Goal: Task Accomplishment & Management: Complete application form

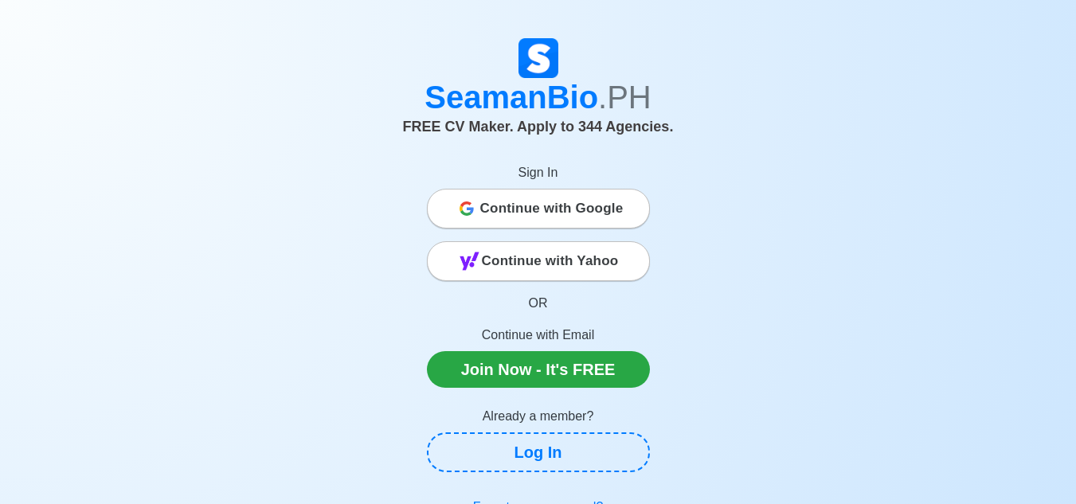
click at [506, 205] on span "Continue with Google" at bounding box center [551, 209] width 143 height 32
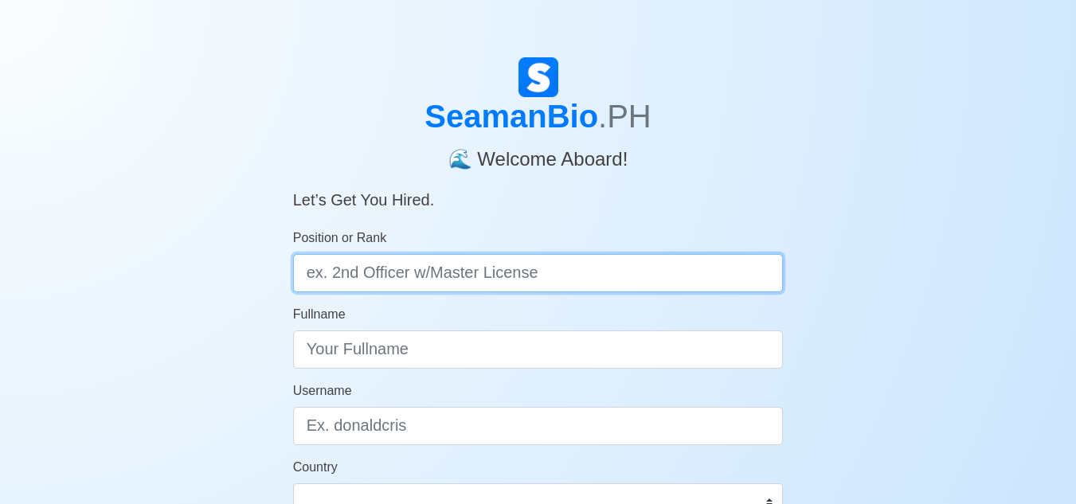
click at [579, 276] on input "Position or Rank" at bounding box center [538, 273] width 491 height 38
type input "engine cadet"
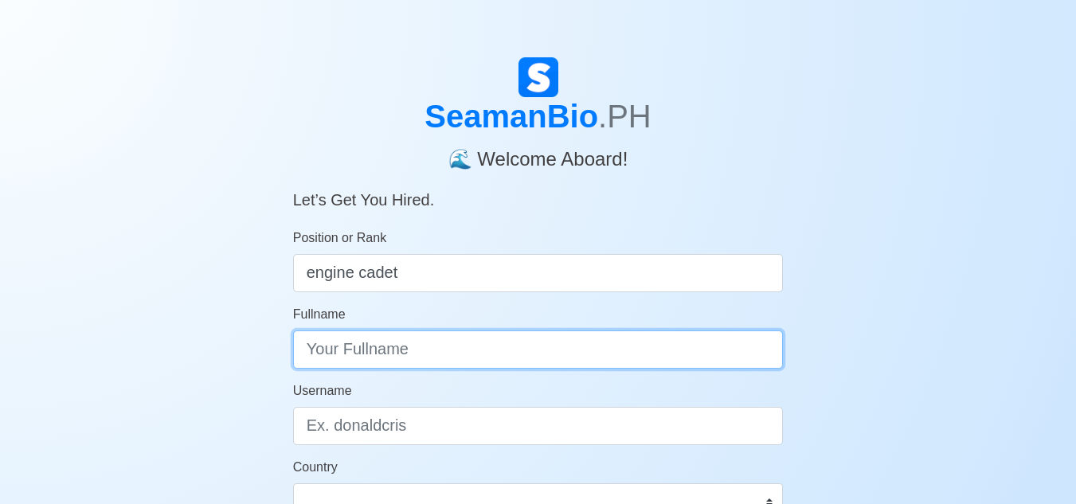
click at [543, 347] on input "Fullname" at bounding box center [538, 350] width 491 height 38
type input "d"
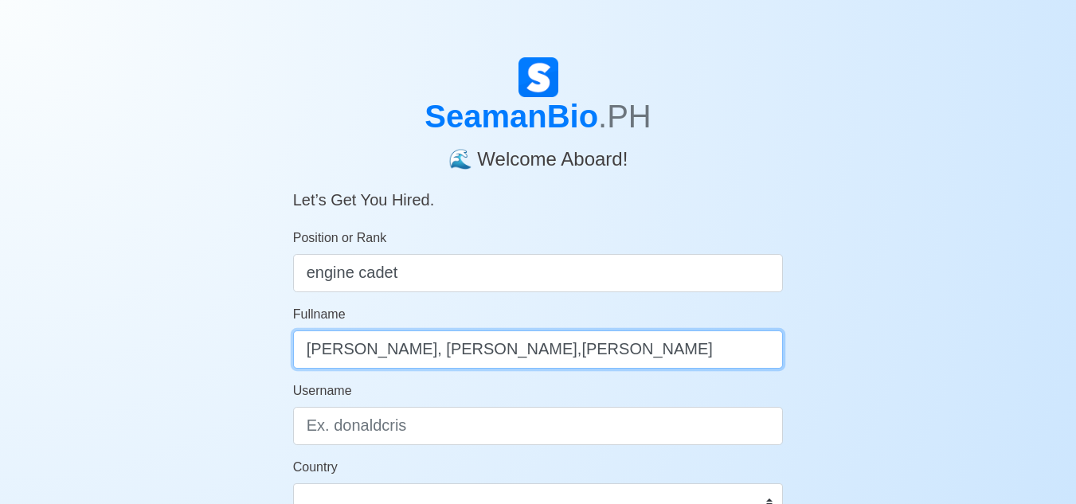
type input "[PERSON_NAME], [PERSON_NAME],[PERSON_NAME]"
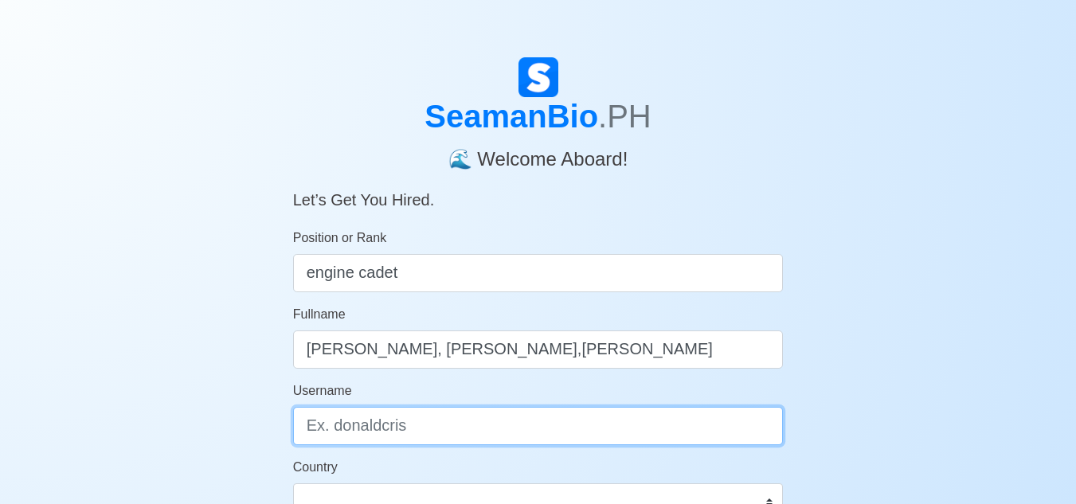
click at [617, 423] on input "Username" at bounding box center [538, 426] width 491 height 38
type input "D"
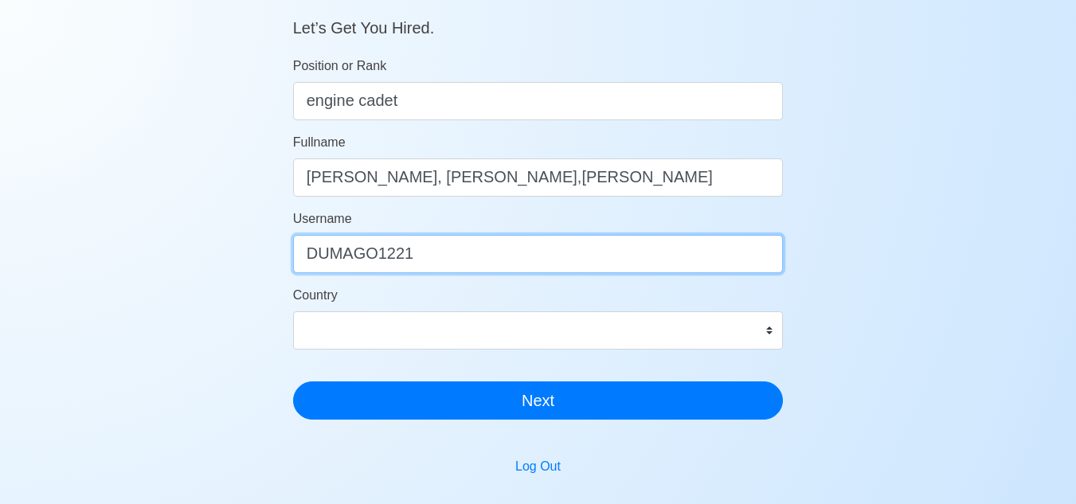
scroll to position [169, 0]
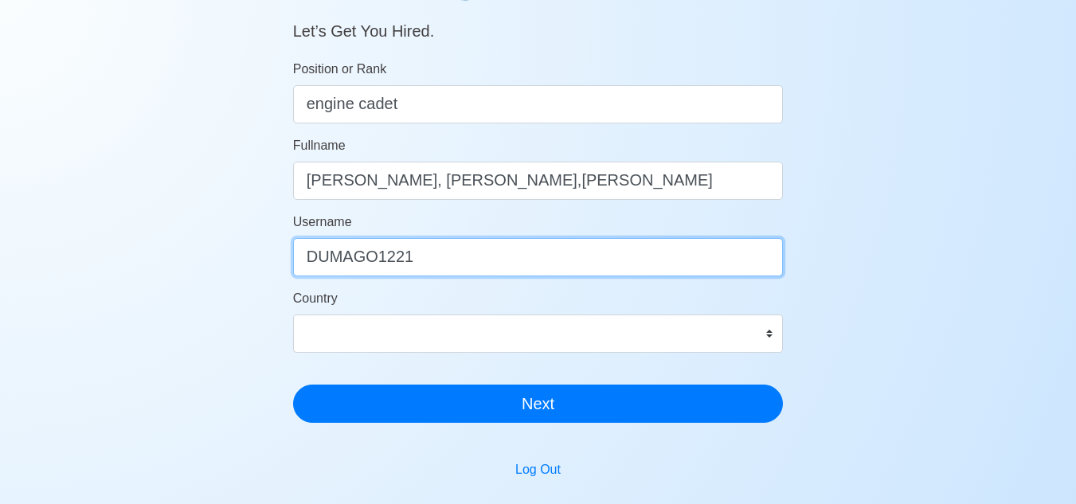
click at [640, 244] on input "DUMAGO1221" at bounding box center [538, 257] width 491 height 38
type input "D"
type input "dumago1221"
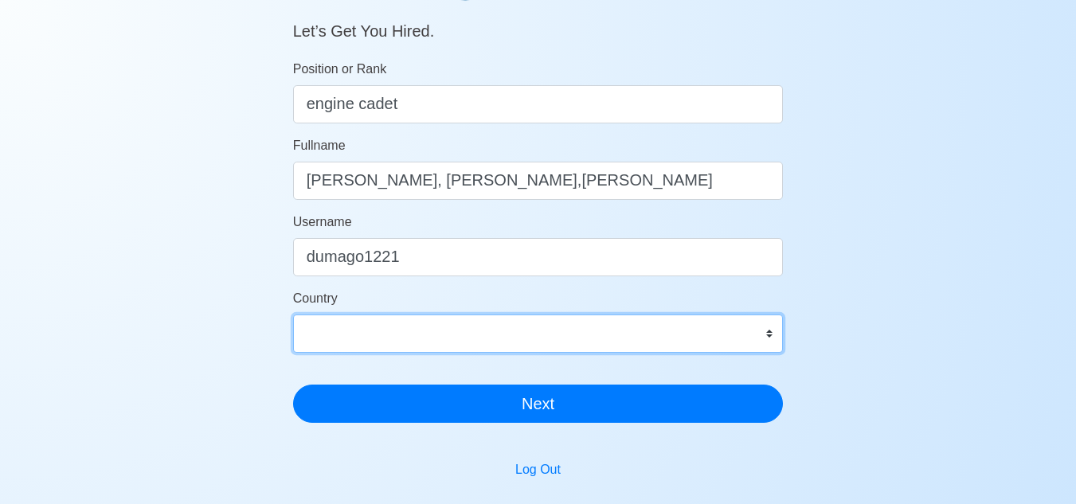
click at [680, 344] on select "Afghanistan Åland Islands Albania Algeria American Samoa Andorra Angola Anguill…" at bounding box center [538, 334] width 491 height 38
select select "PH"
click at [293, 315] on select "Afghanistan Åland Islands Albania Algeria American Samoa Andorra Angola Anguill…" at bounding box center [538, 334] width 491 height 38
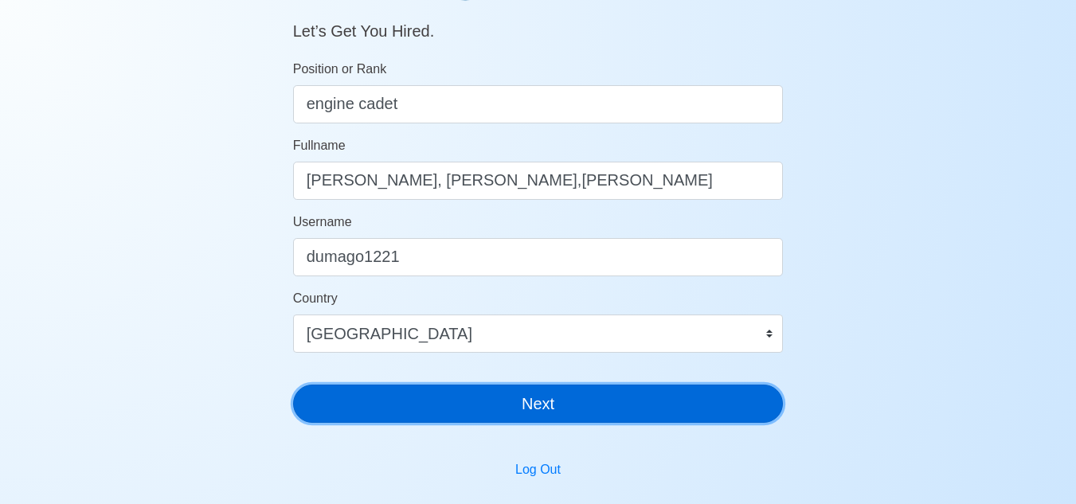
click at [574, 390] on button "Next" at bounding box center [538, 404] width 491 height 38
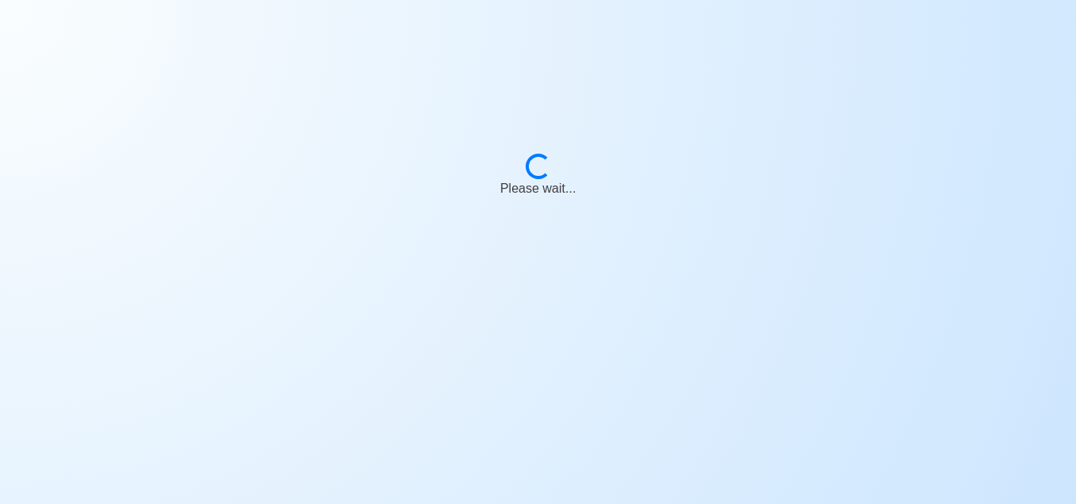
scroll to position [19, 0]
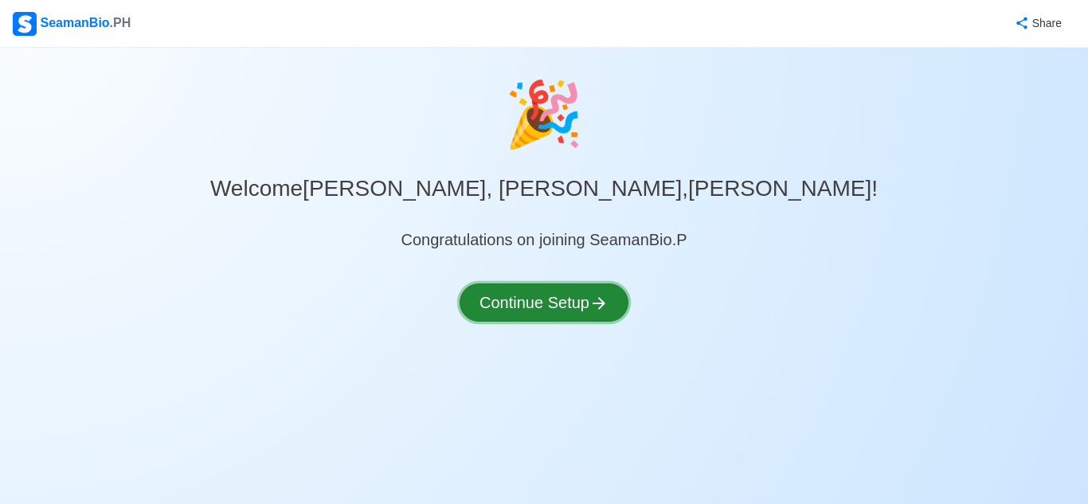
click at [558, 315] on button "Continue Setup" at bounding box center [544, 303] width 169 height 38
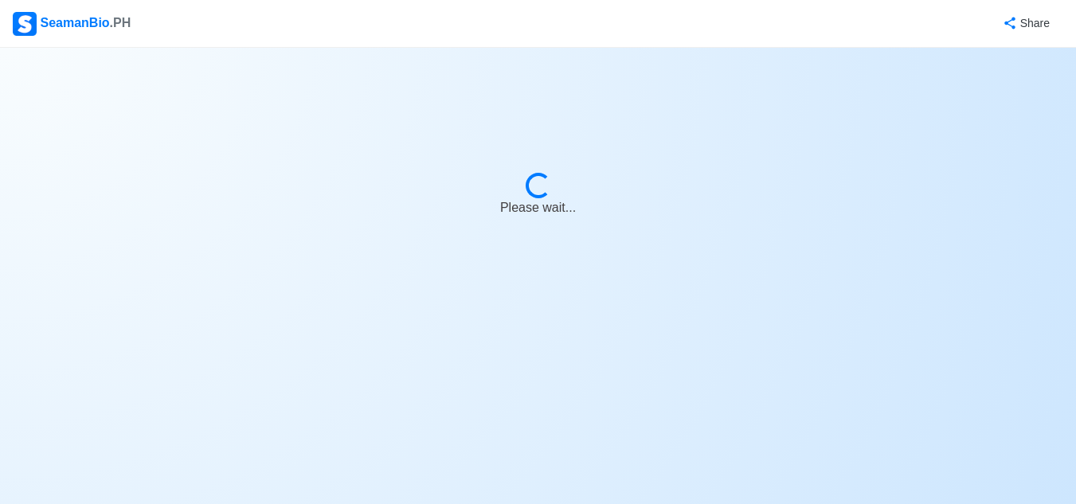
select select "Visible for Hiring"
select select "PH"
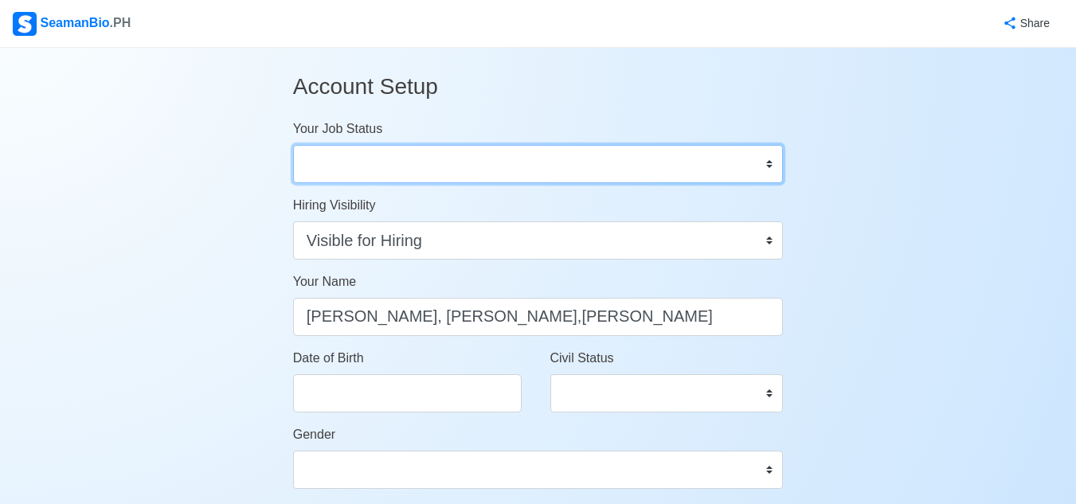
click at [703, 157] on select "Onboard Actively Looking for Job Not Looking for Job" at bounding box center [538, 164] width 491 height 38
select select "Actively Looking for Job"
click at [293, 145] on select "Onboard Actively Looking for Job Not Looking for Job" at bounding box center [538, 164] width 491 height 38
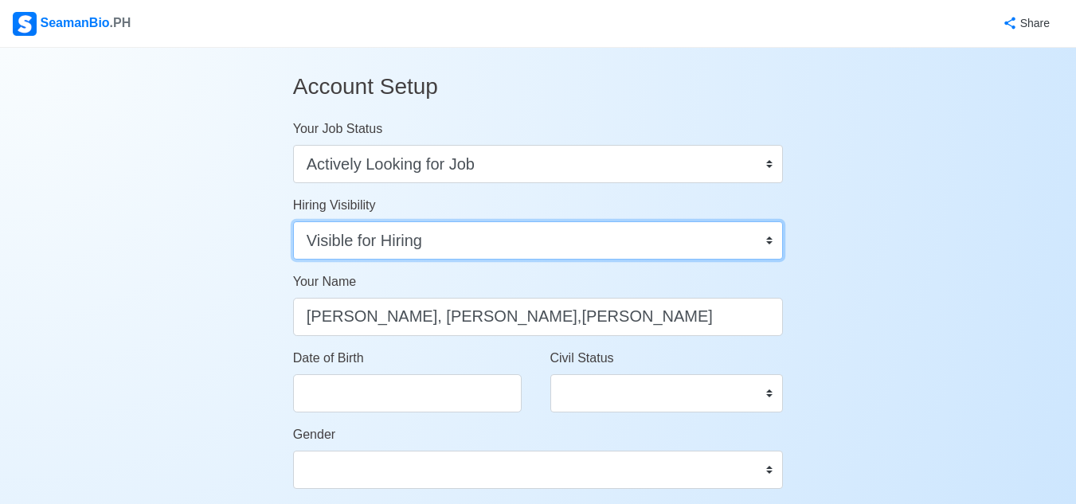
click at [654, 232] on select "Visible for Hiring Not Visible for Hiring" at bounding box center [538, 240] width 491 height 38
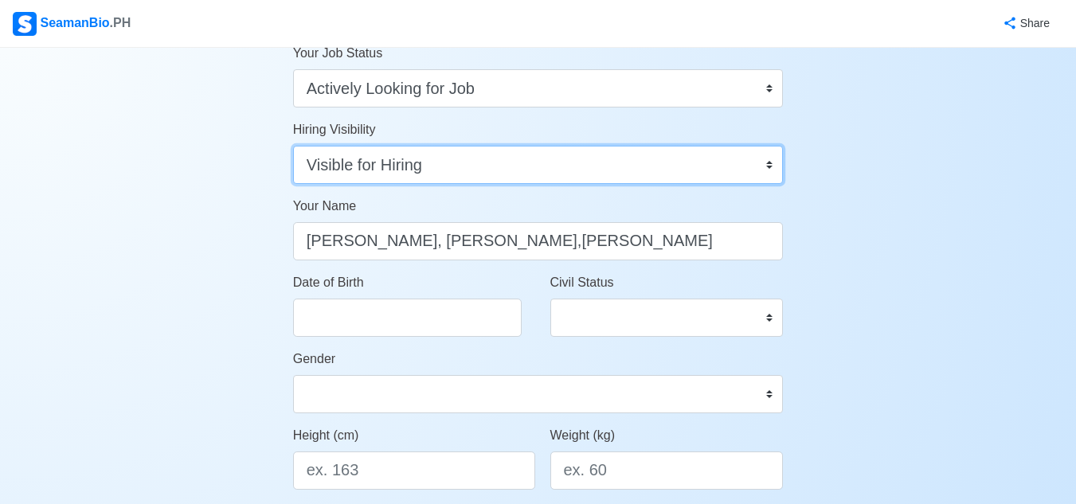
scroll to position [69, 0]
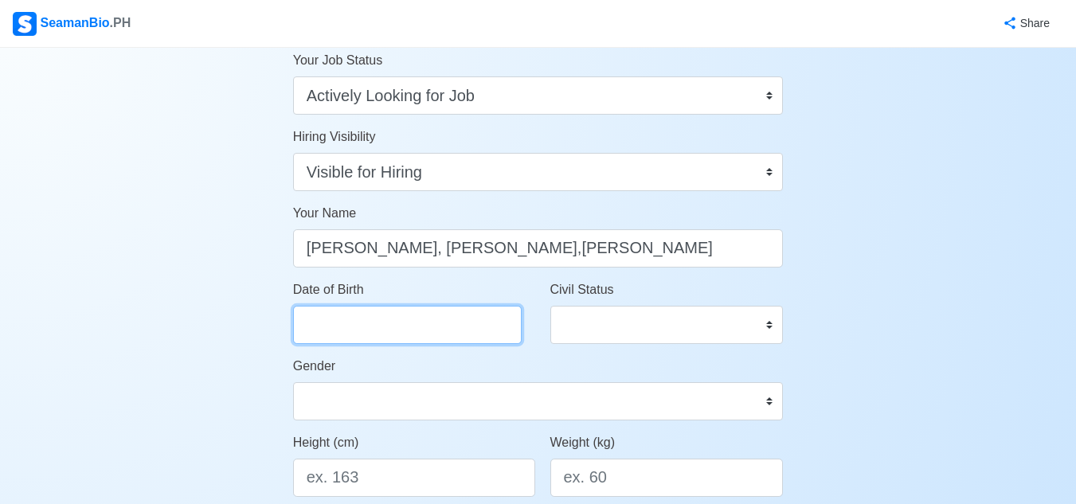
select select "****"
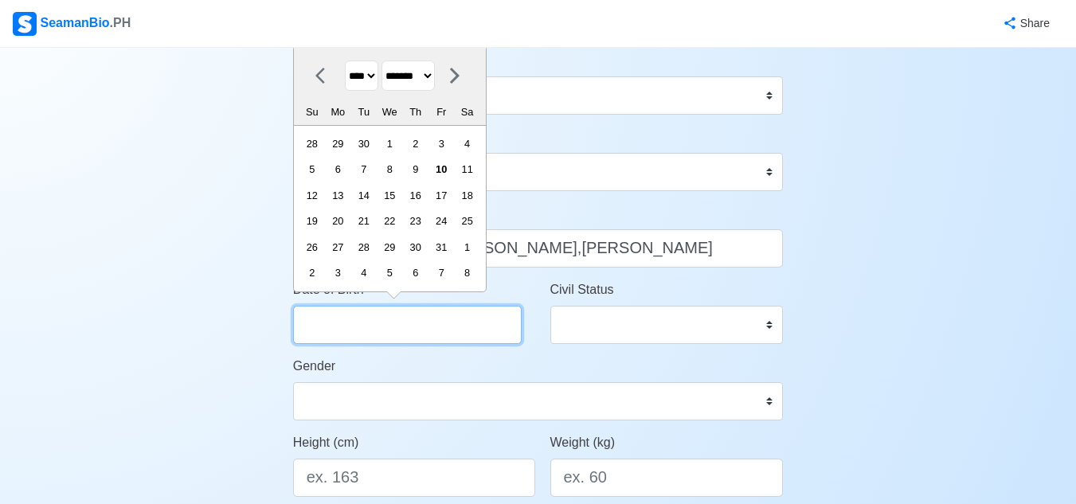
click at [345, 336] on input "Date of Birth" at bounding box center [407, 325] width 229 height 38
click at [435, 80] on select "******* ******** ***** ***** *** **** **** ****** ********* ******* ******** **…" at bounding box center [408, 76] width 53 height 31
select select "********"
click at [388, 61] on select "******* ******** ***** ***** *** **** **** ****** ********* ******* ******** **…" at bounding box center [408, 76] width 53 height 31
click at [374, 78] on select "**** **** **** **** **** **** **** **** **** **** **** **** **** **** **** ****…" at bounding box center [361, 76] width 33 height 31
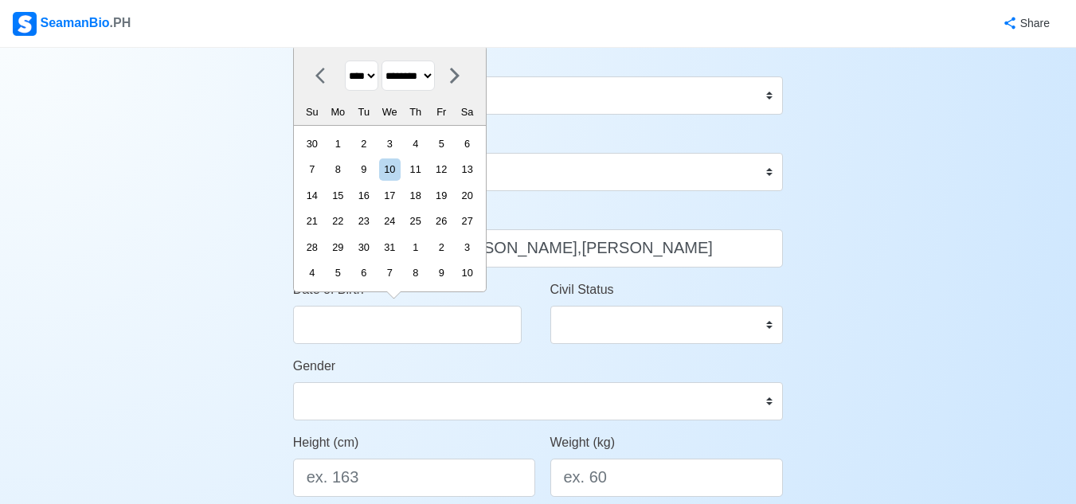
click at [373, 80] on select "**** **** **** **** **** **** **** **** **** **** **** **** **** **** **** ****…" at bounding box center [361, 76] width 33 height 31
select select "****"
click at [345, 61] on select "**** **** **** **** **** **** **** **** **** **** **** **** **** **** **** ****…" at bounding box center [361, 76] width 33 height 31
click at [371, 225] on div "21" at bounding box center [364, 221] width 22 height 22
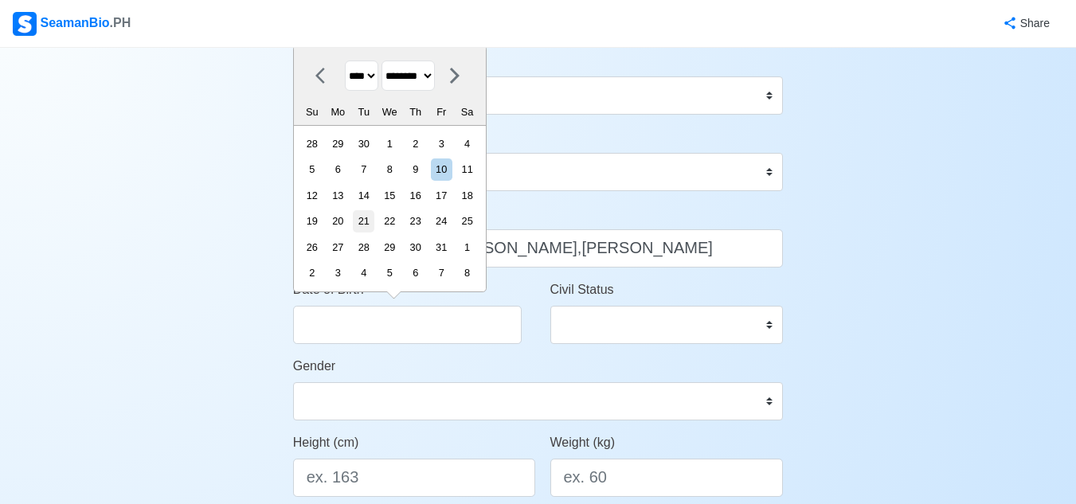
type input "12/21/1999"
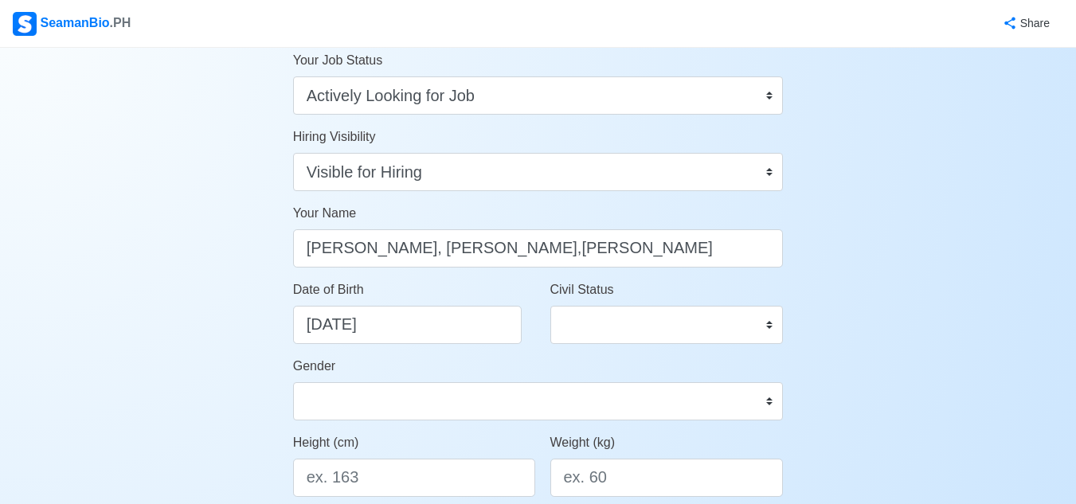
drag, startPoint x: 609, startPoint y: 345, endPoint x: 719, endPoint y: 346, distance: 109.9
click at [719, 346] on div "Civil Status Single Married Widowed Separated" at bounding box center [666, 318] width 257 height 76
click at [746, 322] on select "Single Married Widowed Separated" at bounding box center [666, 325] width 233 height 38
select select "Single"
click at [550, 306] on select "Single Married Widowed Separated" at bounding box center [666, 325] width 233 height 38
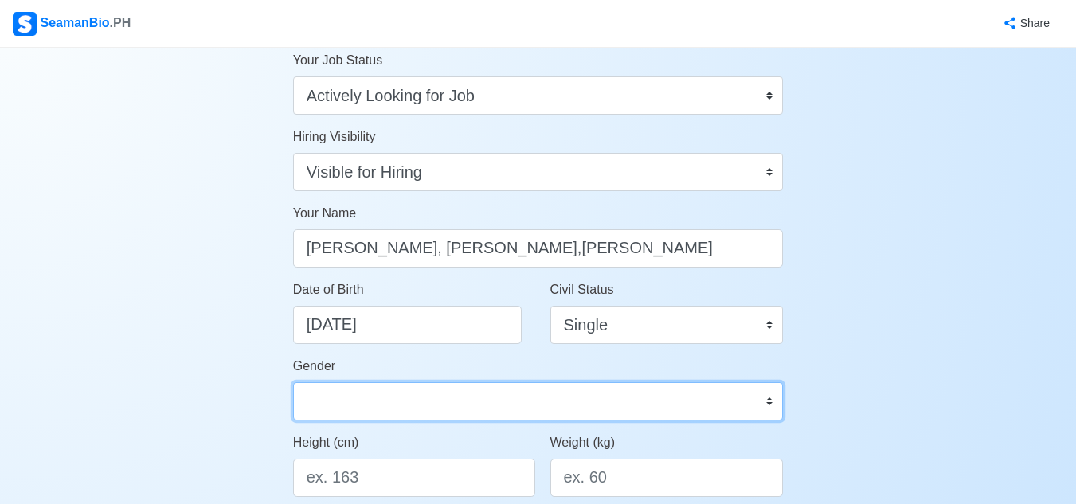
click at [489, 401] on select "Male Female" at bounding box center [538, 401] width 491 height 38
click at [293, 382] on select "Male Female" at bounding box center [538, 401] width 491 height 38
select select "[DEMOGRAPHIC_DATA]"
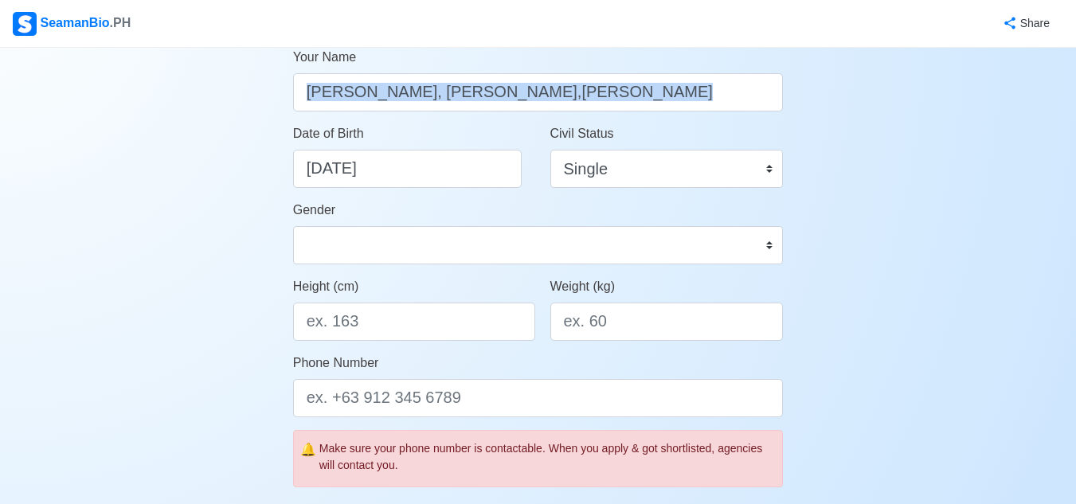
scroll to position [215, 0]
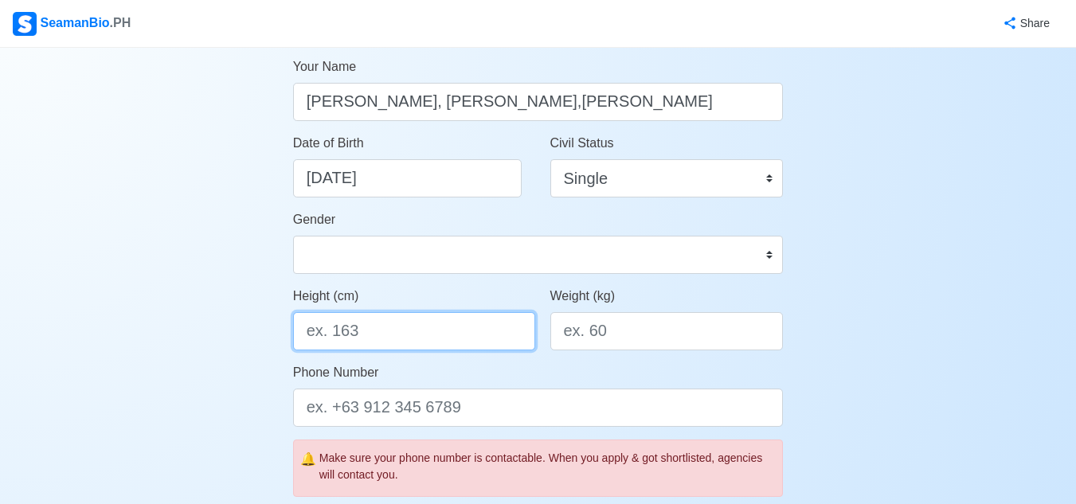
click at [394, 343] on input "Height (cm)" at bounding box center [414, 331] width 242 height 38
type input "167"
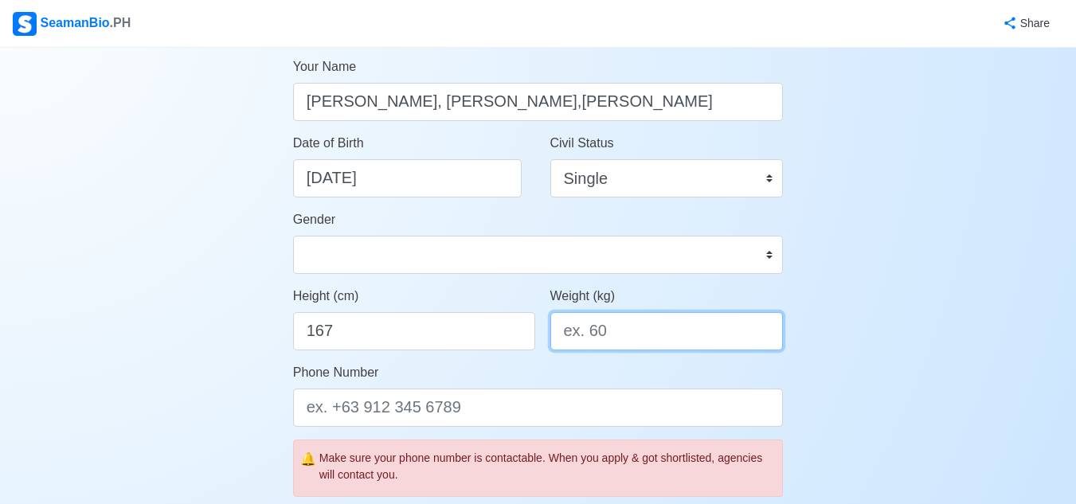
click at [609, 324] on input "Weight (kg)" at bounding box center [666, 331] width 233 height 38
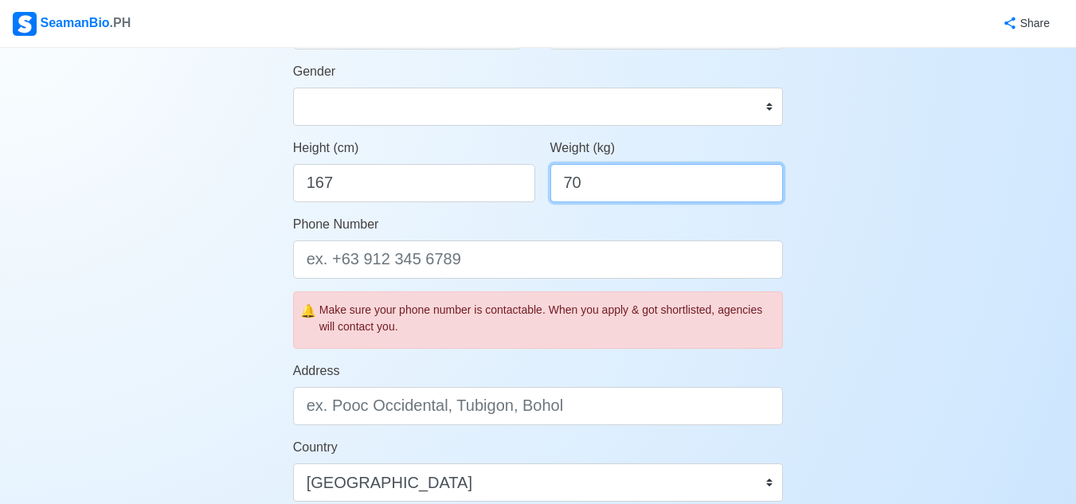
scroll to position [409, 0]
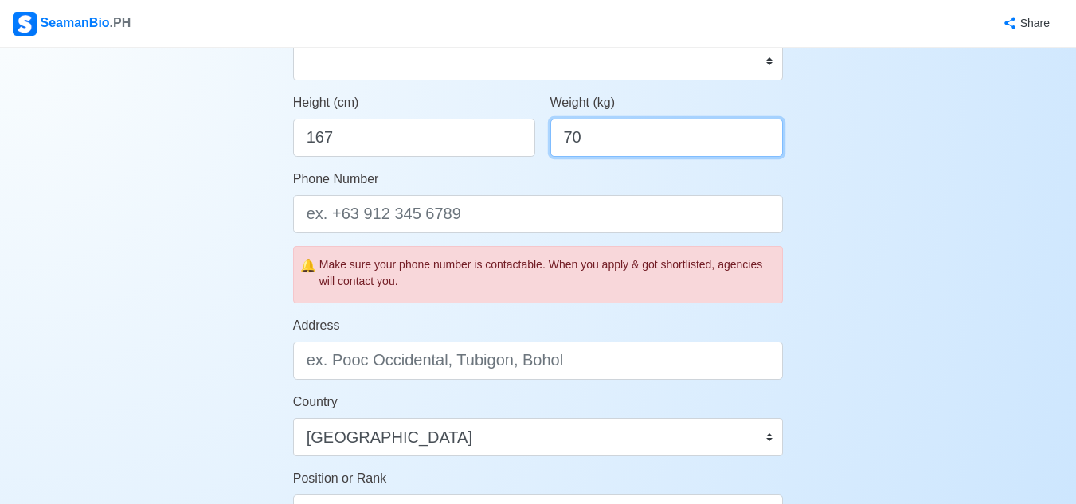
type input "70"
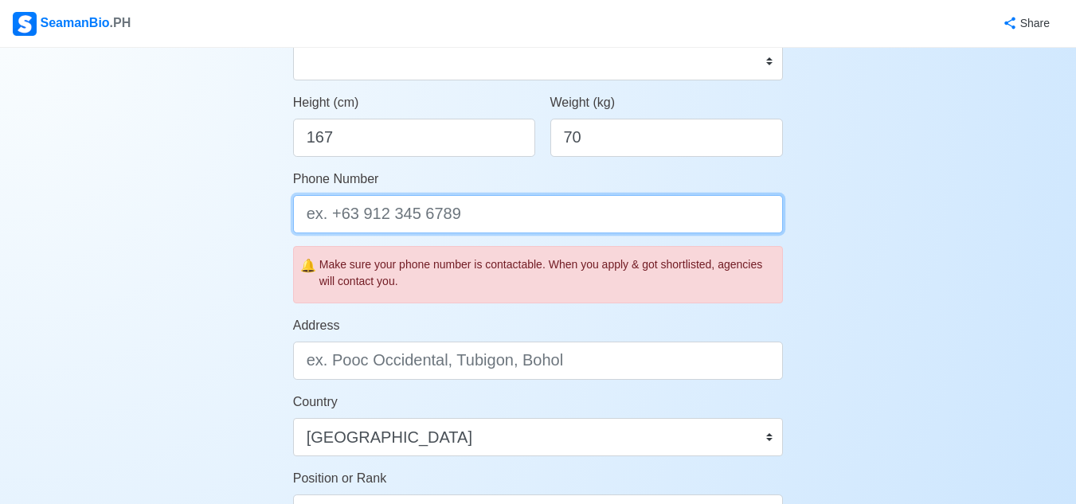
click at [594, 208] on input "Phone Number" at bounding box center [538, 214] width 491 height 38
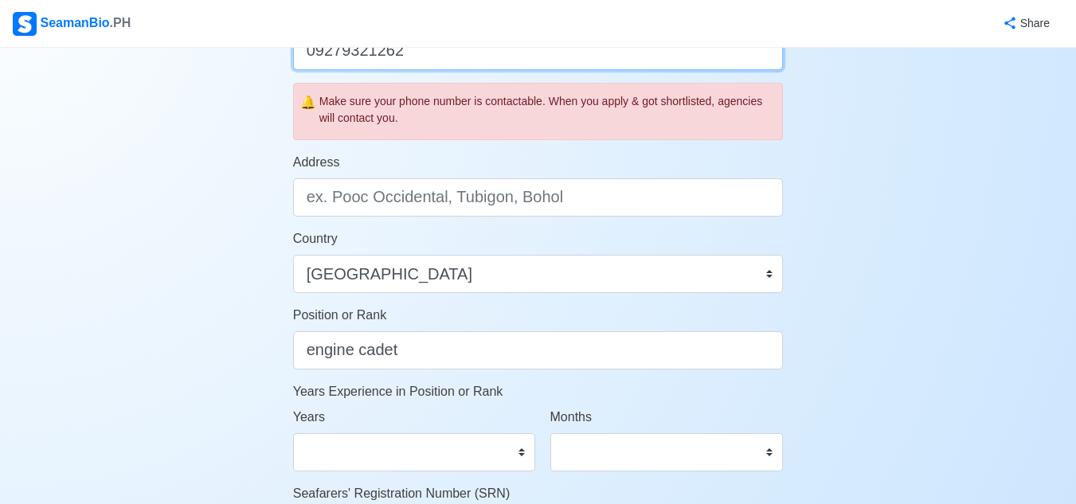
scroll to position [599, 0]
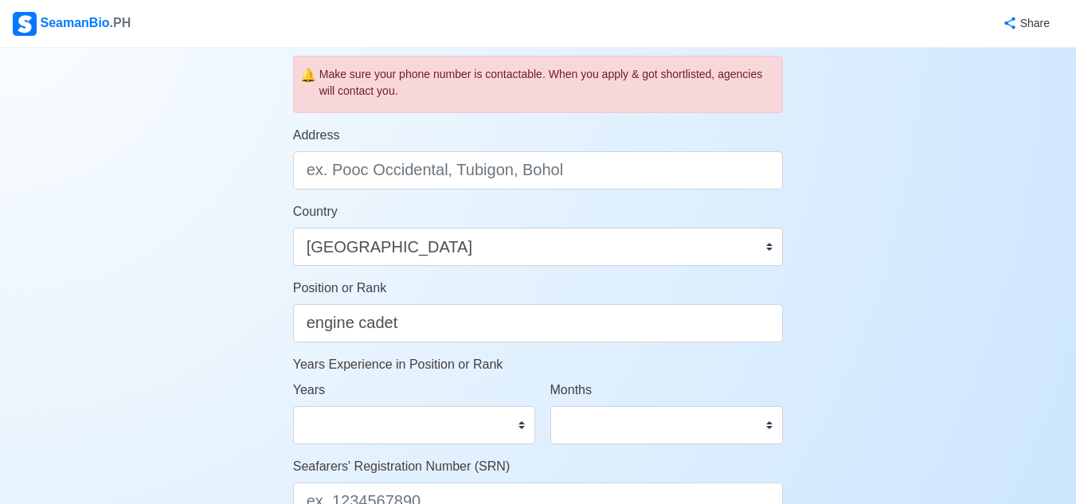
type input "09279321262"
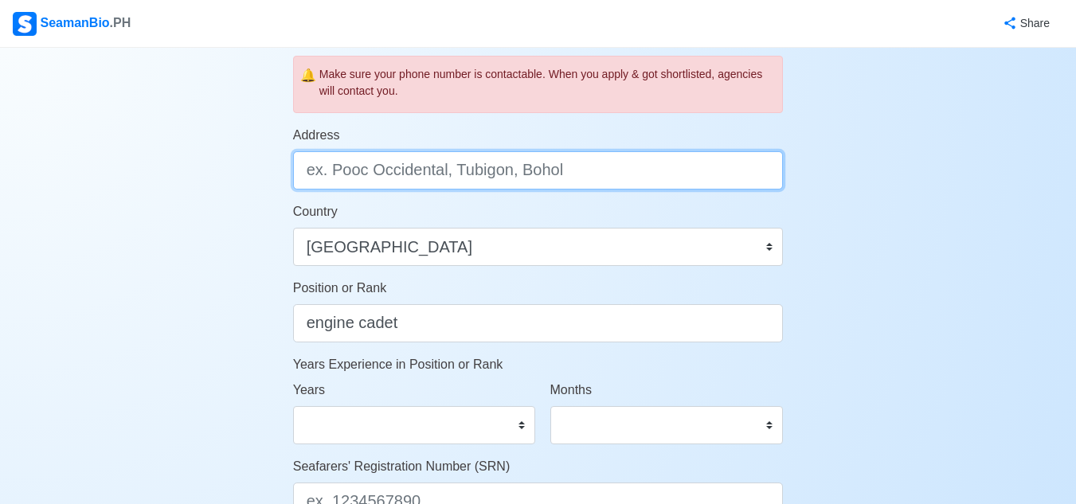
click at [645, 165] on input "Address" at bounding box center [538, 170] width 491 height 38
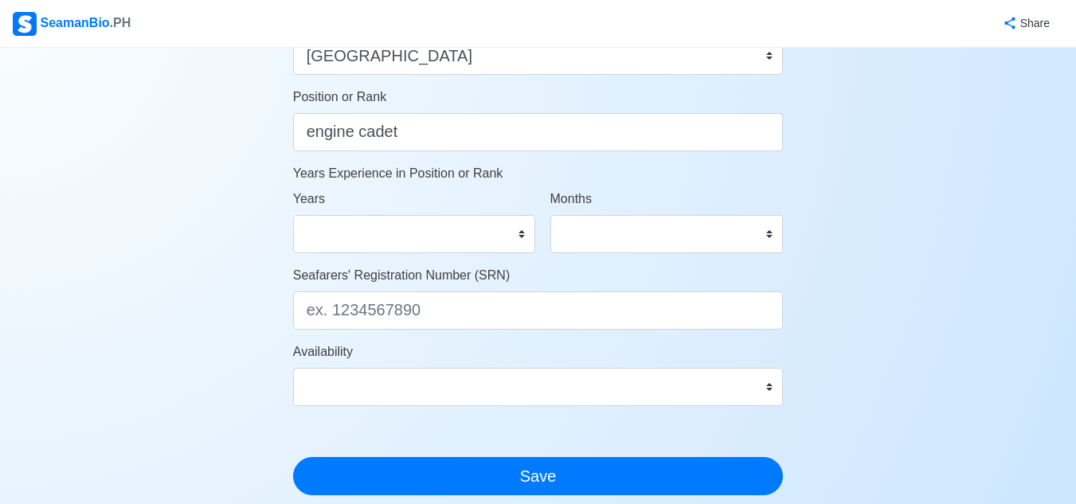
scroll to position [795, 0]
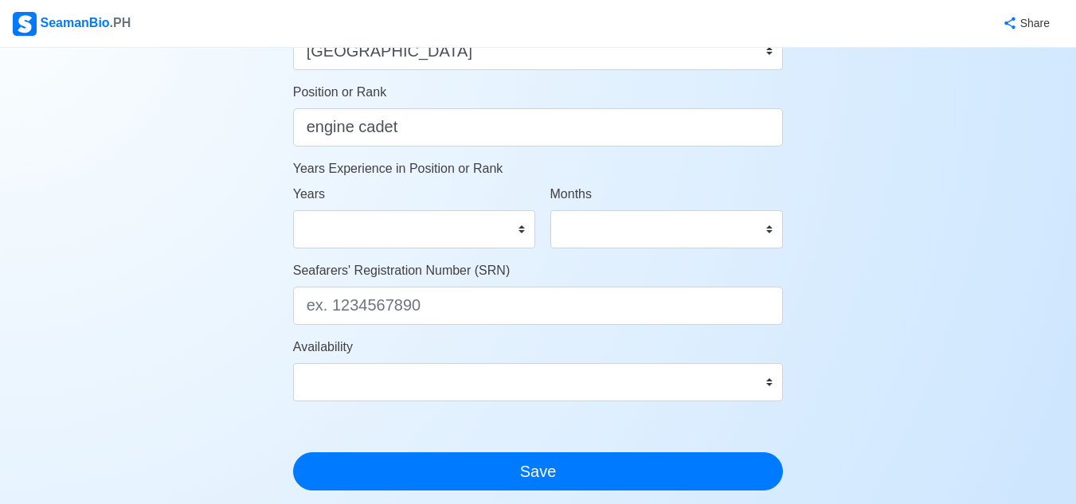
type input "purok 4 barangay cabalic balasan iloilo"
click at [519, 235] on select "0 1 2 3 4 5 6 7 8 9 10 11 12 13 14 15 16 17 18 19 20 21 22 23 24 25 26 27 28 29…" at bounding box center [414, 229] width 242 height 38
select select "1"
click at [293, 210] on select "0 1 2 3 4 5 6 7 8 9 10 11 12 13 14 15 16 17 18 19 20 21 22 23 24 25 26 27 28 29…" at bounding box center [414, 229] width 242 height 38
click at [636, 233] on select "0 1 2 3 4 5 6 7 8 9 10 11" at bounding box center [666, 229] width 233 height 38
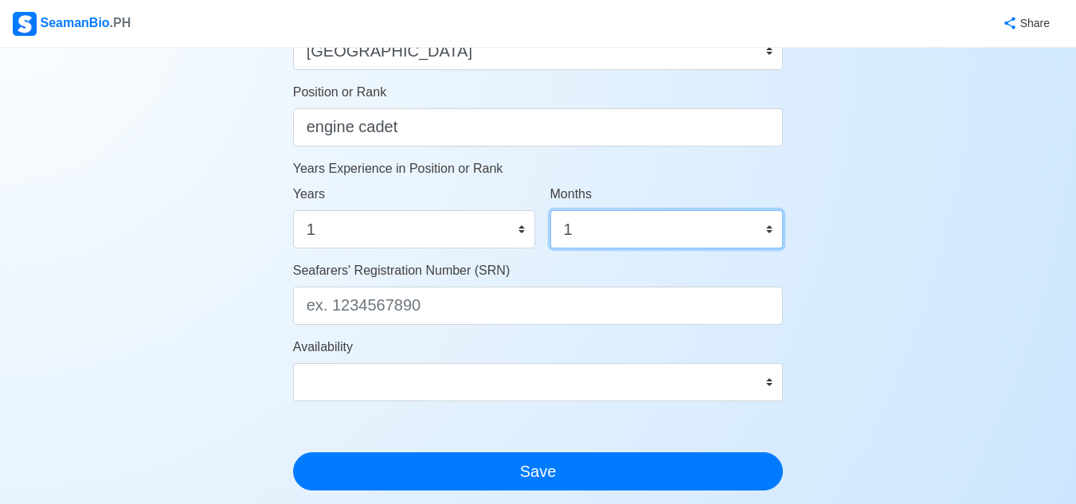
click at [550, 210] on select "0 1 2 3 4 5 6 7 8 9 10 11" at bounding box center [666, 229] width 233 height 38
click at [652, 241] on select "0 1 2 3 4 5 6 7 8 9 10 11" at bounding box center [666, 229] width 233 height 38
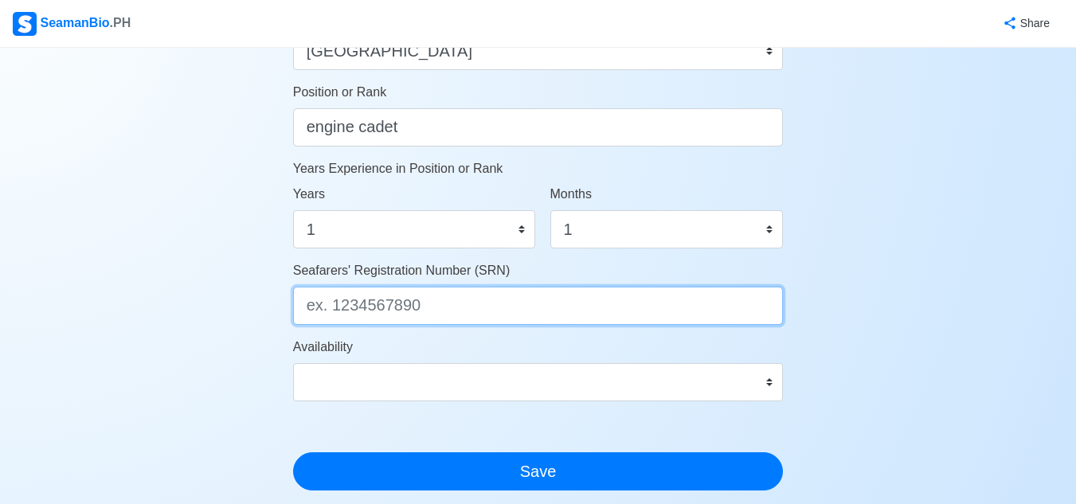
click at [541, 287] on input "Seafarers' Registration Number (SRN)" at bounding box center [538, 306] width 491 height 38
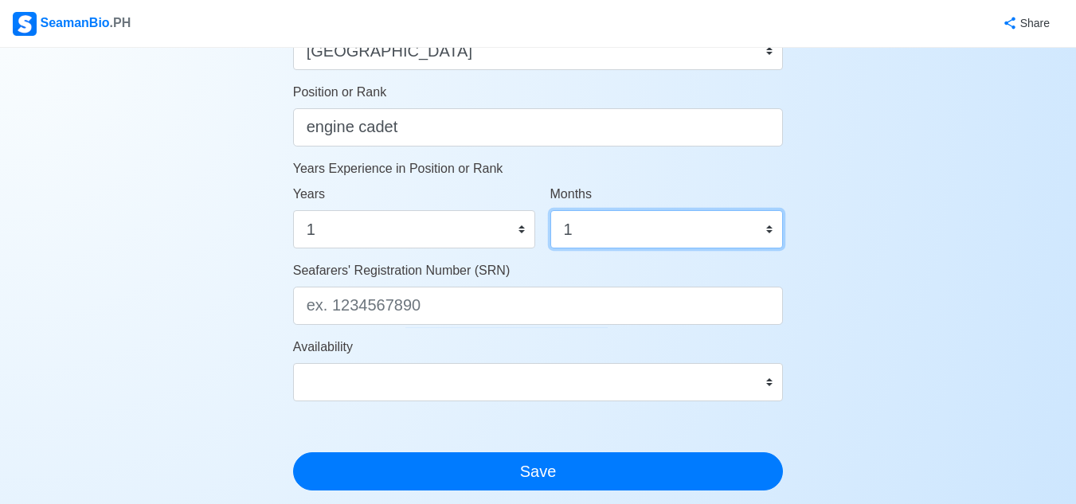
click at [631, 219] on select "0 1 2 3 4 5 6 7 8 9 10 11" at bounding box center [666, 229] width 233 height 38
select select "0"
click at [550, 210] on select "0 1 2 3 4 5 6 7 8 9 10 11" at bounding box center [666, 229] width 233 height 38
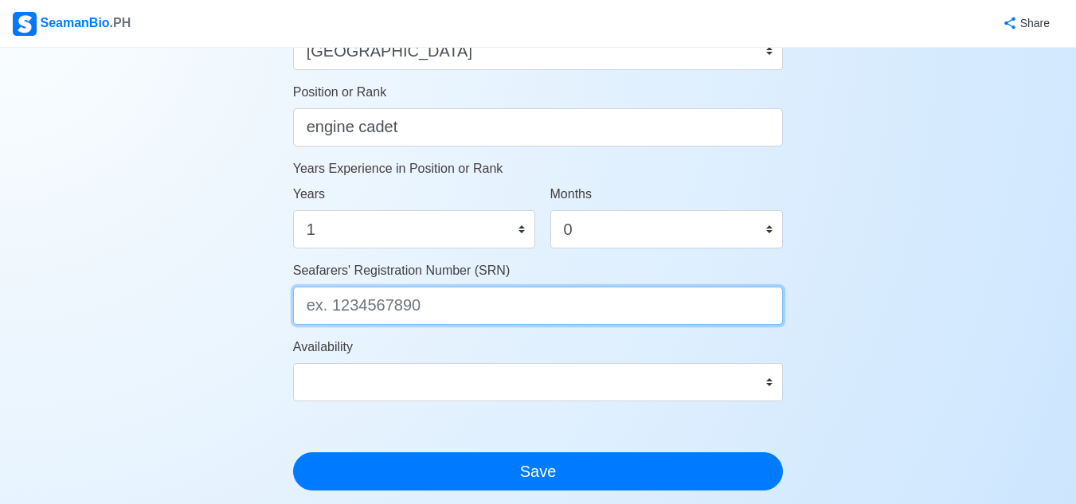
click at [565, 303] on input "Seafarers' Registration Number (SRN)" at bounding box center [538, 306] width 491 height 38
type input "9912210121"
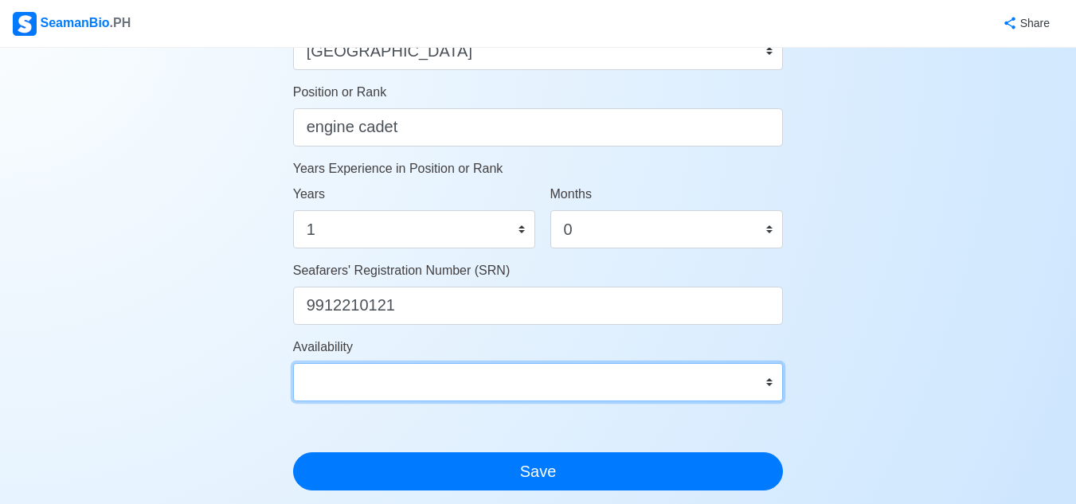
click at [570, 373] on select "Immediate Nov 2025 Dec 2025 Jan 2026 Feb 2026 Mar 2026 Apr 2026 May 2026 Jun 20…" at bounding box center [538, 382] width 491 height 38
select select "4102416000000"
click at [293, 363] on select "Immediate Nov 2025 Dec 2025 Jan 2026 Feb 2026 Mar 2026 Apr 2026 May 2026 Jun 20…" at bounding box center [538, 382] width 491 height 38
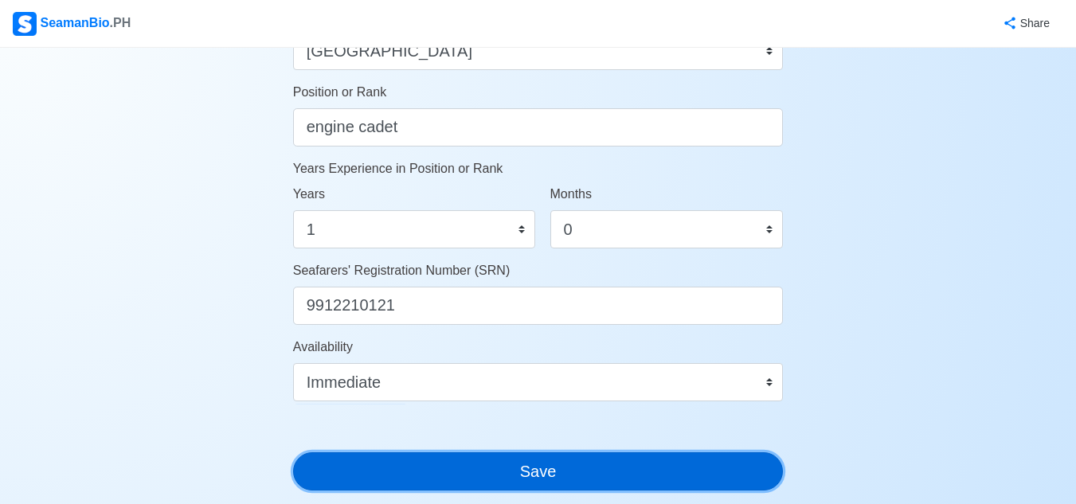
click at [563, 465] on button "Save" at bounding box center [538, 471] width 491 height 38
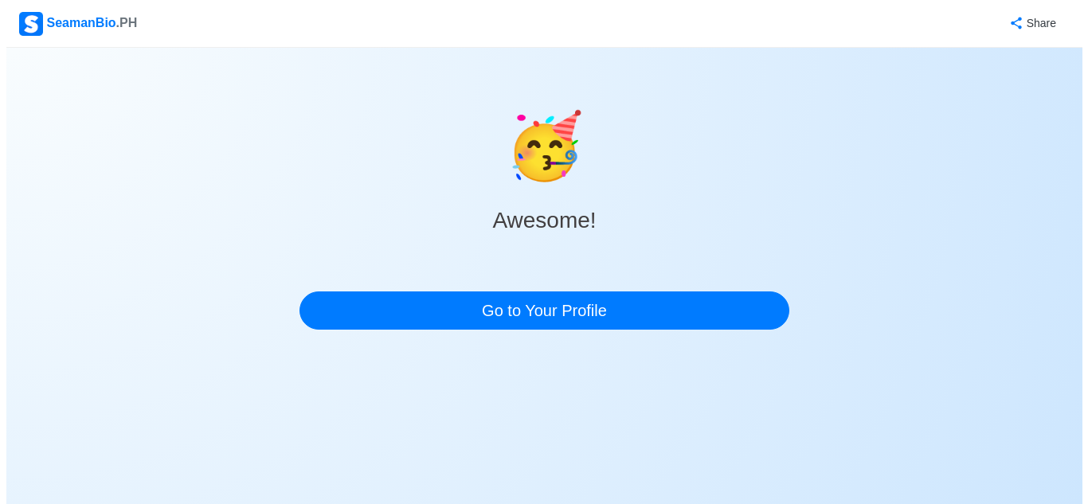
scroll to position [0, 0]
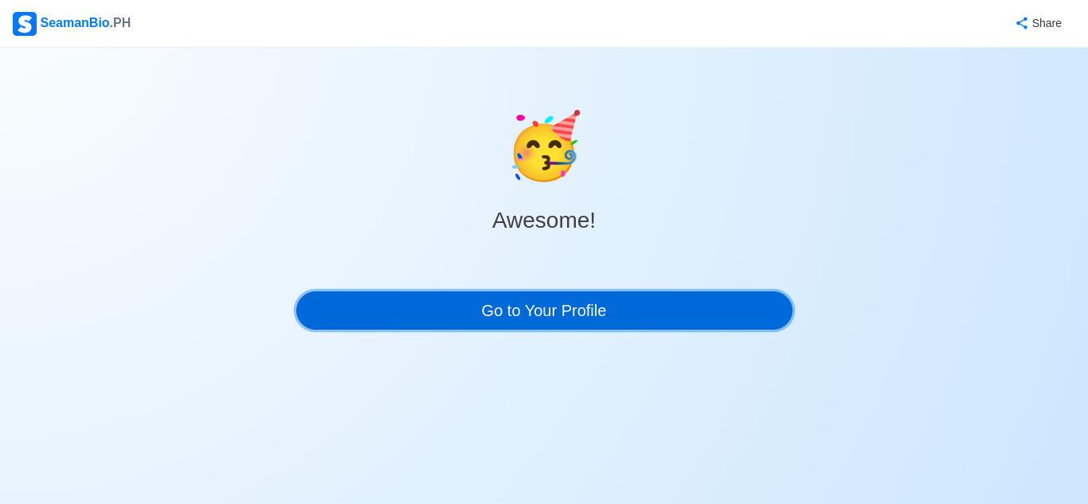
click at [682, 298] on link "Go to Your Profile" at bounding box center [544, 311] width 496 height 38
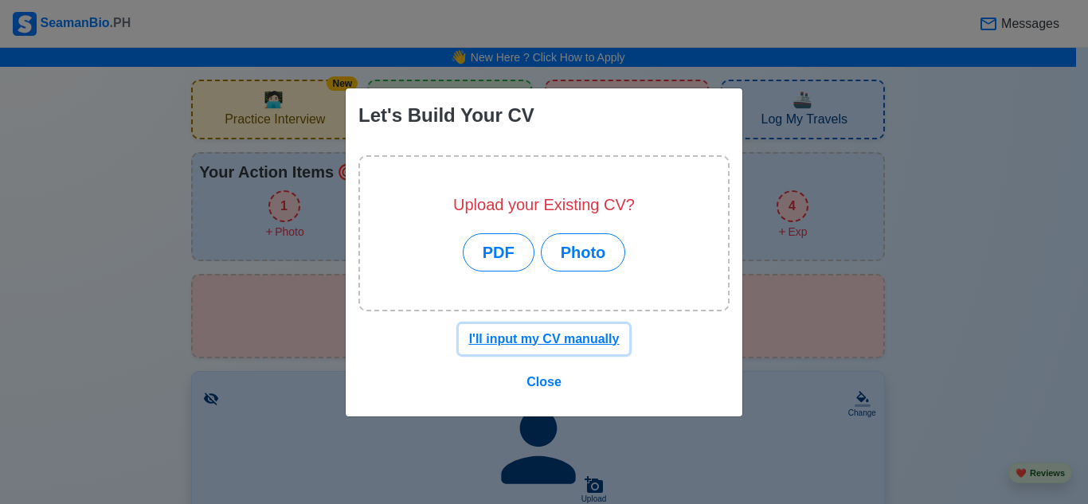
click at [574, 340] on u "I'll input my CV manually" at bounding box center [544, 339] width 151 height 14
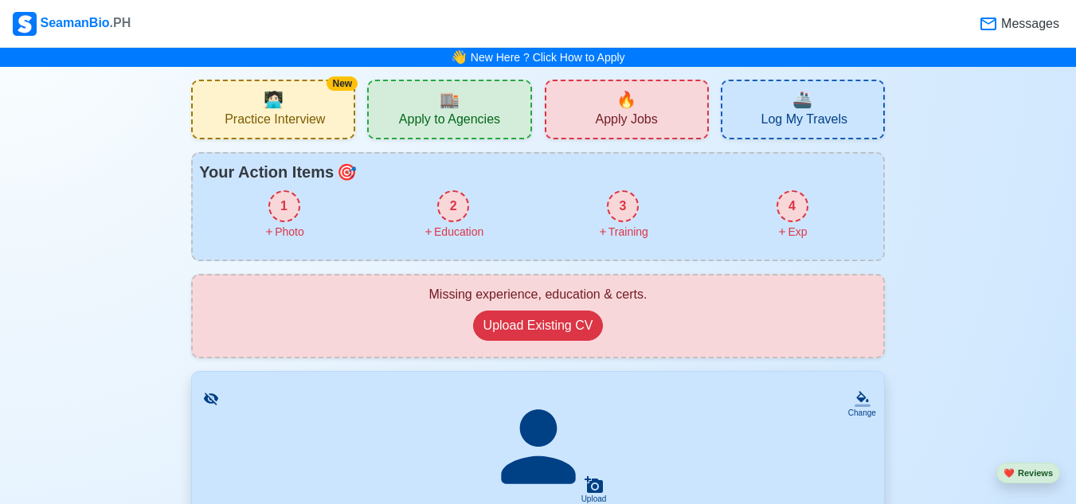
drag, startPoint x: 550, startPoint y: 308, endPoint x: 148, endPoint y: 284, distance: 403.0
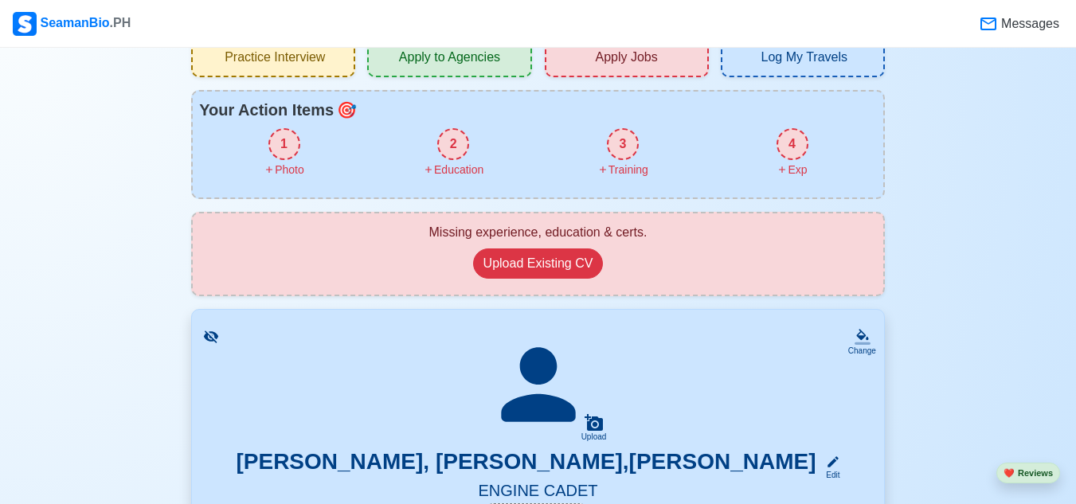
scroll to position [159, 0]
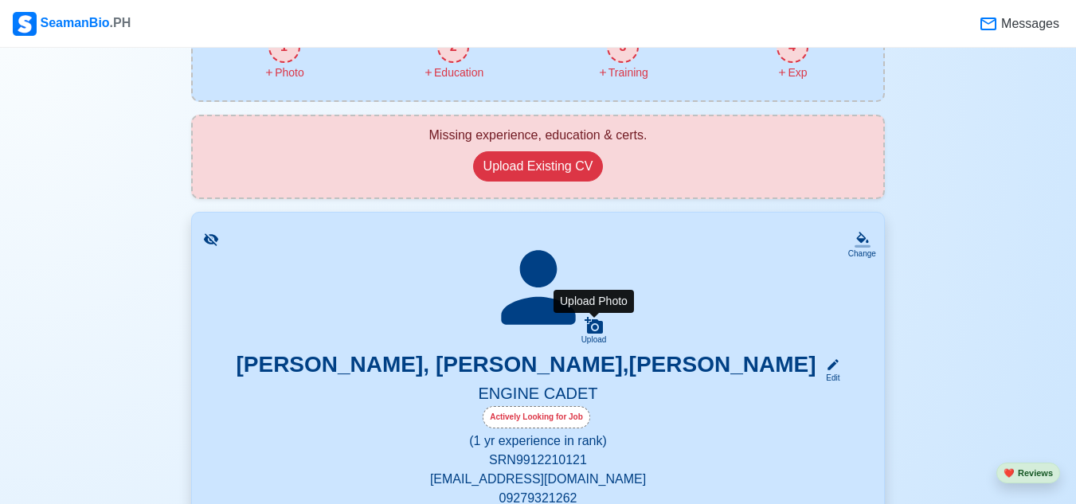
click at [592, 332] on icon at bounding box center [594, 325] width 18 height 17
click at [0, 0] on input "Upload" at bounding box center [0, 0] width 0 height 0
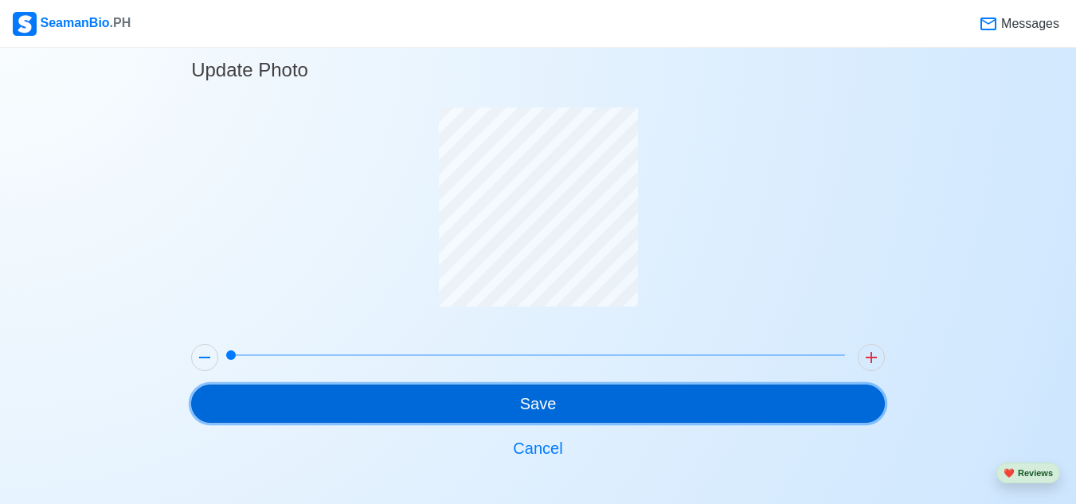
click at [619, 401] on button "Save" at bounding box center [538, 404] width 694 height 38
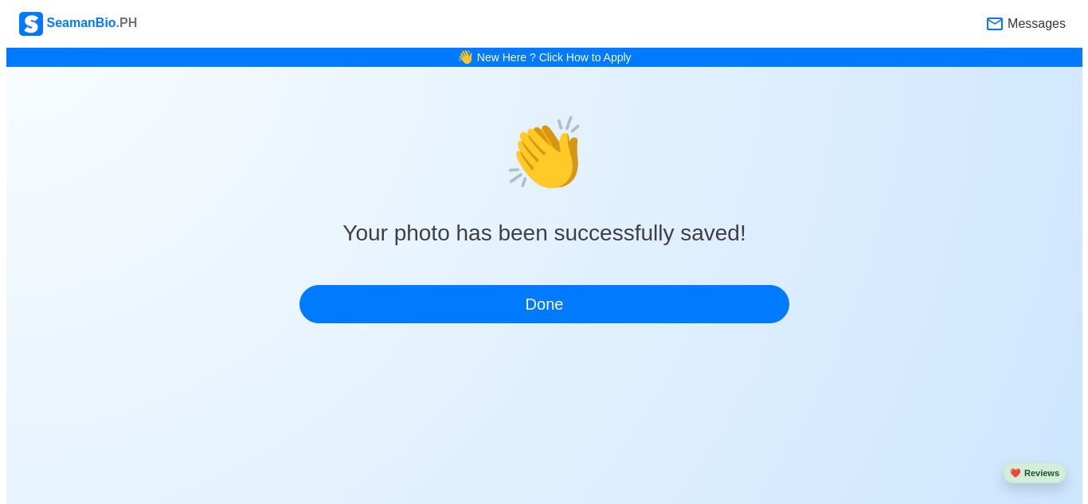
scroll to position [0, 0]
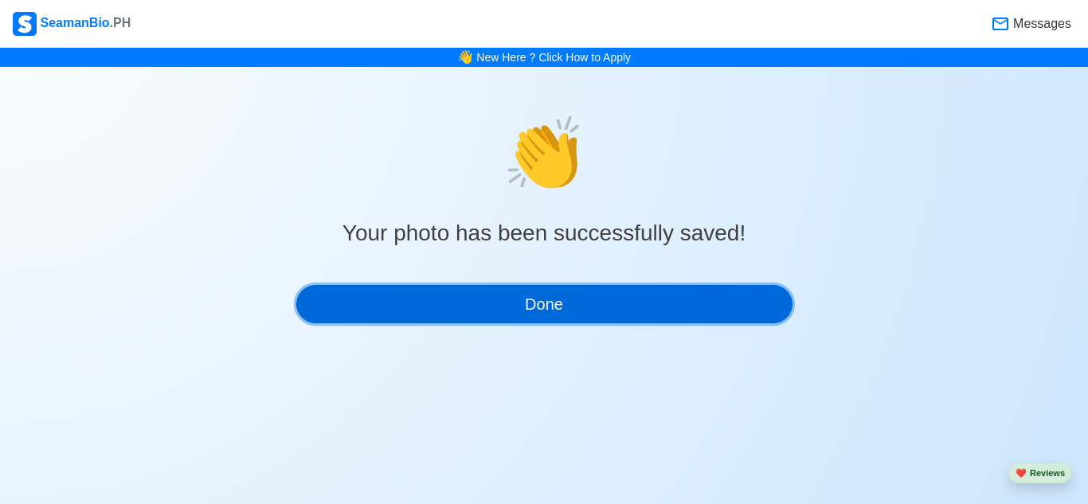
click at [744, 305] on button "Done" at bounding box center [544, 304] width 496 height 38
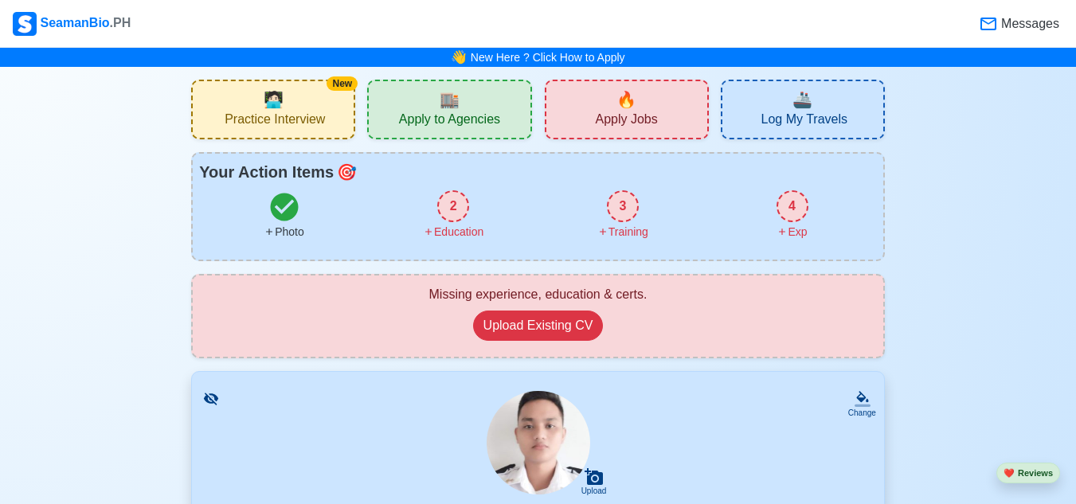
click at [451, 216] on div "2" at bounding box center [453, 206] width 32 height 32
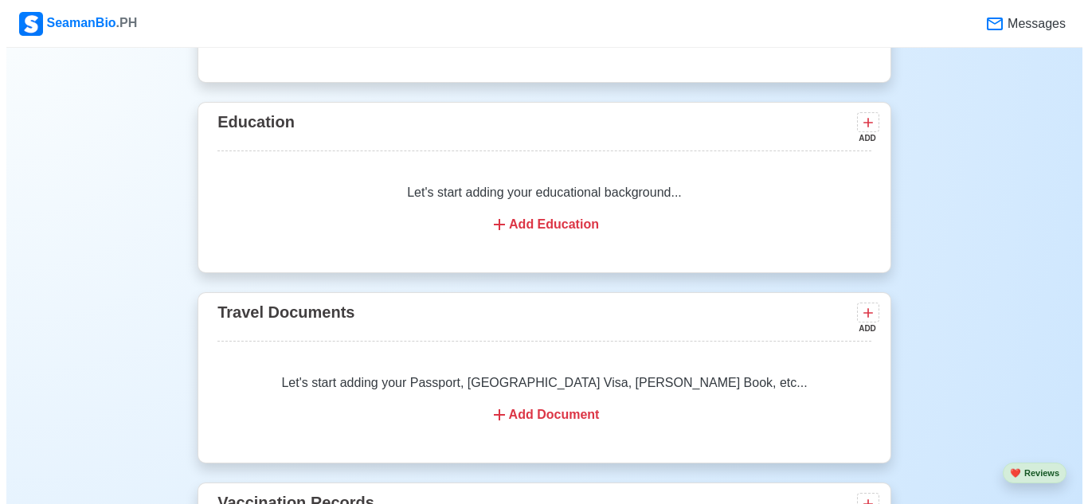
scroll to position [1144, 0]
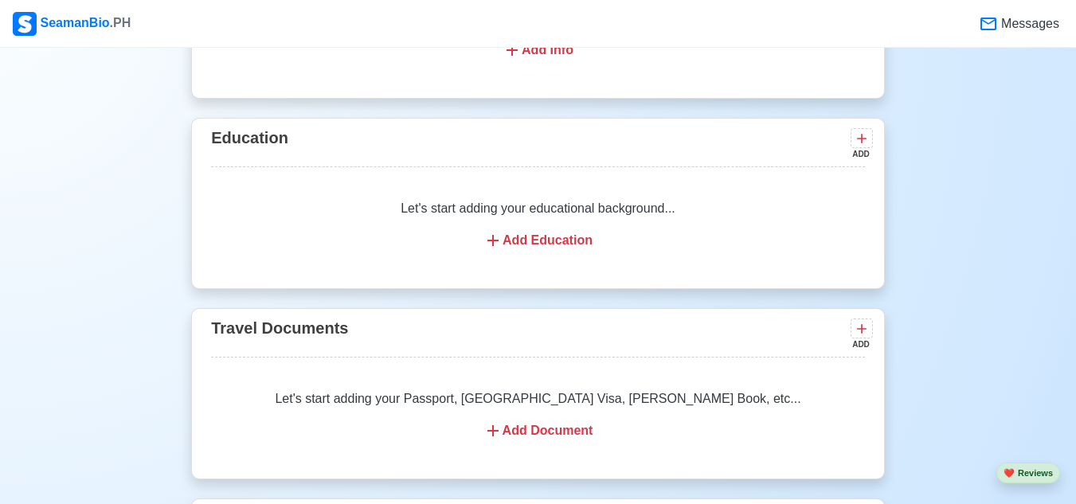
click at [579, 247] on div "Add Education" at bounding box center [538, 240] width 616 height 19
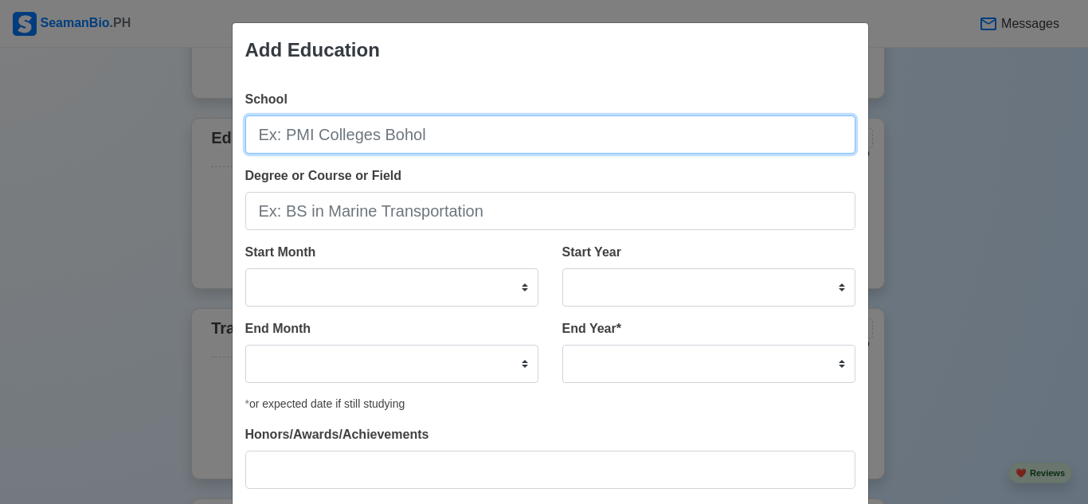
click at [580, 140] on input "School" at bounding box center [550, 134] width 610 height 38
type input "p"
type input "PHINMA [GEOGRAPHIC_DATA]"
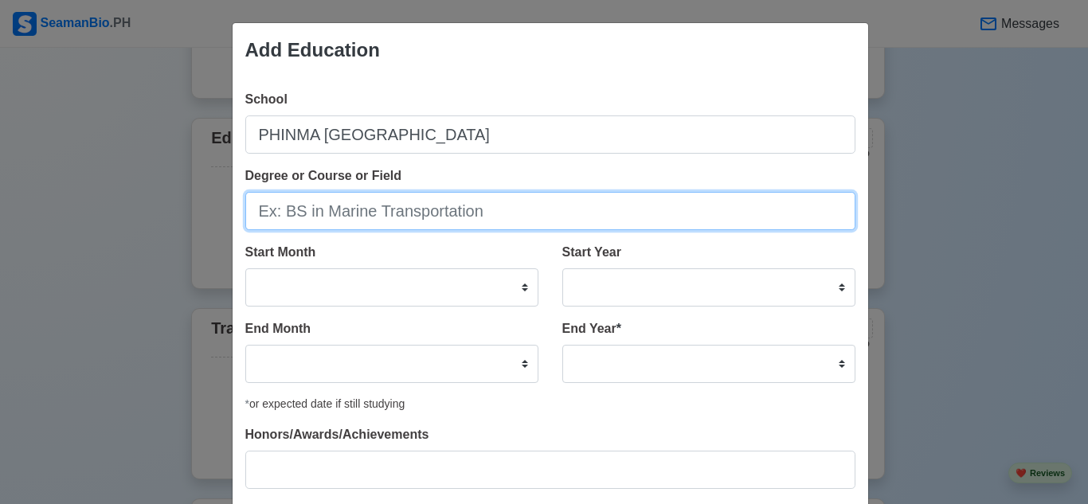
click at [640, 207] on input "Degree or Course or Field" at bounding box center [550, 211] width 610 height 38
type input "BS MARINE ENGINEERING"
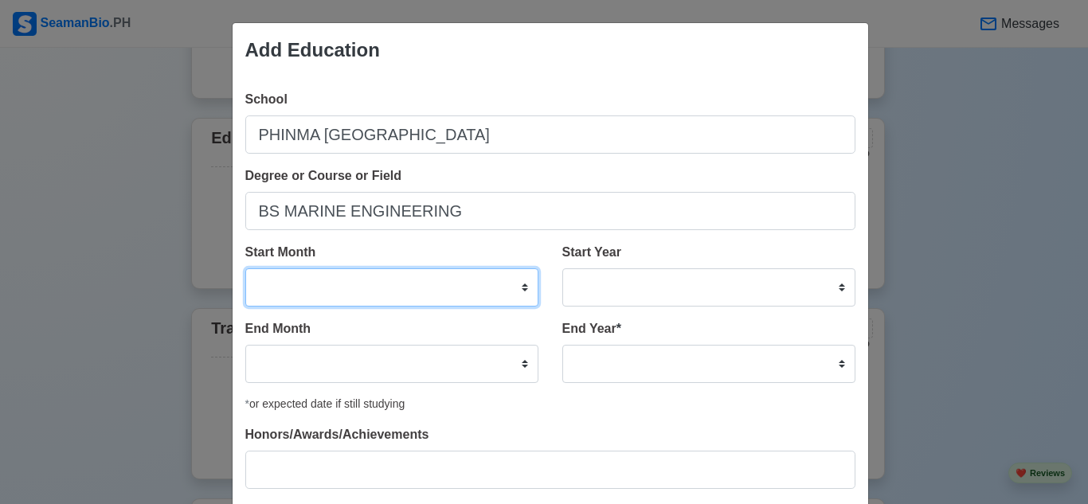
click at [528, 282] on select "January February March April May June July August September October November De…" at bounding box center [391, 287] width 293 height 38
select select "June"
click at [245, 268] on select "January February March April May June July August September October November De…" at bounding box center [391, 287] width 293 height 38
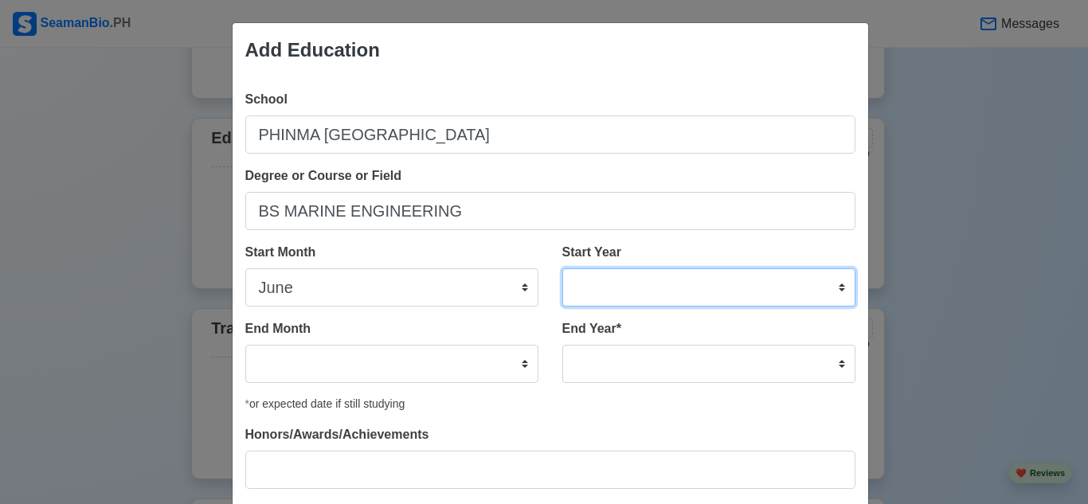
click at [616, 280] on select "2025 2024 2023 2022 2021 2020 2019 2018 2017 2016 2015 2014 2013 2012 2011 2010…" at bounding box center [708, 287] width 293 height 38
select select "2021"
click at [562, 268] on select "2025 2024 2023 2022 2021 2020 2019 2018 2017 2016 2015 2014 2013 2012 2011 2010…" at bounding box center [708, 287] width 293 height 38
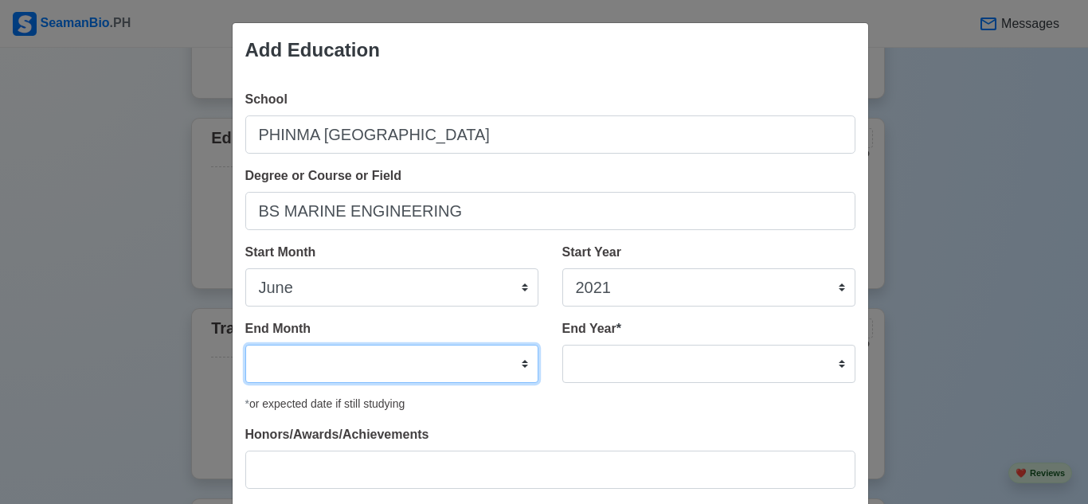
click at [487, 365] on select "January February March April May June July August September October November De…" at bounding box center [391, 364] width 293 height 38
select select "June"
click at [245, 345] on select "January February March April May June July August September October November De…" at bounding box center [391, 364] width 293 height 38
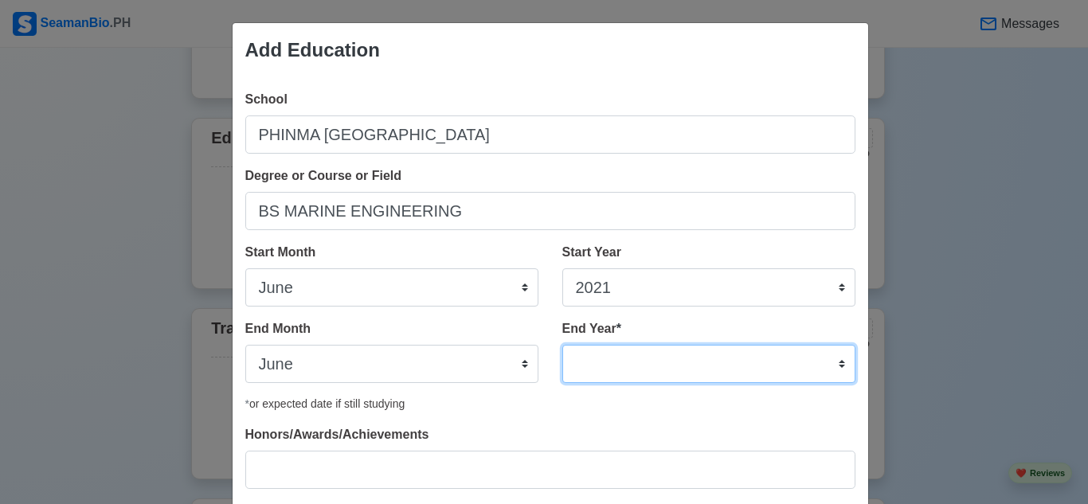
click at [633, 362] on select "2035 2034 2033 2032 2031 2030 2029 2028 2027 2026 2025 2024 2023 2022 2021 2020…" at bounding box center [708, 364] width 293 height 38
select select "2024"
click at [562, 345] on select "2035 2034 2033 2032 2031 2030 2029 2028 2027 2026 2025 2024 2023 2022 2021 2020…" at bounding box center [708, 364] width 293 height 38
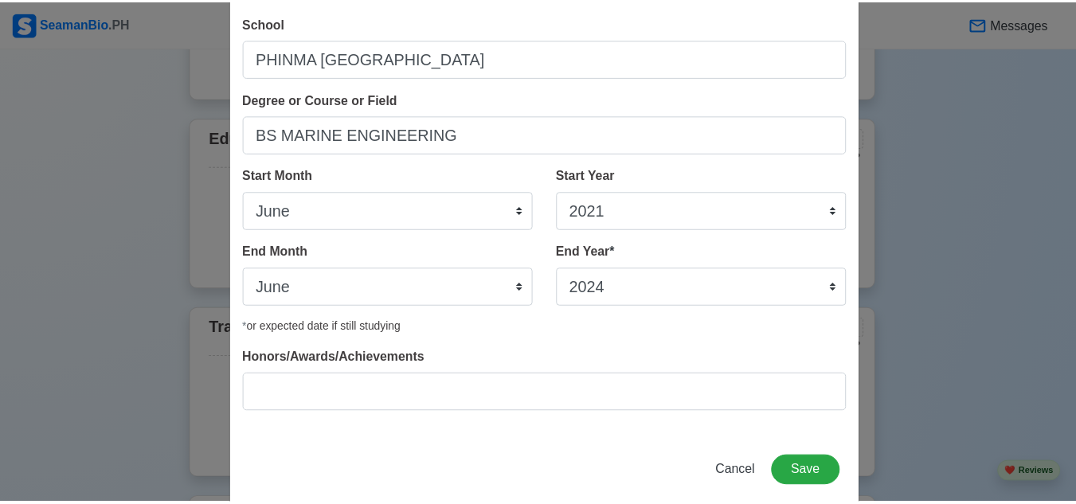
scroll to position [102, 0]
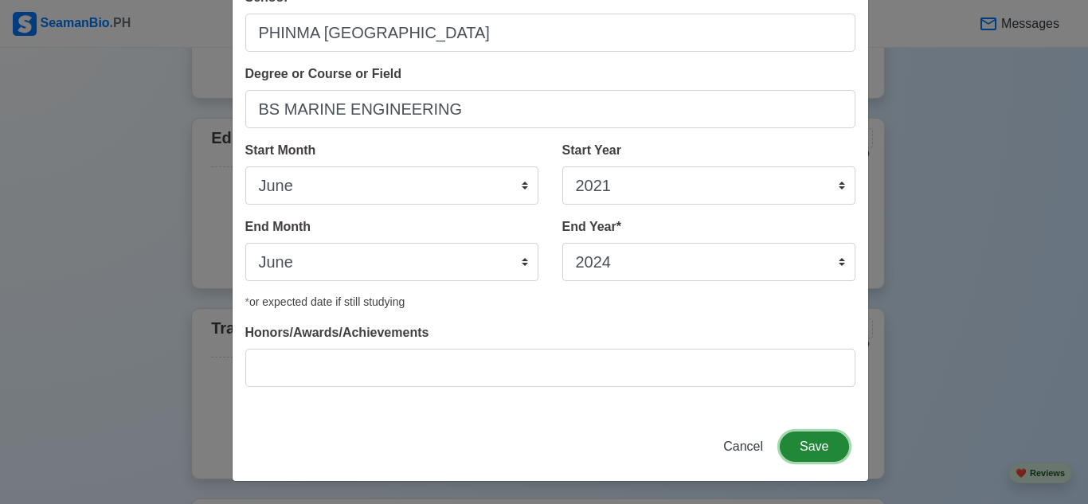
click at [812, 448] on button "Save" at bounding box center [814, 447] width 69 height 30
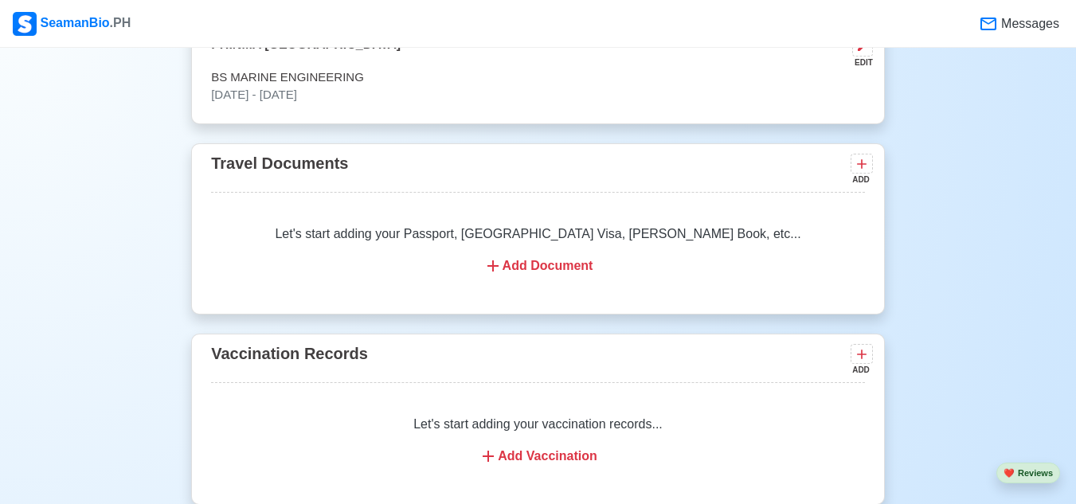
scroll to position [1301, 0]
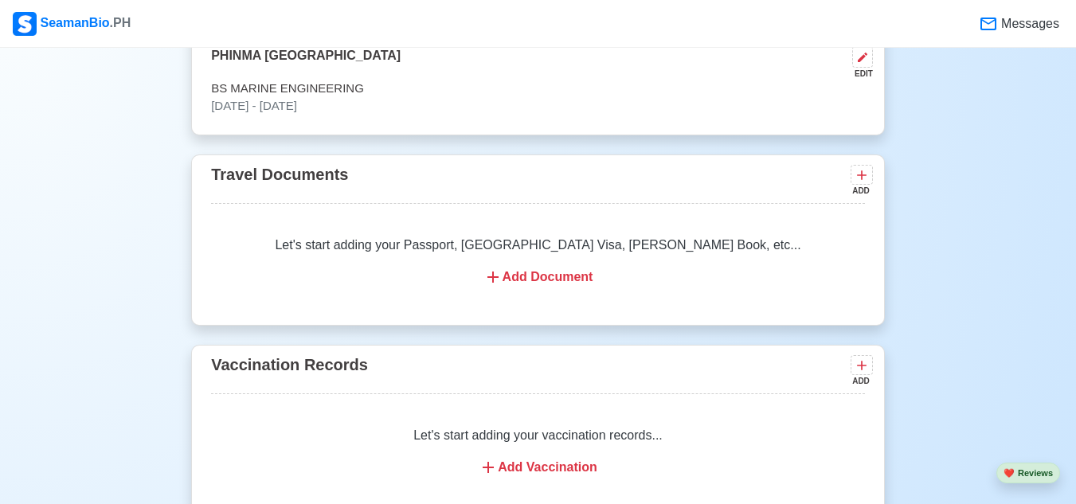
click at [556, 293] on div "Let's start adding your Passport, [GEOGRAPHIC_DATA] Visa, [PERSON_NAME] Book, e…" at bounding box center [538, 261] width 654 height 89
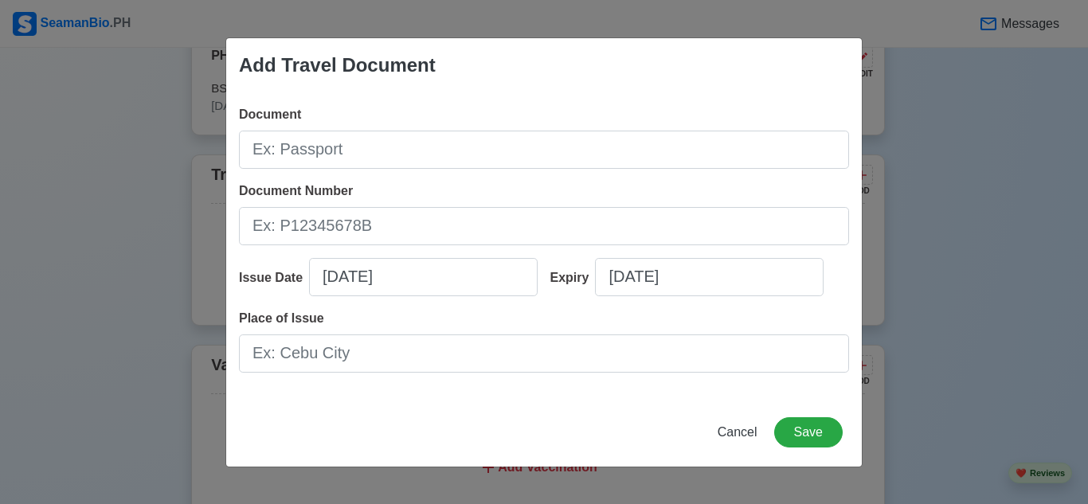
click at [710, 184] on div "Document Number" at bounding box center [544, 214] width 610 height 64
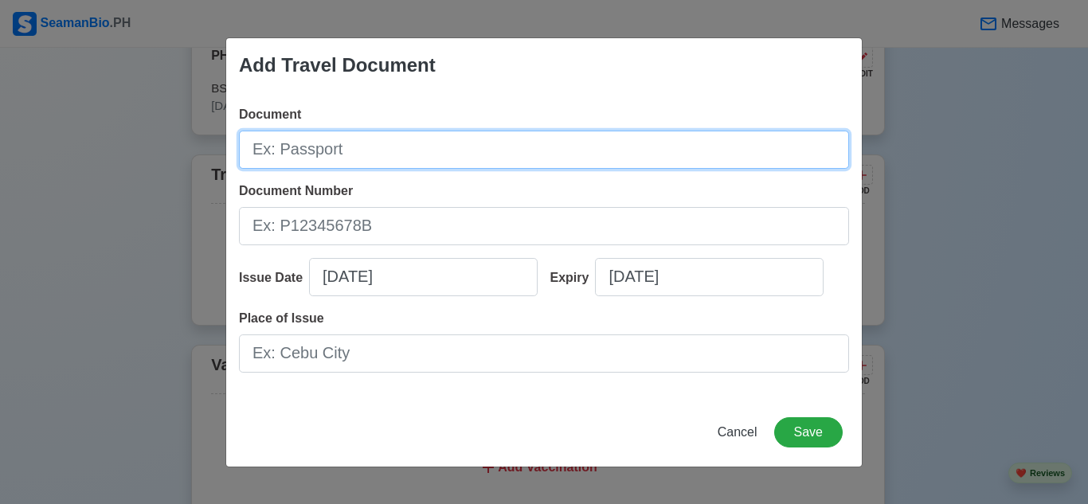
click at [391, 154] on input "Document" at bounding box center [544, 150] width 610 height 38
type input "PASSPORT"
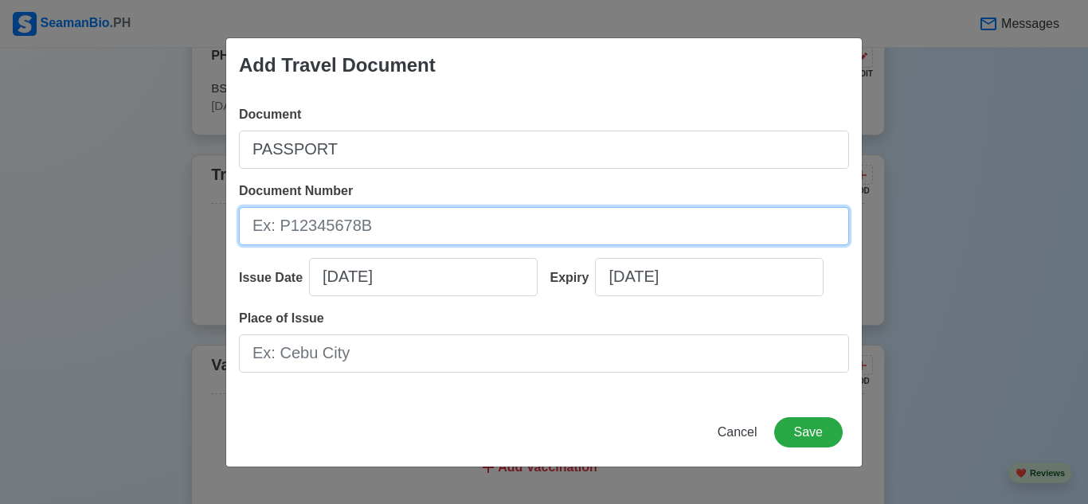
click at [364, 234] on input "Document Number" at bounding box center [544, 226] width 610 height 38
type input "P5807506C"
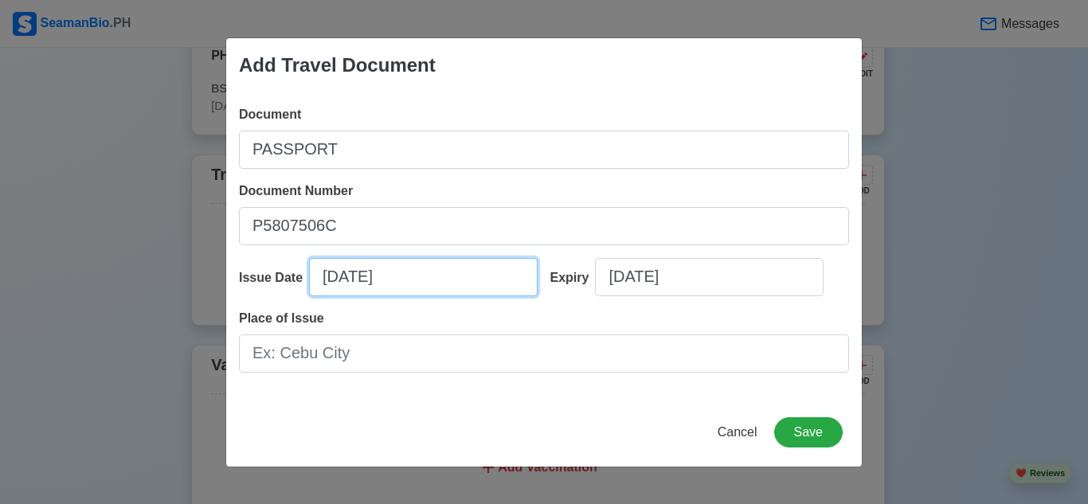
select select "****"
select select "*******"
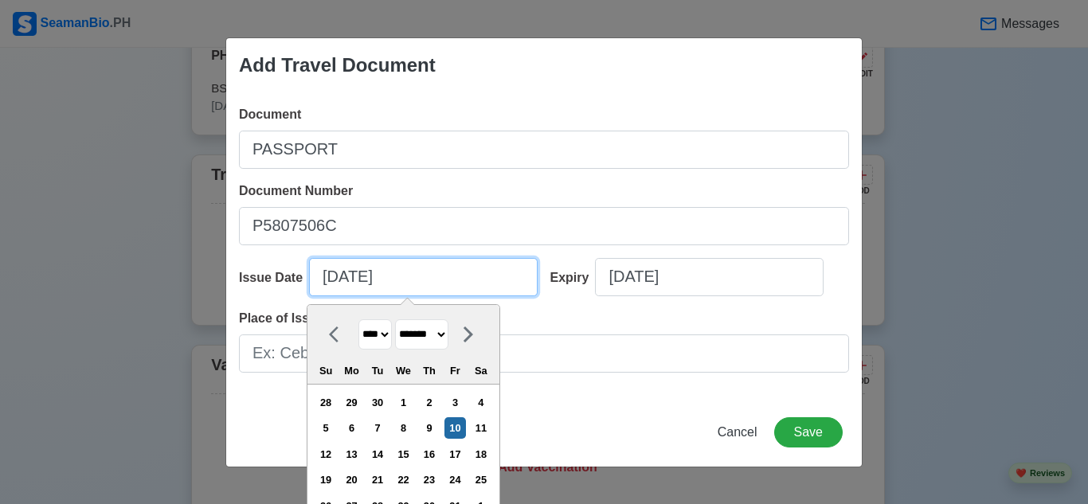
click at [359, 279] on input "[DATE]" at bounding box center [423, 277] width 229 height 38
click at [403, 282] on input "[DATE]" at bounding box center [423, 277] width 229 height 38
type input "[DATE]"
select select "****"
type input "[DATE]"
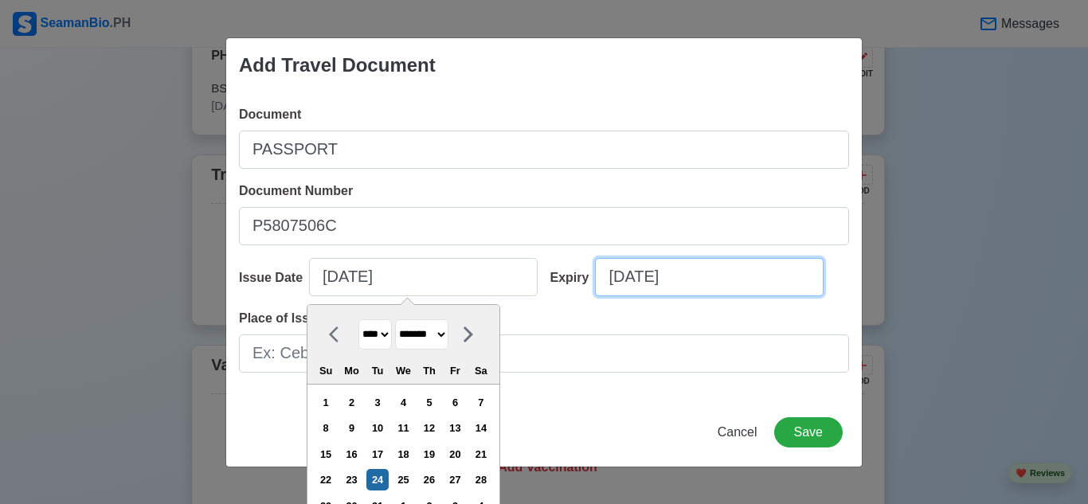
click at [628, 282] on input "[DATE]" at bounding box center [709, 277] width 229 height 38
select select "****"
select select "*******"
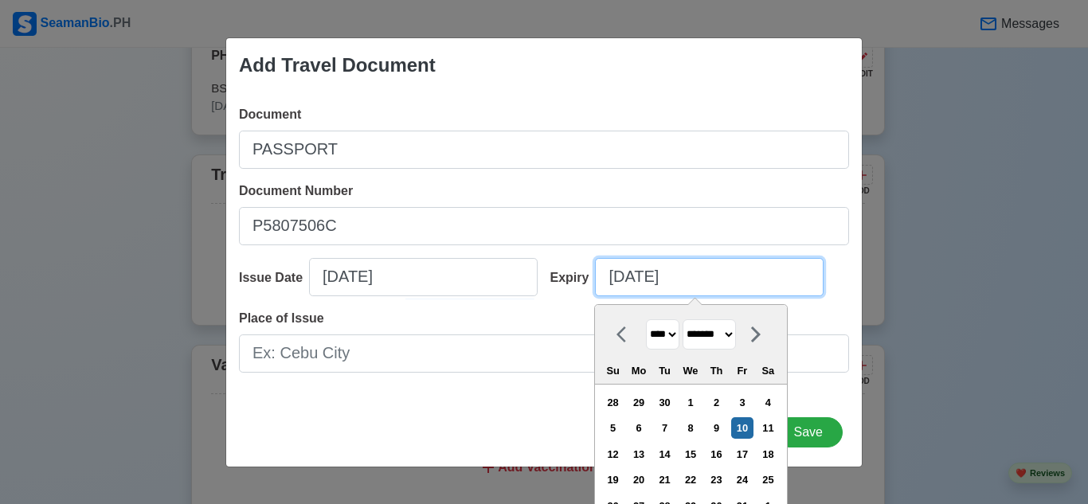
click at [649, 279] on input "[DATE]" at bounding box center [709, 277] width 229 height 38
click at [711, 281] on input "[DATE]" at bounding box center [709, 277] width 229 height 38
type input "[DATE]"
select select "****"
type input "[DATE]"
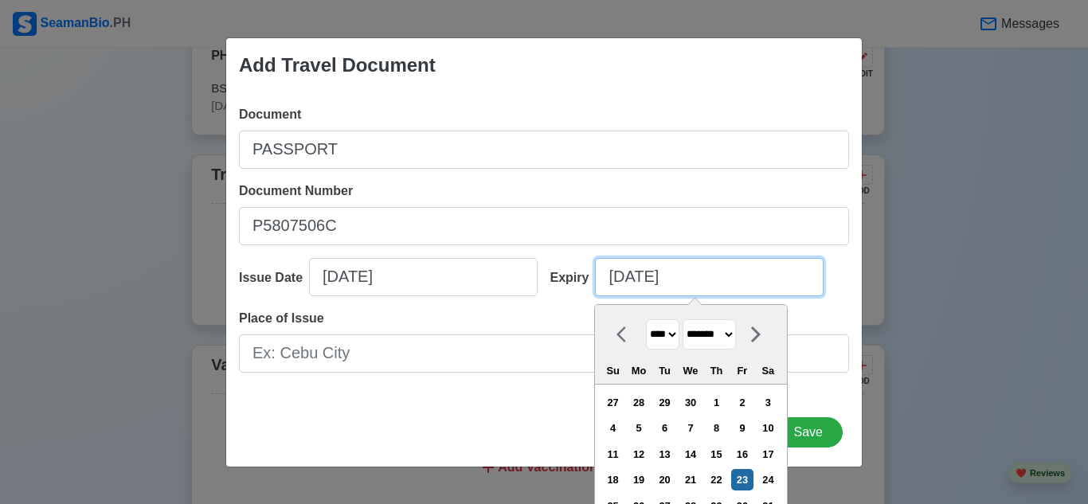
select select "****"
type input "[DATE]"
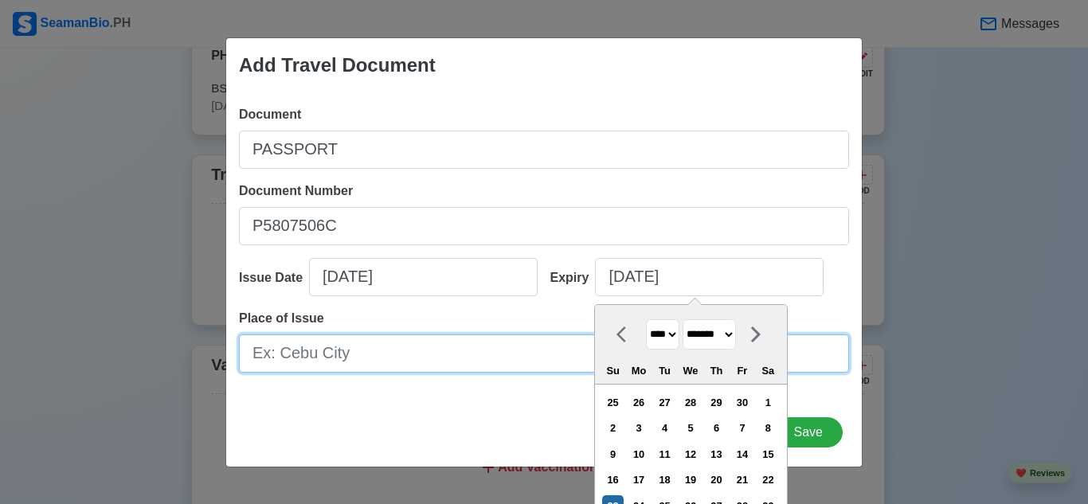
click at [514, 335] on input "Place of Issue" at bounding box center [544, 354] width 610 height 38
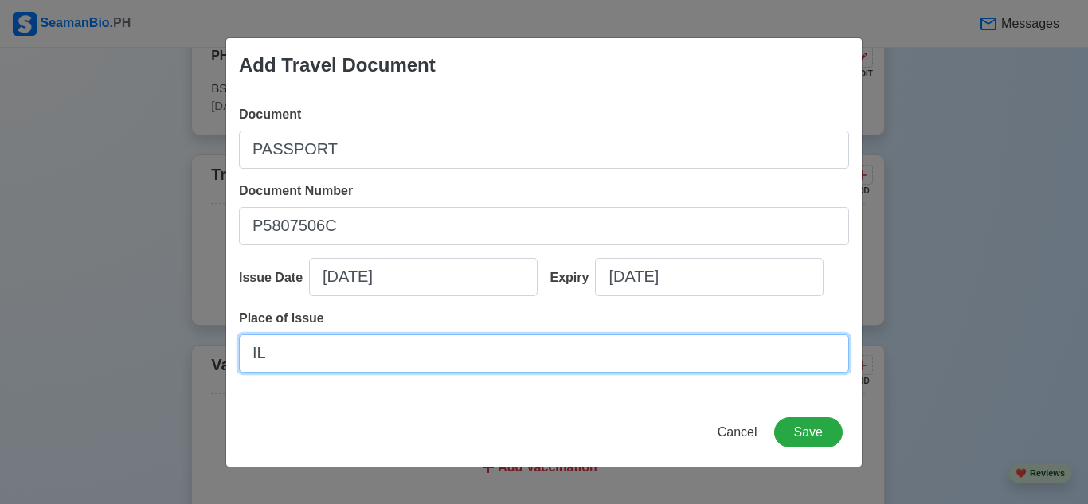
type input "I"
type input "[GEOGRAPHIC_DATA]"
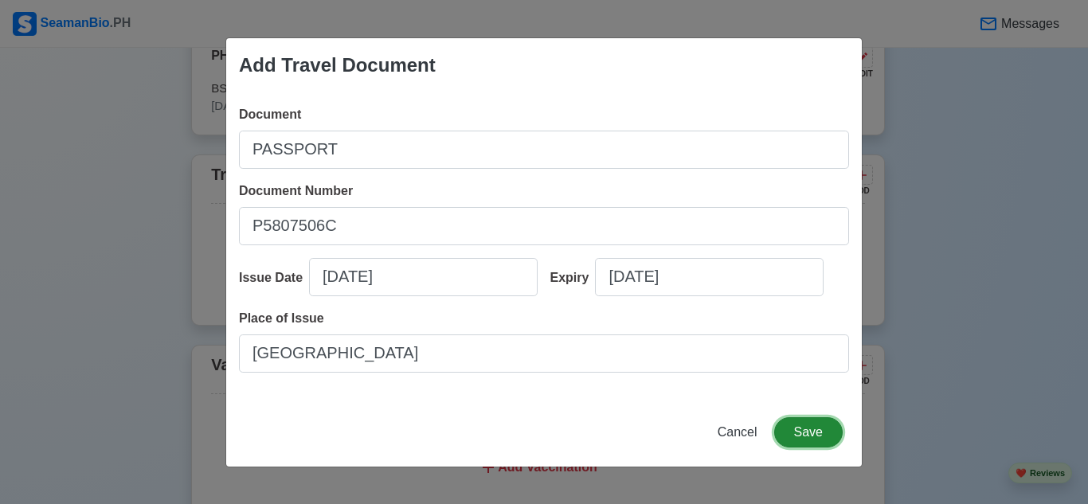
click at [816, 438] on button "Save" at bounding box center [808, 432] width 69 height 30
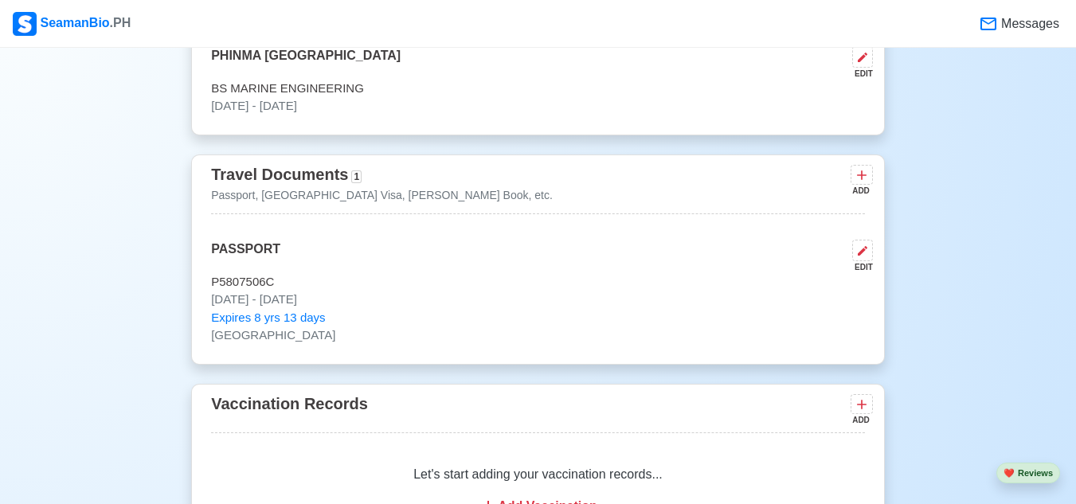
click at [860, 191] on div "ADD" at bounding box center [860, 191] width 19 height 12
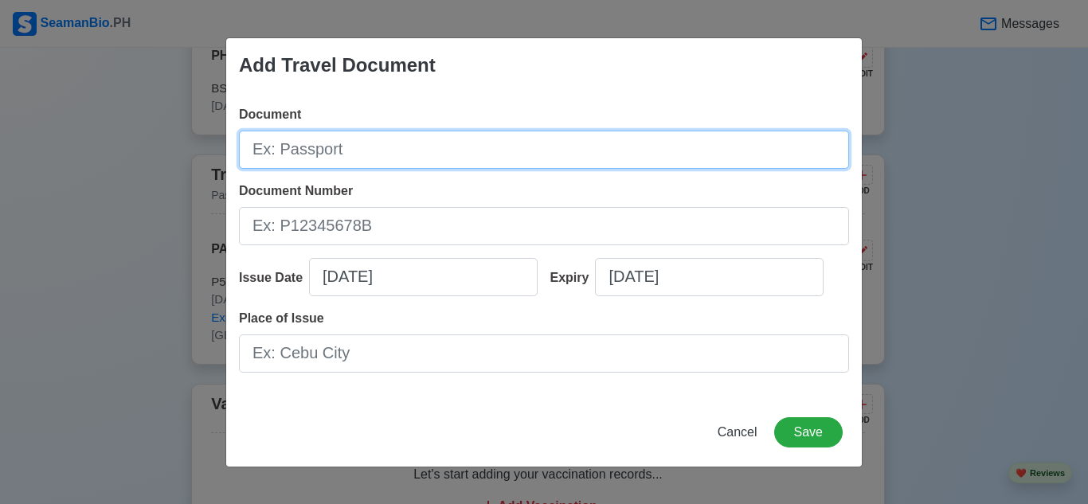
click at [598, 147] on input "Document" at bounding box center [544, 150] width 610 height 38
type input "[PERSON_NAME] BOOK"
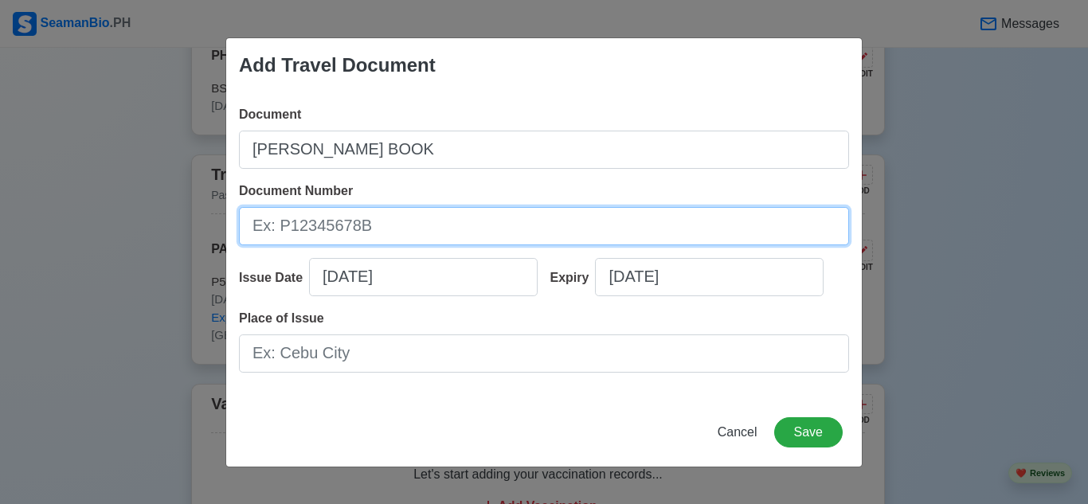
click at [537, 233] on input "Document Number" at bounding box center [544, 226] width 610 height 38
type input "A00318478"
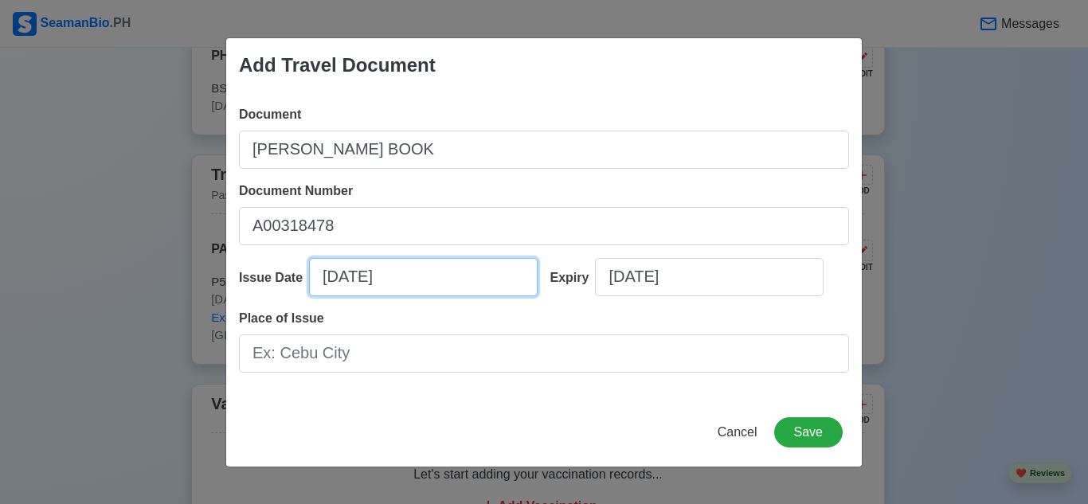
click at [470, 278] on input "[DATE]" at bounding box center [423, 277] width 229 height 38
select select "****"
select select "*******"
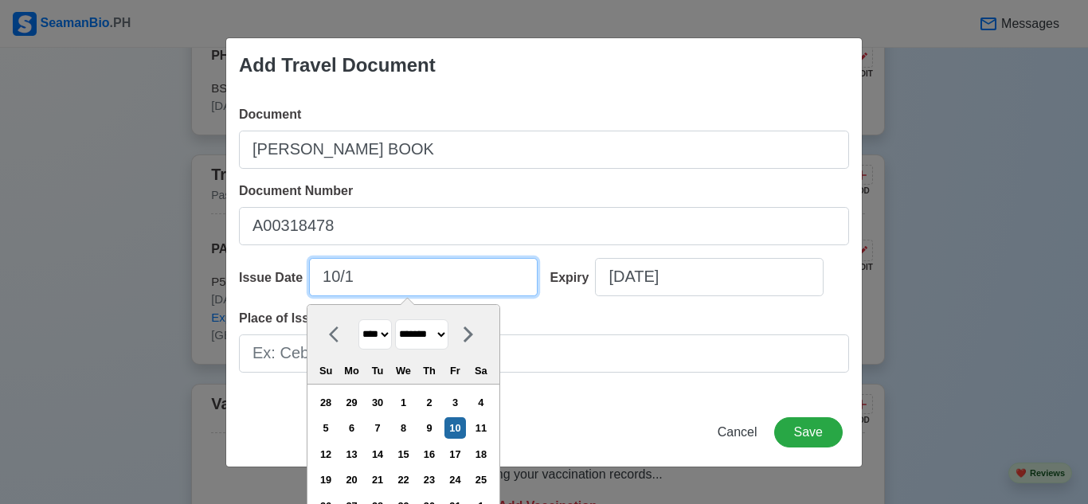
type input "10/"
select select "****"
type input "1"
select select "*******"
type input "0"
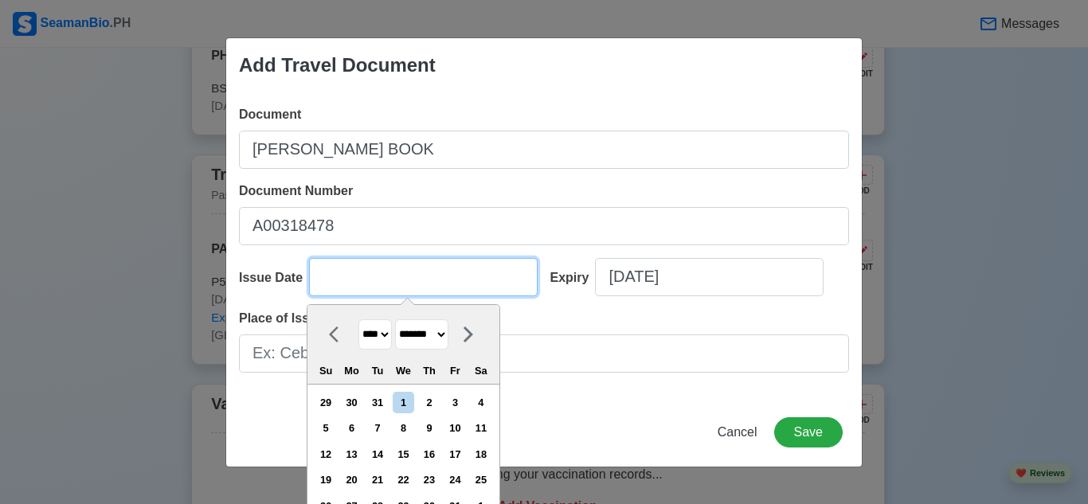
select select "****"
type input "08"
select select "****"
select select "******"
type input "08/14/2"
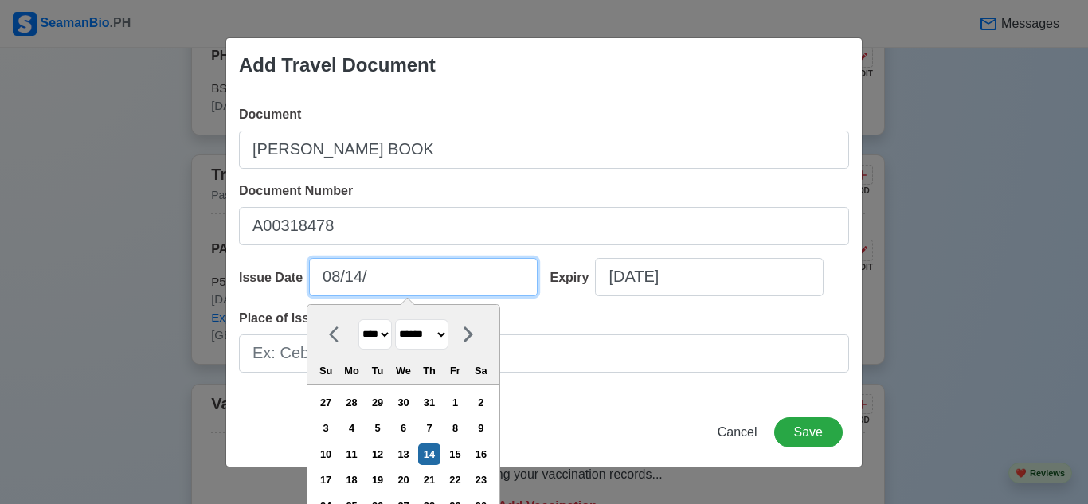
select select "****"
type input "[DATE]"
select select "****"
type input "[DATE]"
select select "****"
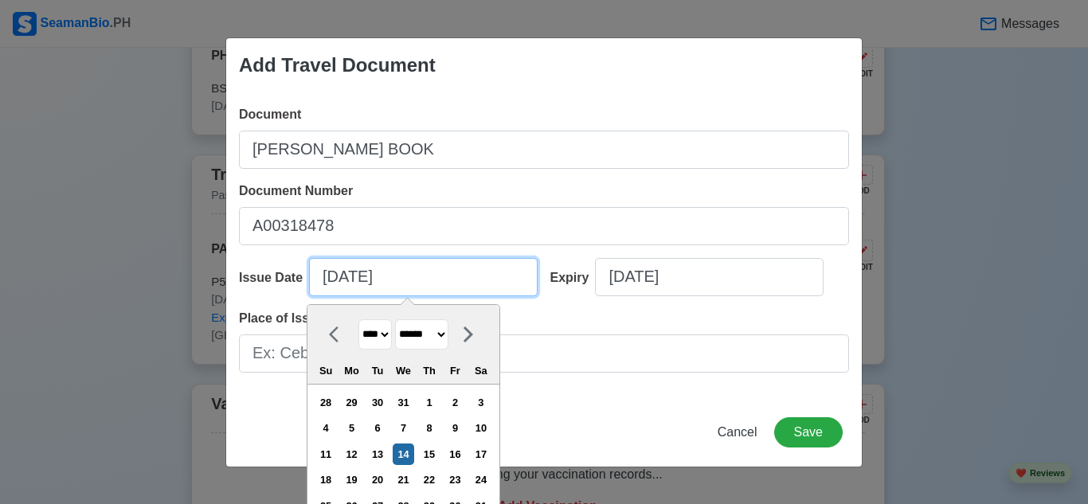
type input "[DATE]"
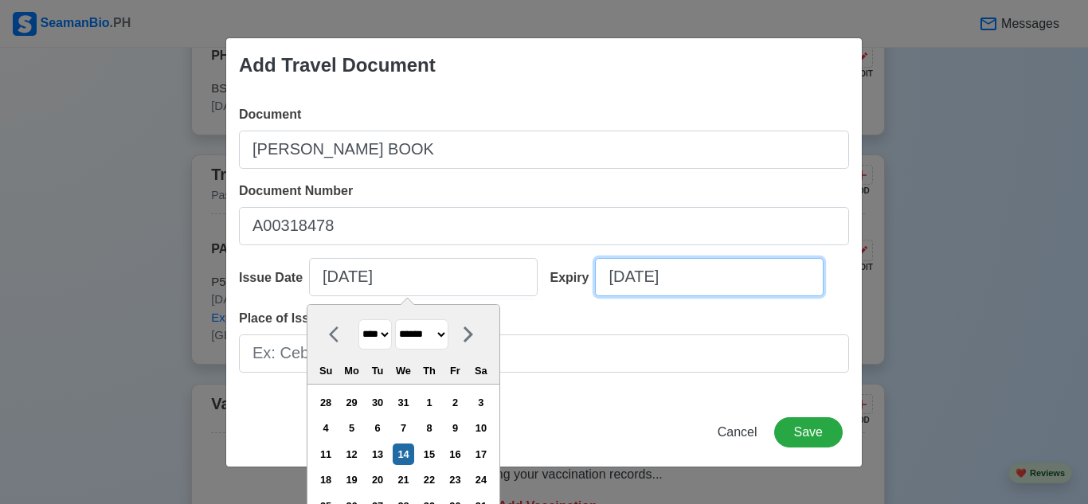
select select "****"
select select "*******"
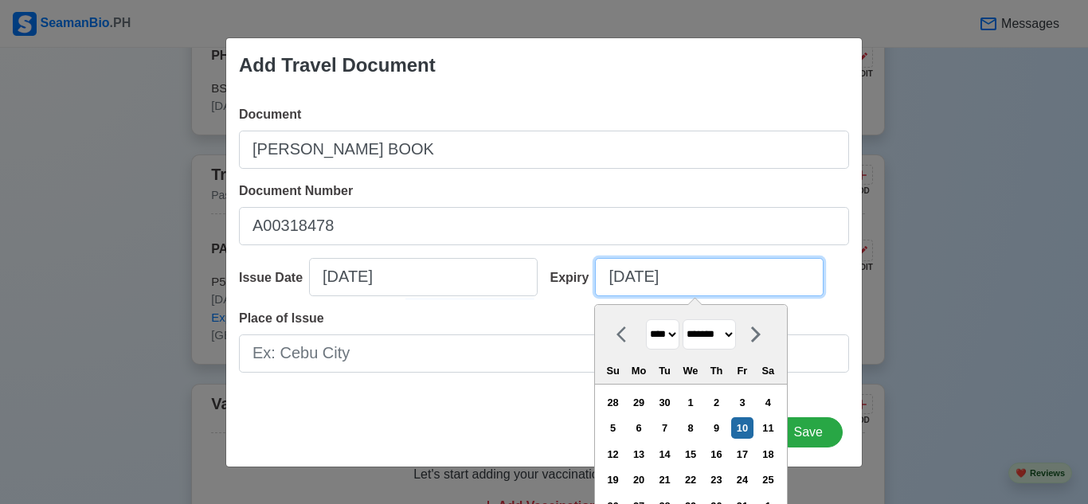
click at [702, 280] on input "[DATE]" at bounding box center [709, 277] width 229 height 38
type input "[DATE]"
select select "****"
type input "[DATE]"
select select "****"
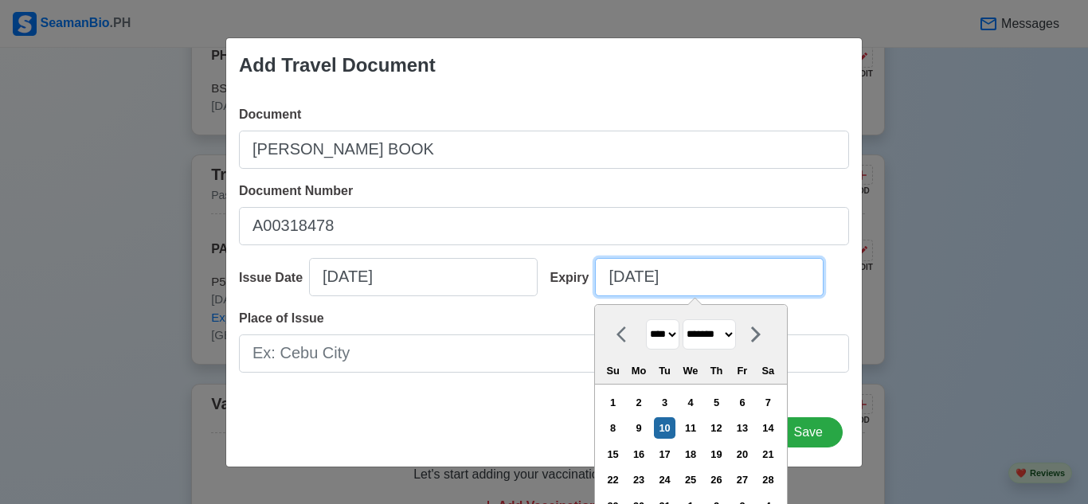
click at [637, 280] on input "[DATE]" at bounding box center [709, 277] width 229 height 38
click at [645, 280] on input "[DATE]" at bounding box center [709, 277] width 229 height 38
click at [617, 280] on input "[DATE]" at bounding box center [709, 277] width 229 height 38
type input "[DATE]"
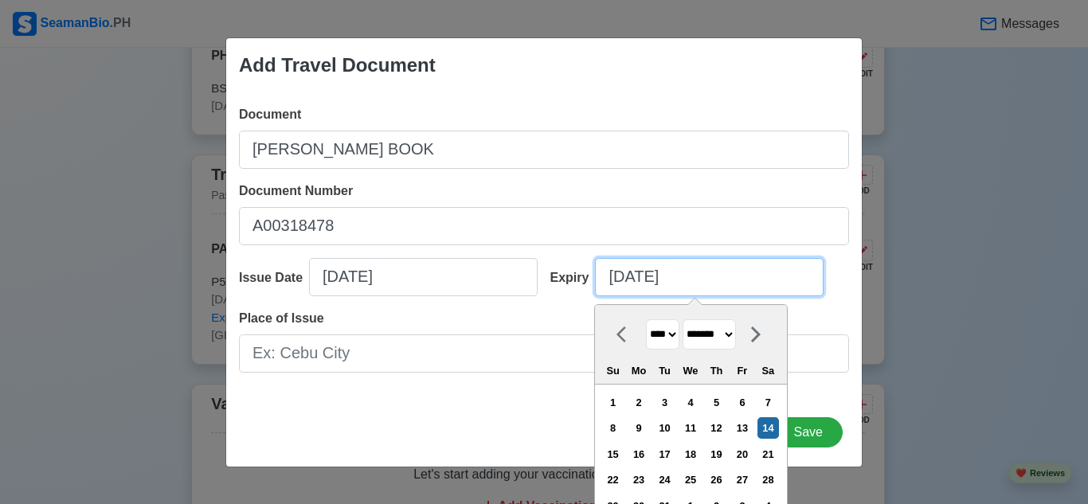
select select "*******"
type input "[DATE]"
select select "******"
type input "[DATE]"
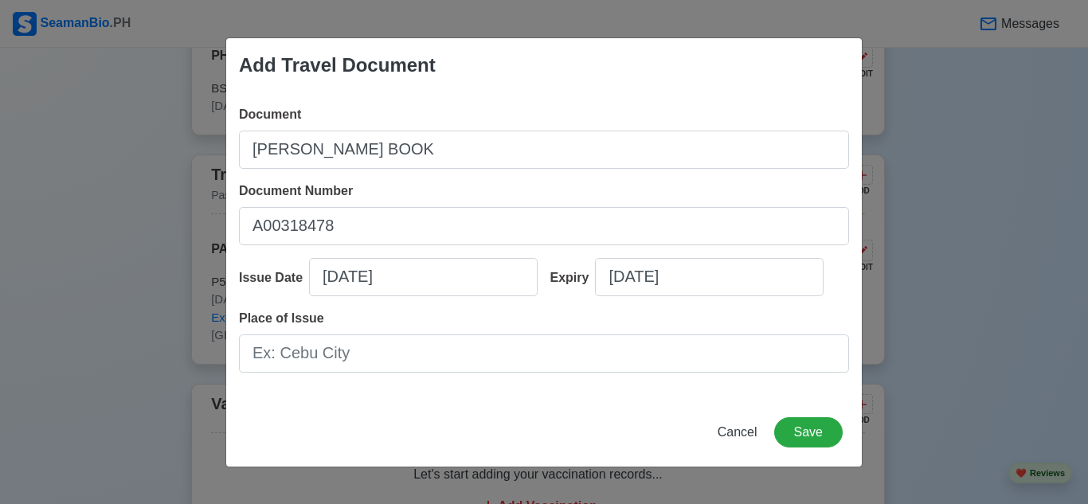
click at [464, 315] on div "Place of Issue" at bounding box center [544, 341] width 610 height 64
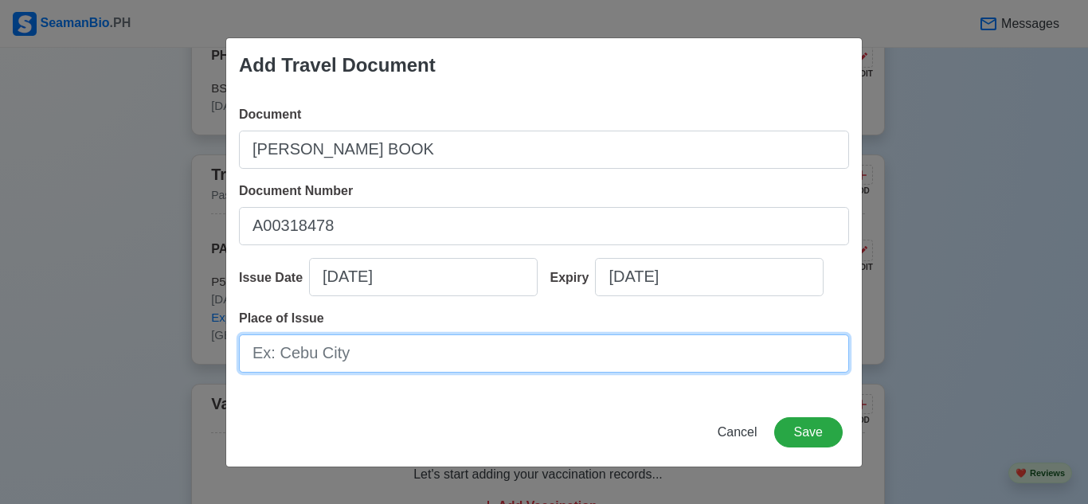
click at [464, 343] on input "Place of Issue" at bounding box center [544, 354] width 610 height 38
type input "[GEOGRAPHIC_DATA]"
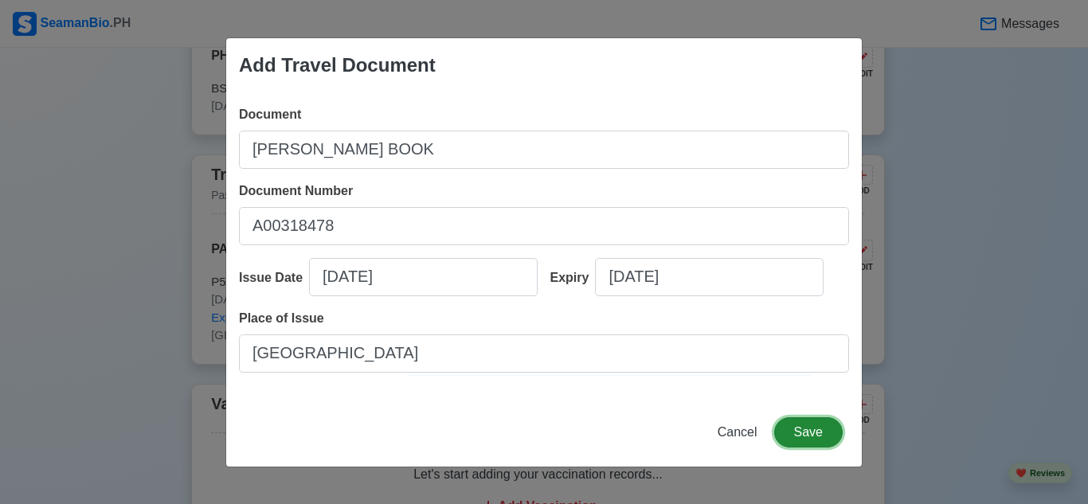
click at [831, 429] on button "Save" at bounding box center [808, 432] width 69 height 30
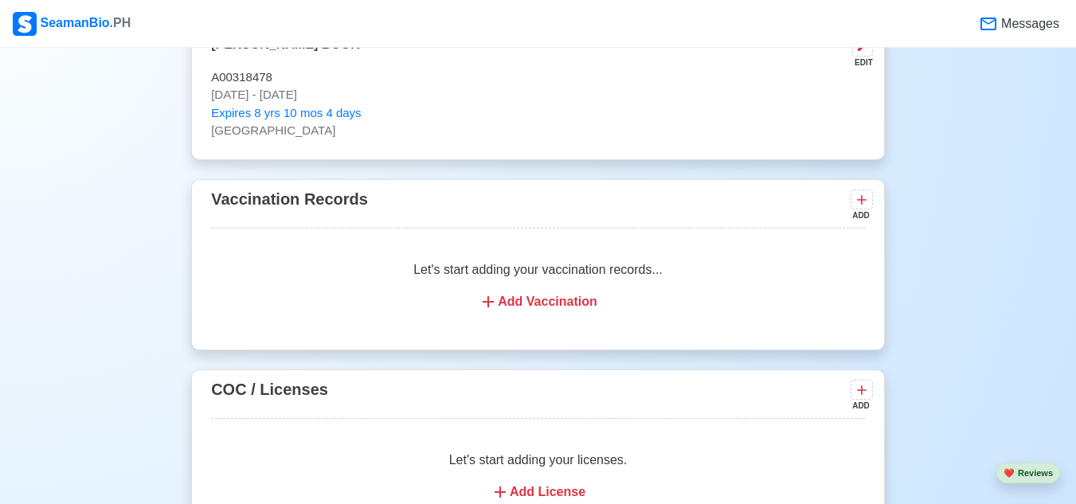
scroll to position [1643, 0]
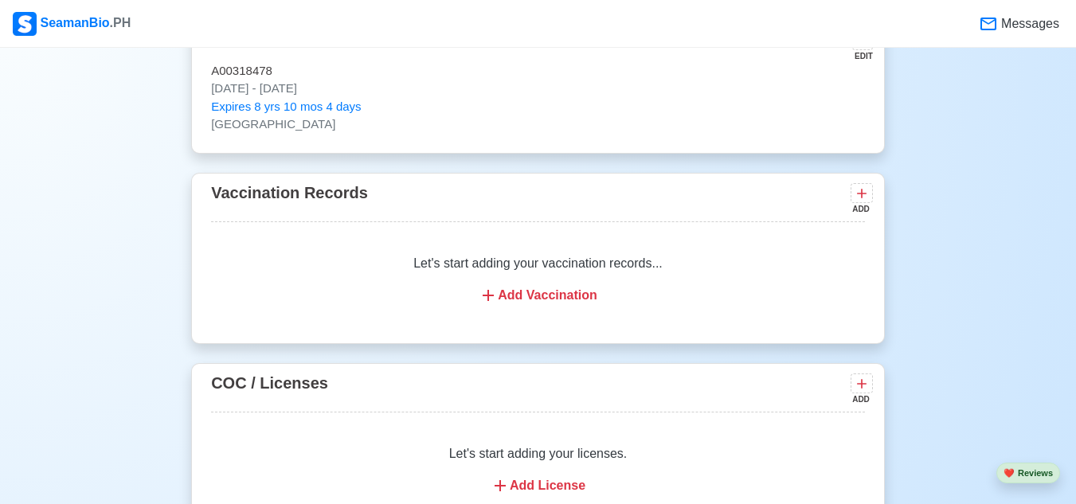
click at [864, 209] on div "ADD" at bounding box center [860, 209] width 19 height 12
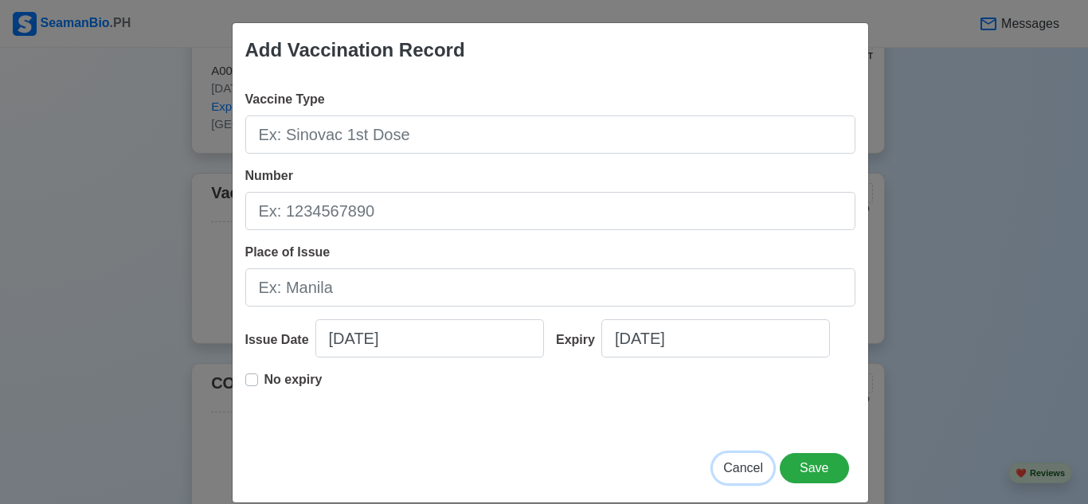
click at [742, 464] on span "Cancel" at bounding box center [743, 468] width 40 height 14
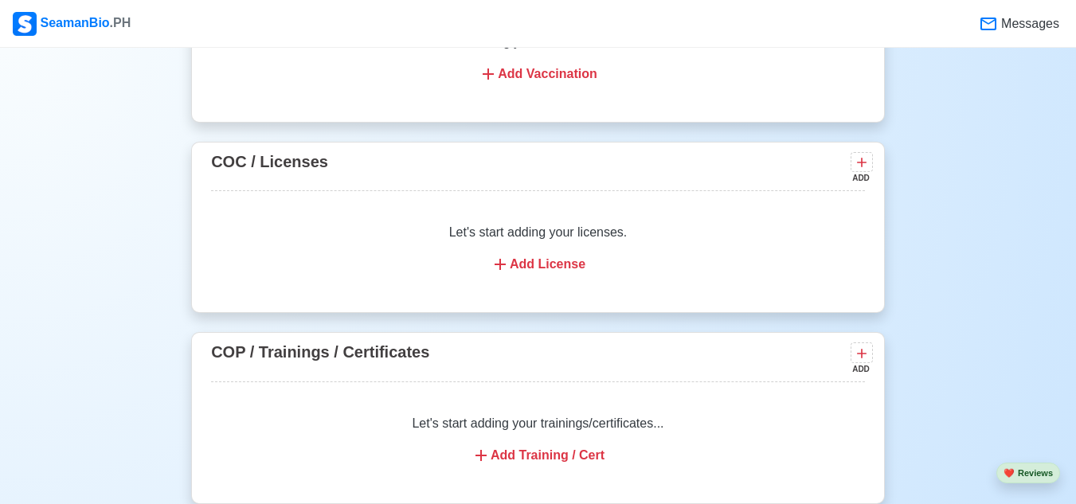
scroll to position [1848, 0]
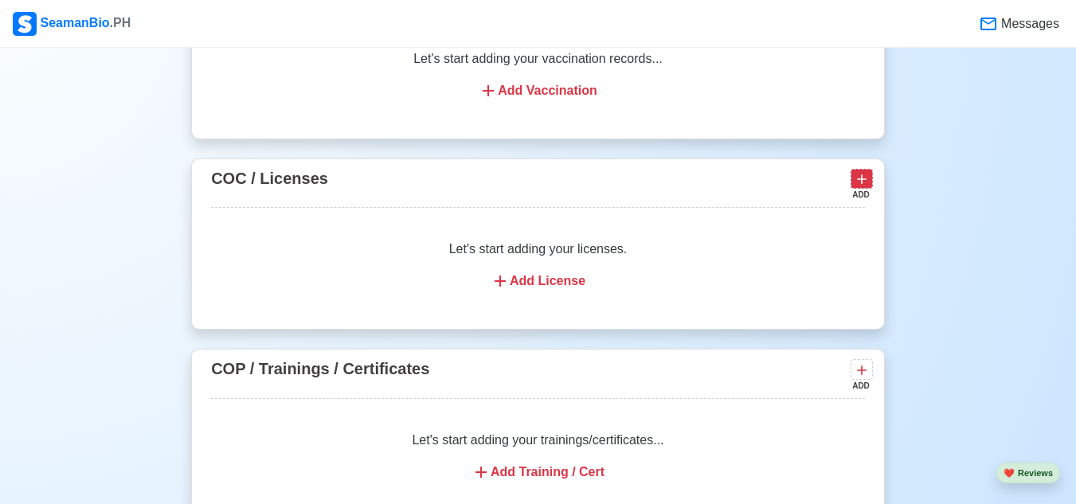
click at [862, 185] on icon at bounding box center [862, 180] width 10 height 10
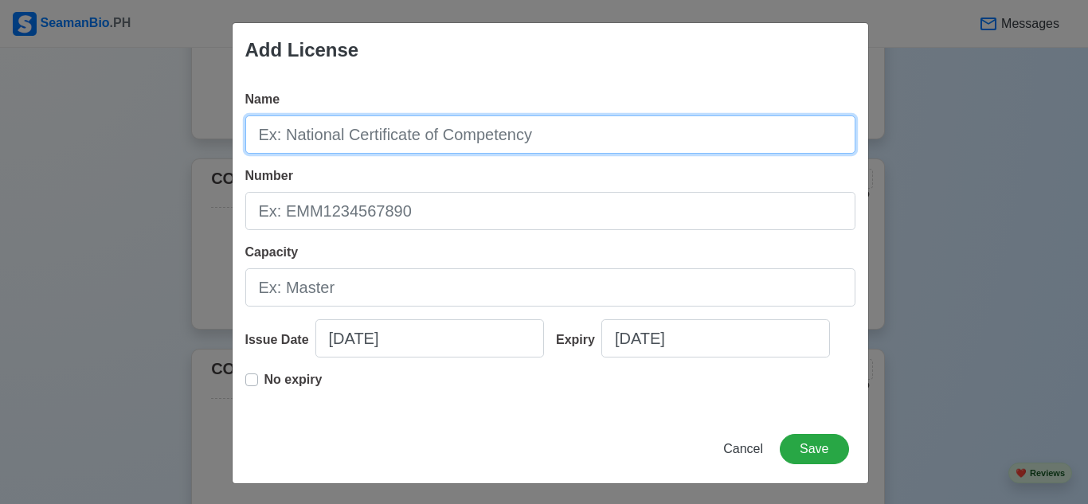
click at [779, 119] on input "Name" at bounding box center [550, 134] width 610 height 38
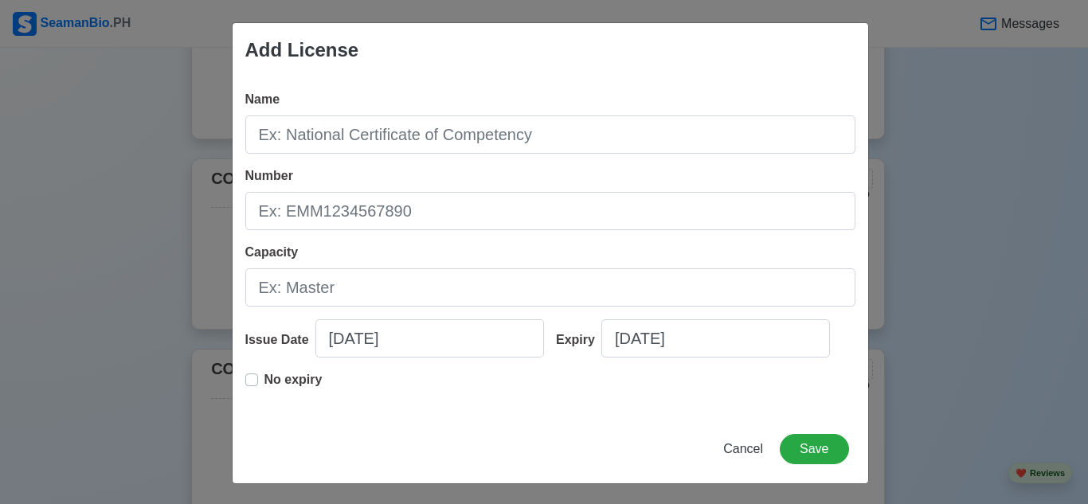
click at [922, 182] on div "Add License Name Number Capacity Issue Date [DATE] Expiry [DATE] No expiry Canc…" at bounding box center [544, 252] width 1088 height 504
click at [736, 456] on span "Cancel" at bounding box center [743, 449] width 40 height 14
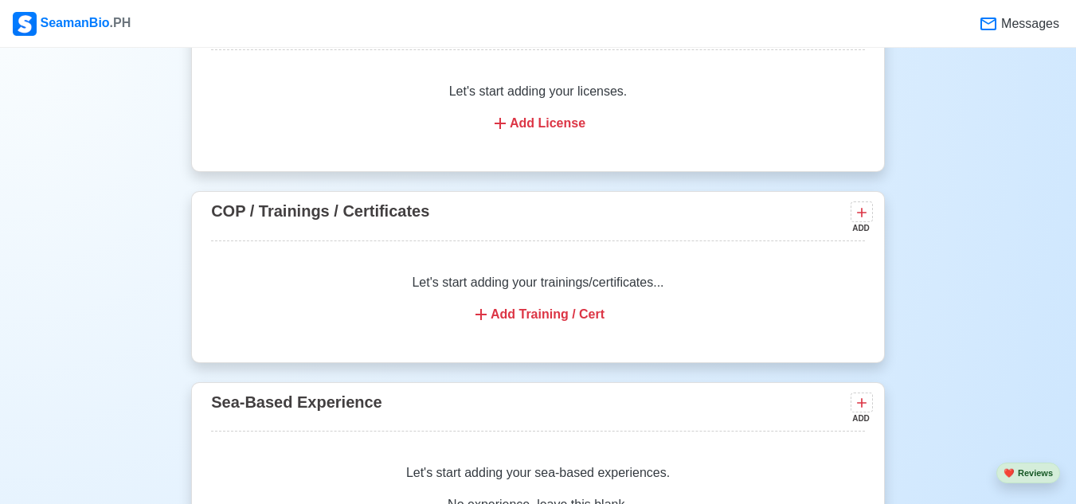
scroll to position [1989, 0]
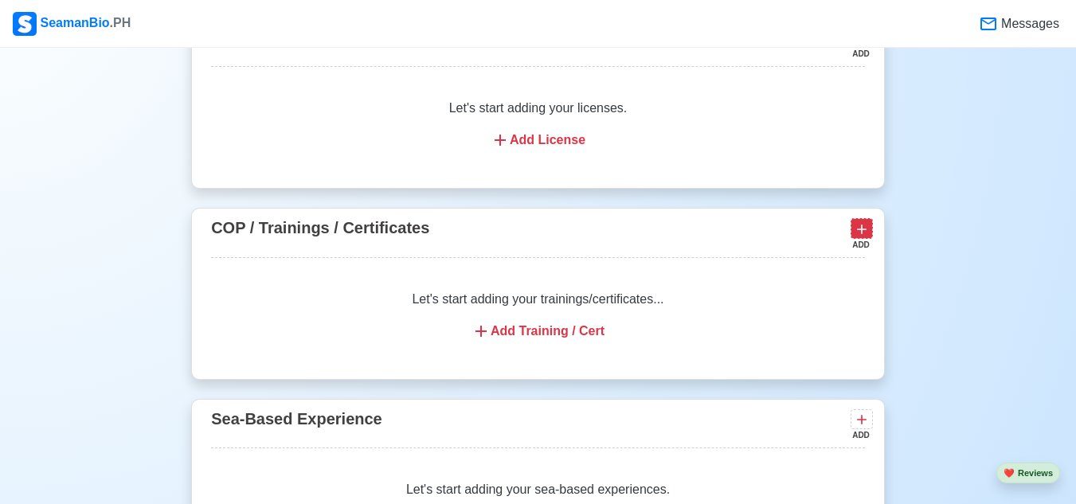
click at [862, 237] on icon at bounding box center [862, 229] width 16 height 16
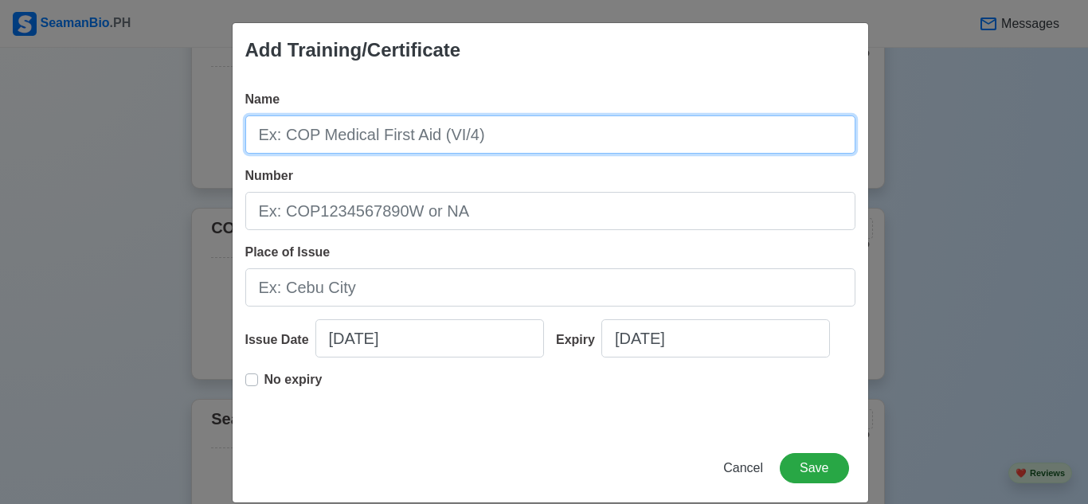
click at [602, 139] on input "Name" at bounding box center [550, 134] width 610 height 38
type input "BASIC TRAINING"
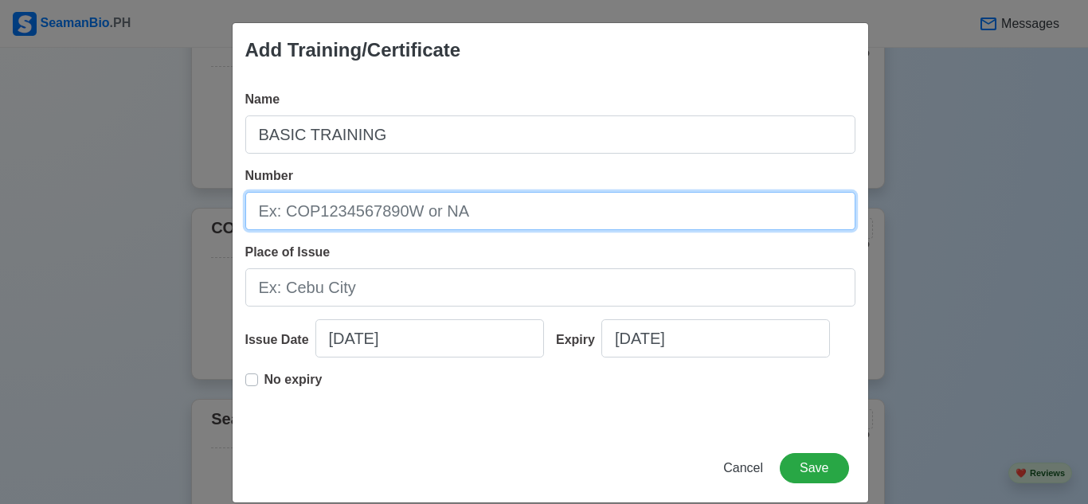
click at [579, 215] on input "Number" at bounding box center [550, 211] width 610 height 38
type input "BT200096090624"
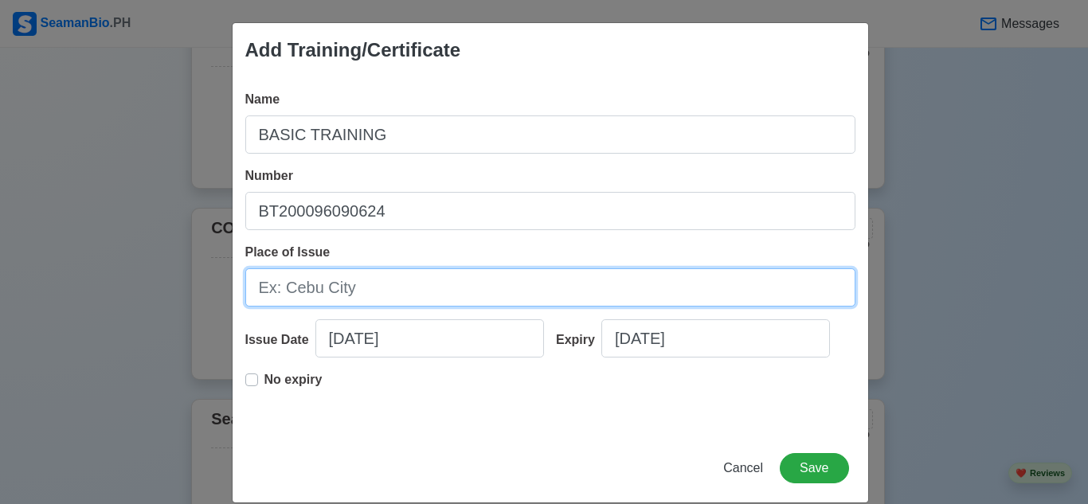
click at [454, 302] on input "Place of Issue" at bounding box center [550, 287] width 610 height 38
type input "[GEOGRAPHIC_DATA]"
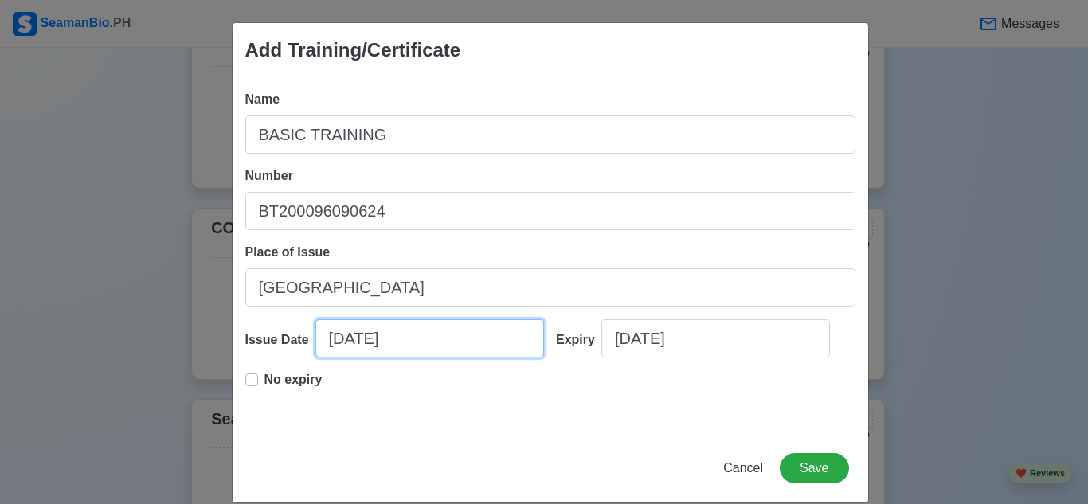
click at [336, 339] on input "[DATE]" at bounding box center [429, 338] width 229 height 38
select select "****"
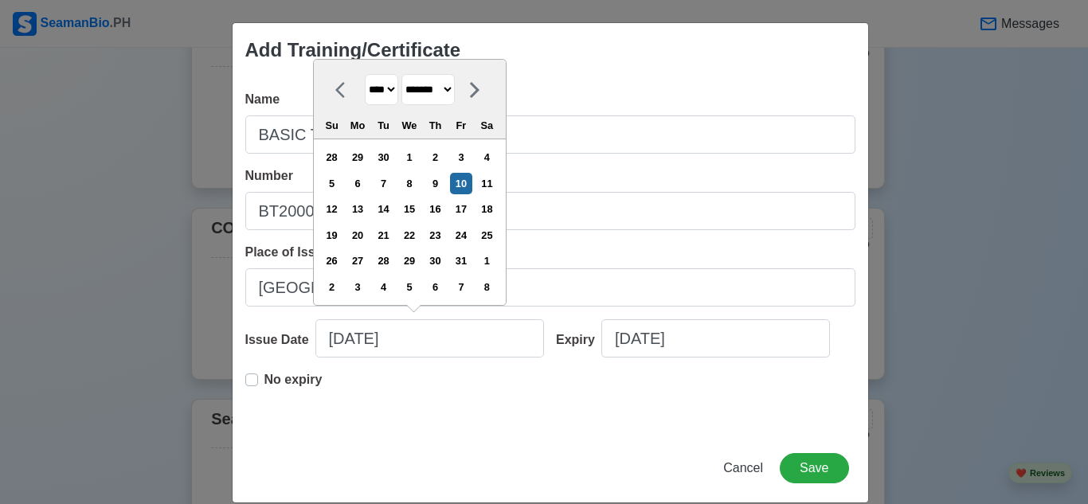
click at [455, 86] on select "******* ******** ***** ***** *** **** **** ****** ********* ******* ******** **…" at bounding box center [427, 89] width 53 height 31
select select "***"
click at [402, 74] on select "******* ******** ***** ***** *** **** **** ****** ********* ******* ******** **…" at bounding box center [427, 89] width 53 height 31
click at [465, 253] on div "30" at bounding box center [461, 261] width 22 height 22
type input "[DATE]"
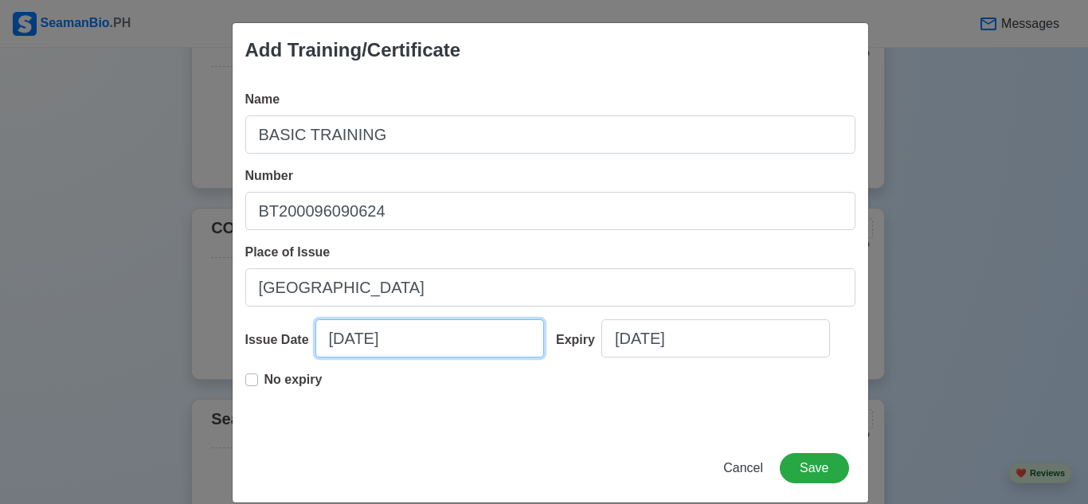
click at [413, 339] on input "[DATE]" at bounding box center [429, 338] width 229 height 38
select select "****"
select select "***"
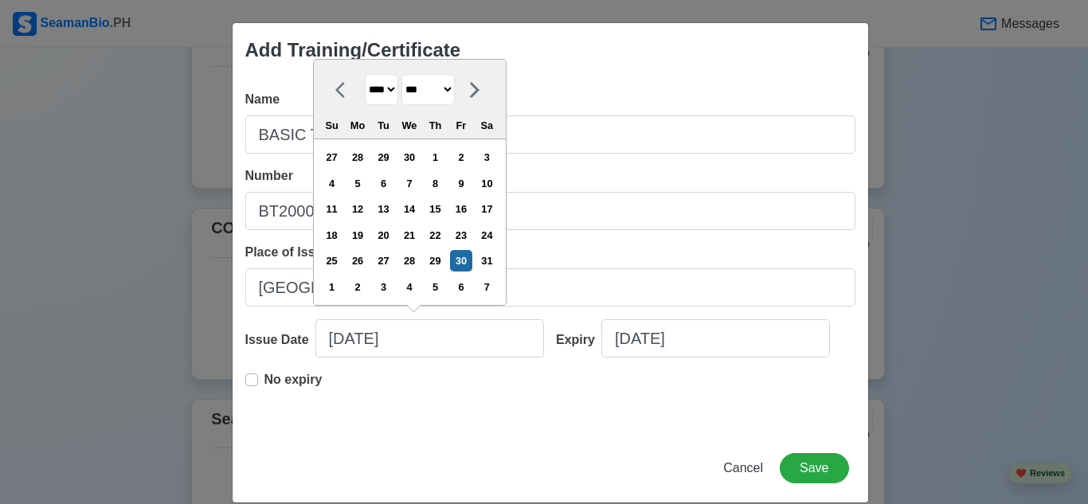
click at [389, 92] on select "**** **** **** **** **** **** **** **** **** **** **** **** **** **** **** ****…" at bounding box center [381, 89] width 33 height 31
select select "****"
click at [365, 74] on select "**** **** **** **** **** **** **** **** **** **** **** **** **** **** **** ****…" at bounding box center [381, 89] width 33 height 31
click at [519, 410] on div "No expiry" at bounding box center [550, 395] width 610 height 51
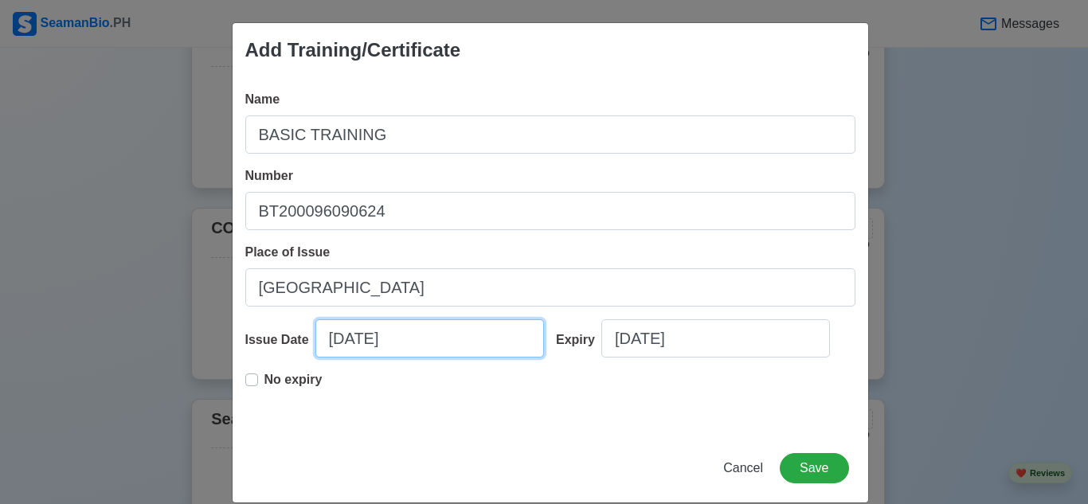
select select "****"
select select "***"
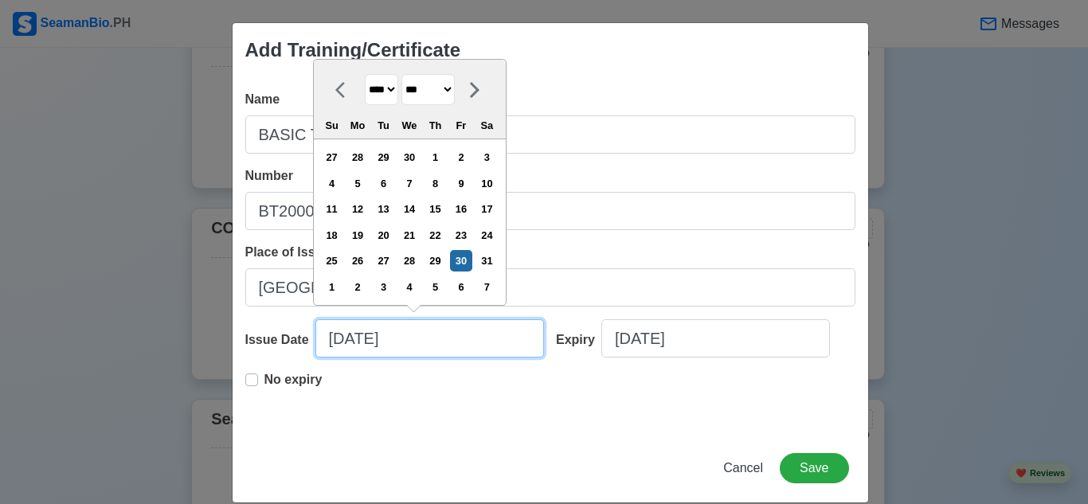
click at [437, 350] on input "[DATE]" at bounding box center [429, 338] width 229 height 38
type input "[DATE]"
select select "****"
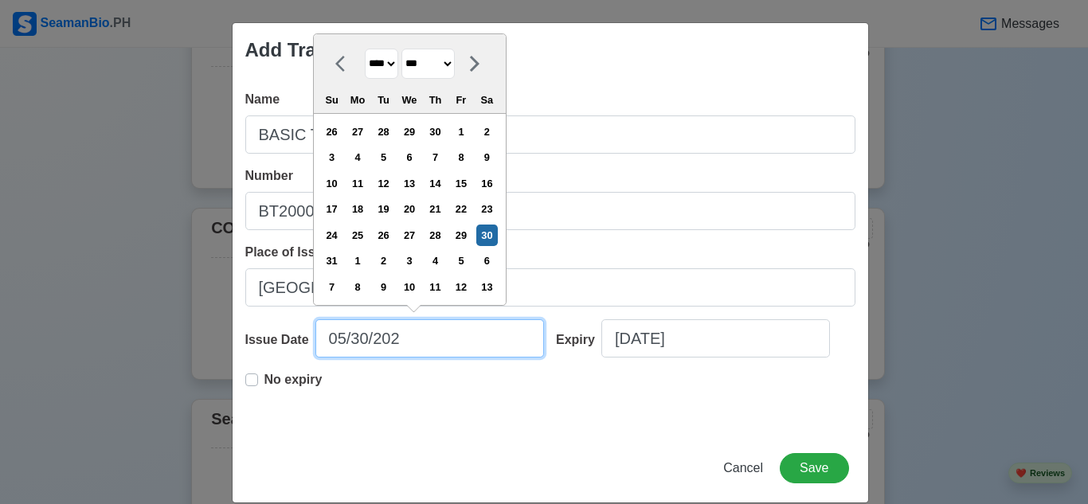
type input "[DATE]"
select select "****"
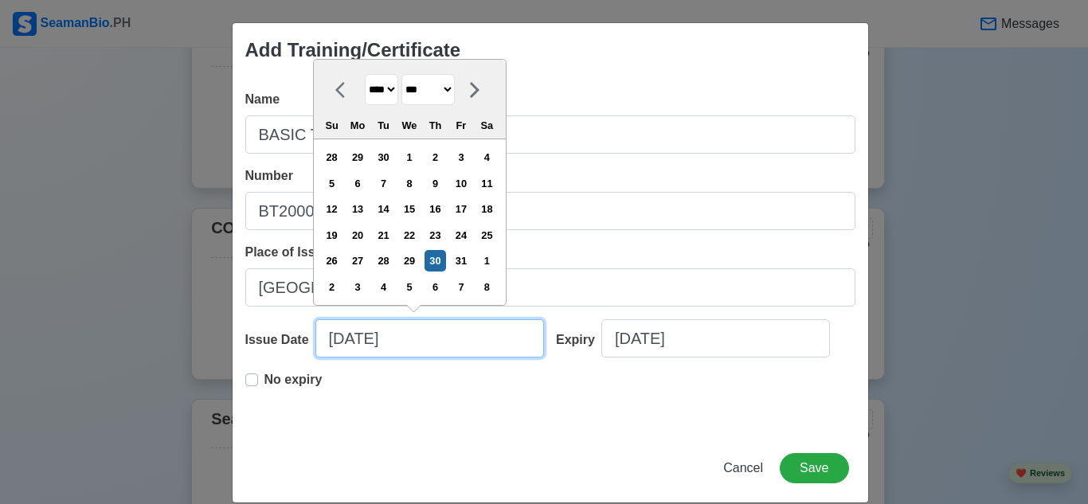
type input "[DATE]"
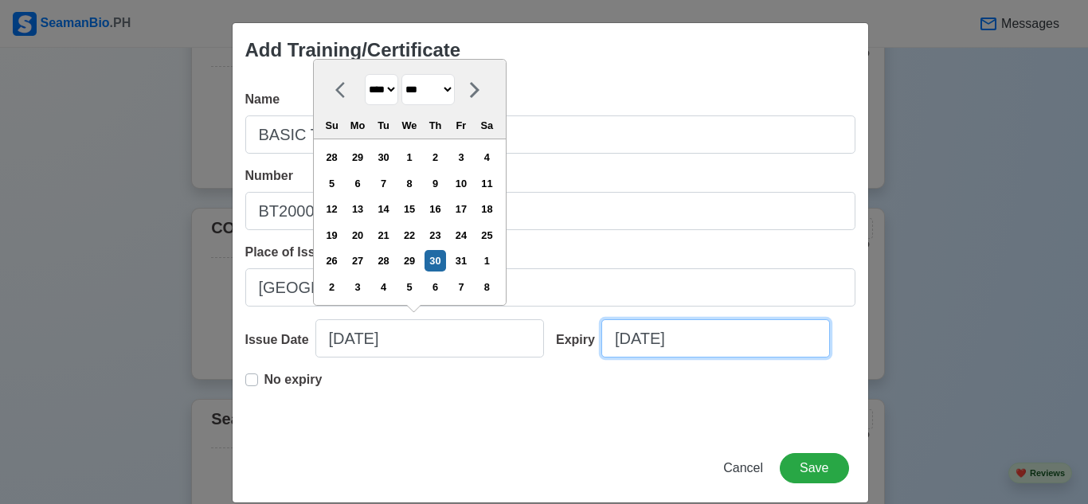
select select "****"
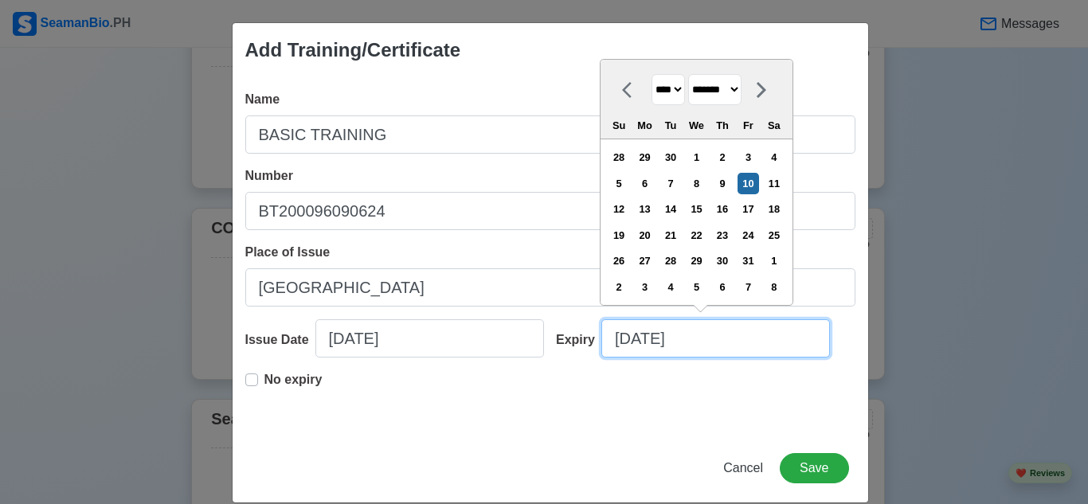
click at [655, 342] on input "[DATE]" at bounding box center [715, 338] width 229 height 38
click at [701, 347] on input "[DATE]" at bounding box center [715, 338] width 229 height 38
click at [742, 95] on select "******* ******** ***** ***** *** **** **** ****** ********* ******* ******** **…" at bounding box center [714, 89] width 53 height 31
select select "***"
click at [689, 74] on select "******* ******** ***** ***** *** **** **** ****** ********* ******* ******** **…" at bounding box center [714, 89] width 53 height 31
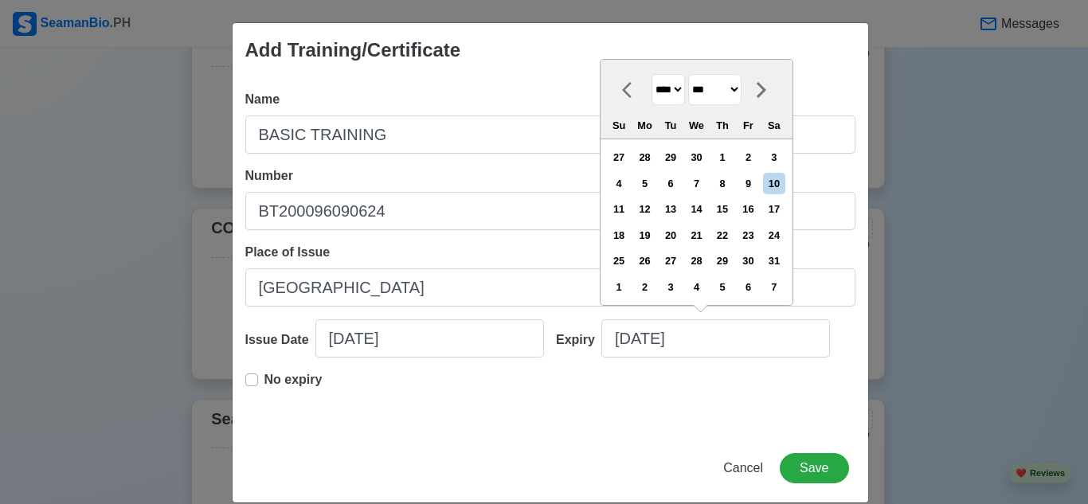
click at [677, 100] on select "**** **** **** **** **** **** **** **** **** **** **** **** **** **** **** ****…" at bounding box center [668, 89] width 33 height 31
select select "****"
click at [652, 74] on select "**** **** **** **** **** **** **** **** **** **** **** **** **** **** **** ****…" at bounding box center [668, 89] width 33 height 31
click at [703, 260] on div "30" at bounding box center [697, 261] width 22 height 22
type input "[DATE]"
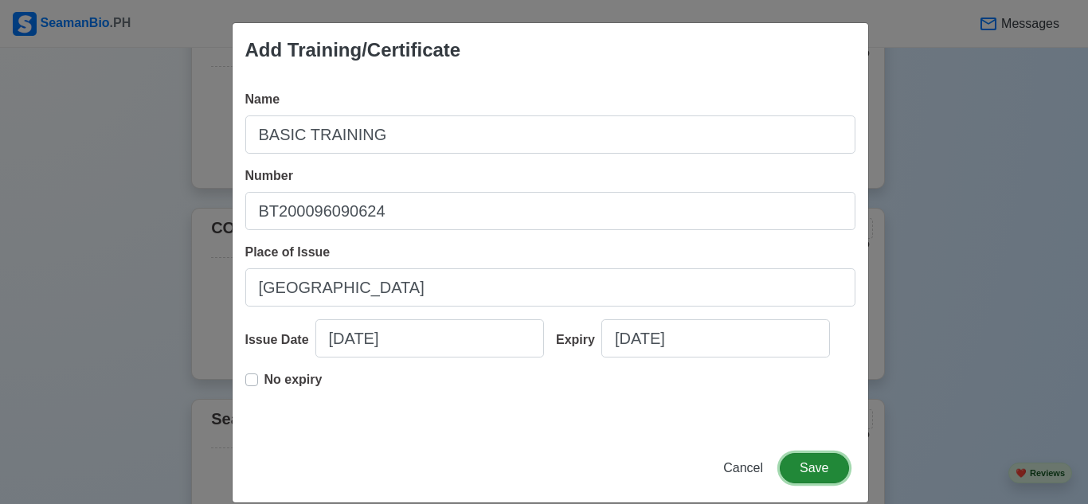
click at [817, 465] on button "Save" at bounding box center [814, 468] width 69 height 30
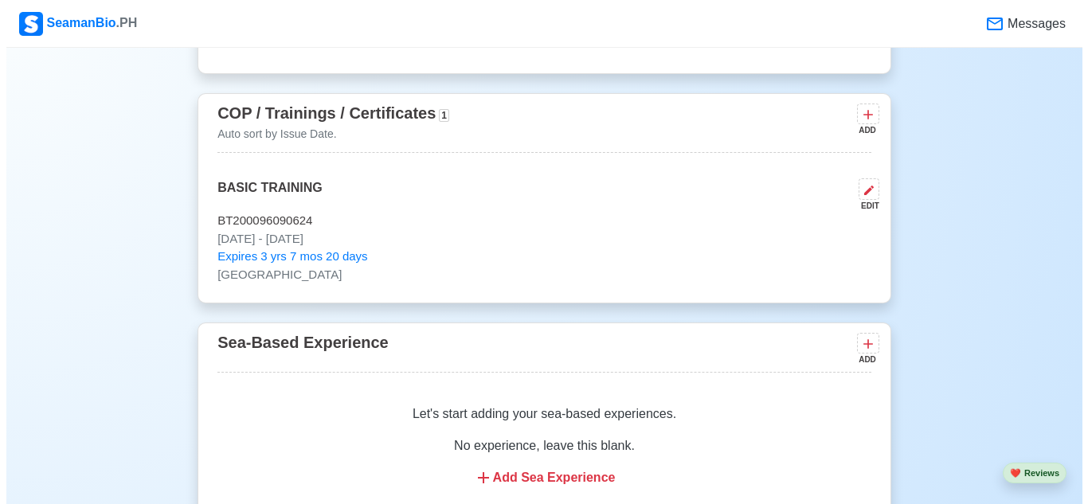
scroll to position [2098, 0]
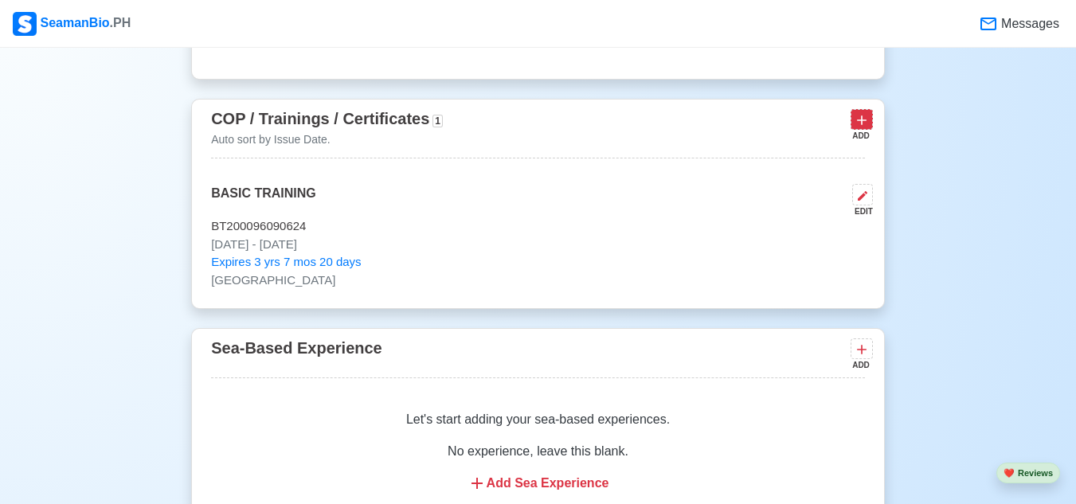
click at [856, 128] on icon at bounding box center [862, 120] width 16 height 16
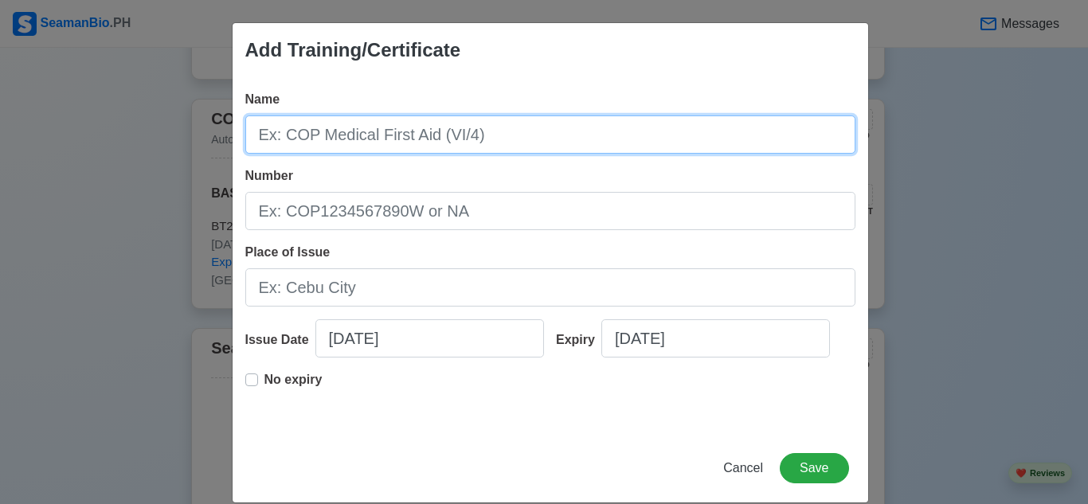
click at [687, 142] on input "Name" at bounding box center [550, 134] width 610 height 38
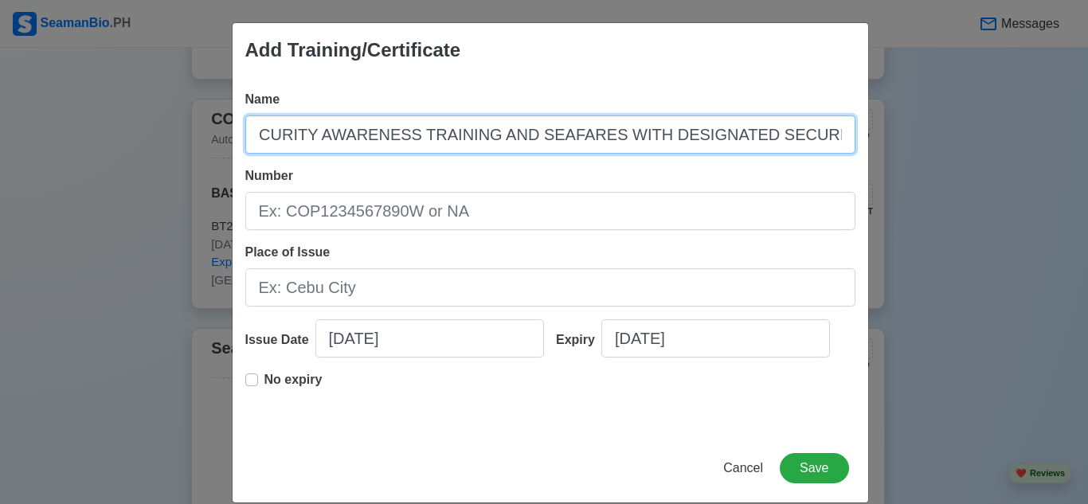
scroll to position [0, 70]
type input "SHIP SECURITY AWARENESS TRAINING AND SEAFARES WITH DESIGNATED SECURITY DUTIES"
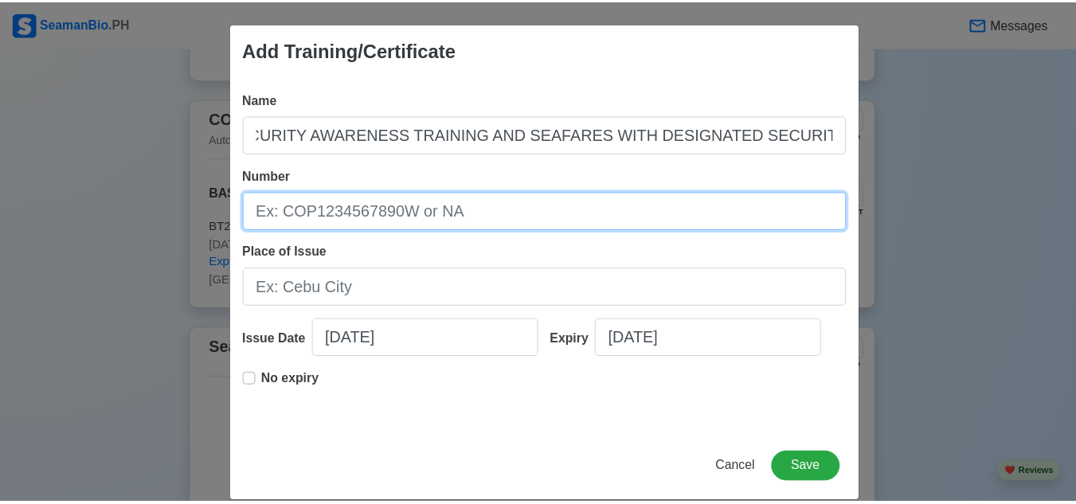
scroll to position [0, 0]
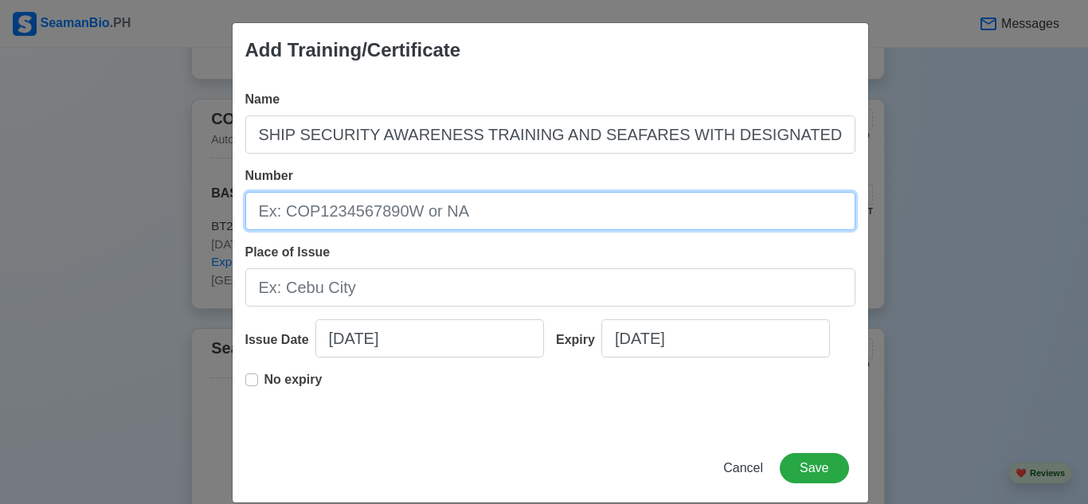
click at [571, 202] on input "Number" at bounding box center [550, 211] width 610 height 38
type input "SDSD200023913424"
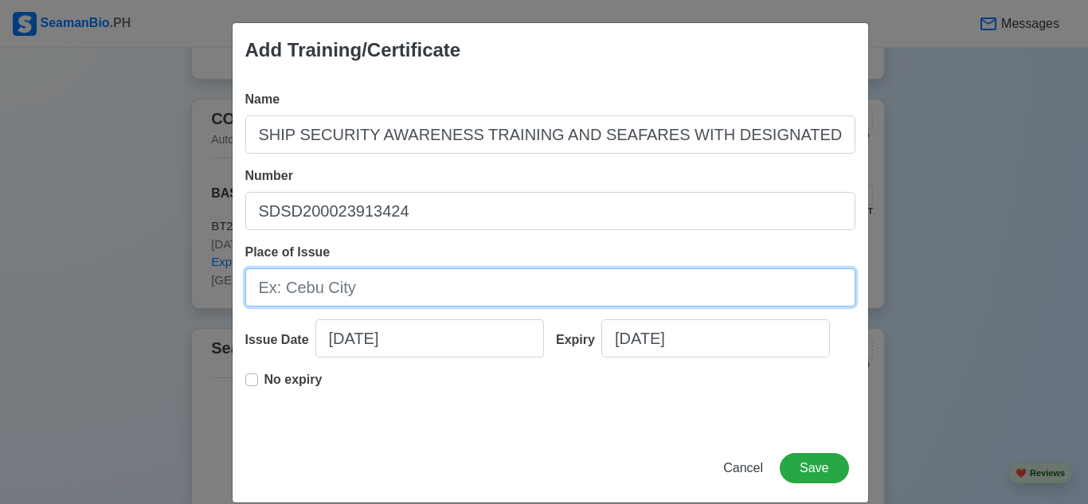
click at [509, 306] on input "Place of Issue" at bounding box center [550, 287] width 610 height 38
type input "[GEOGRAPHIC_DATA]"
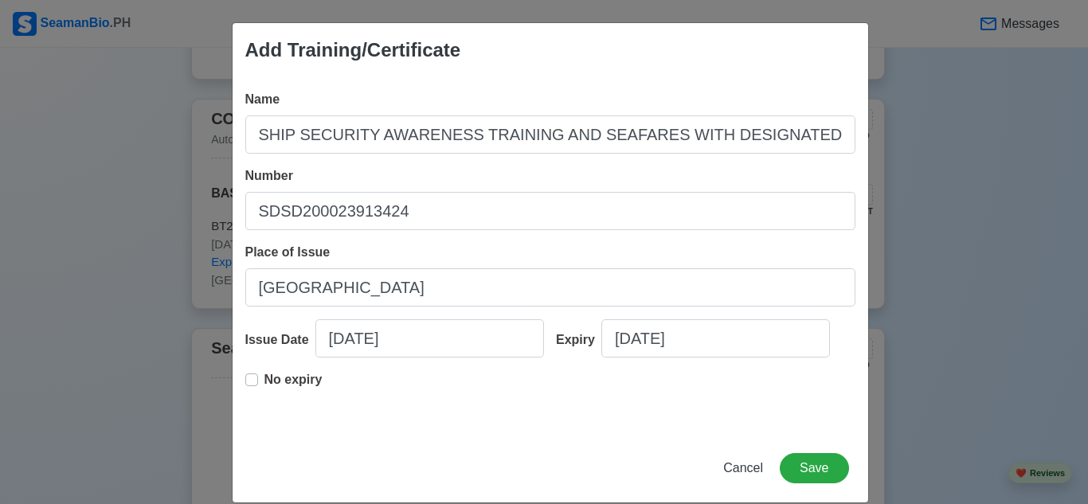
click at [252, 377] on div "No expiry" at bounding box center [283, 386] width 77 height 32
click at [264, 380] on label "No expiry" at bounding box center [293, 386] width 58 height 32
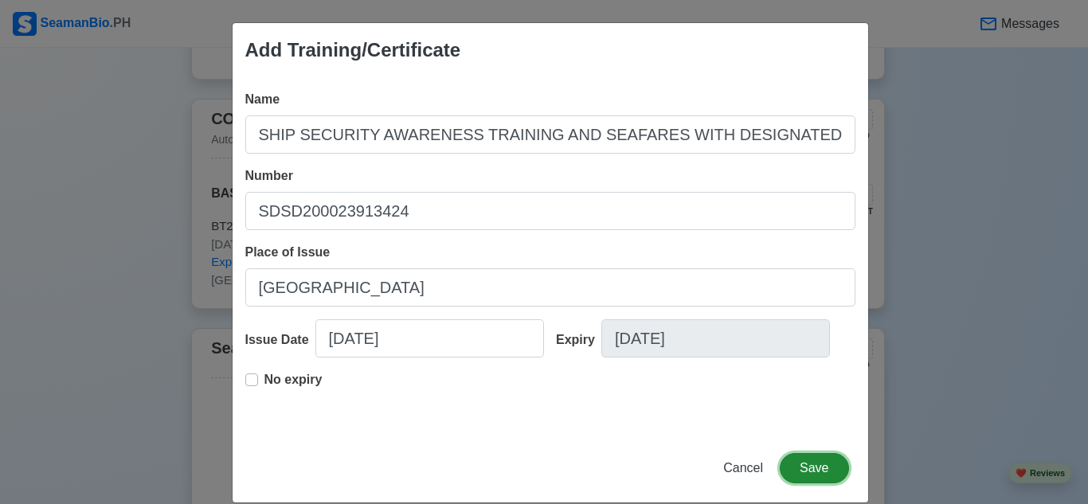
click at [808, 468] on button "Save" at bounding box center [814, 468] width 69 height 30
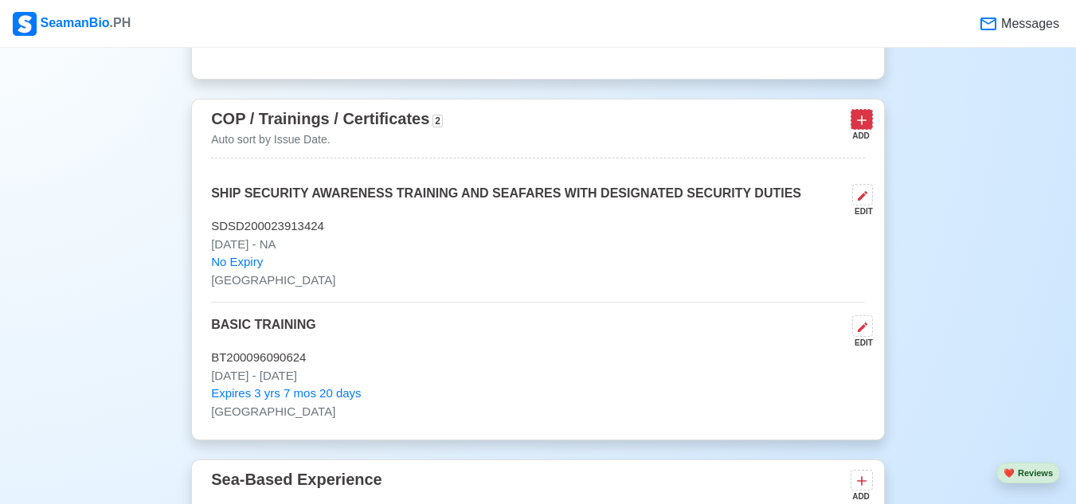
click at [861, 125] on icon at bounding box center [862, 120] width 10 height 10
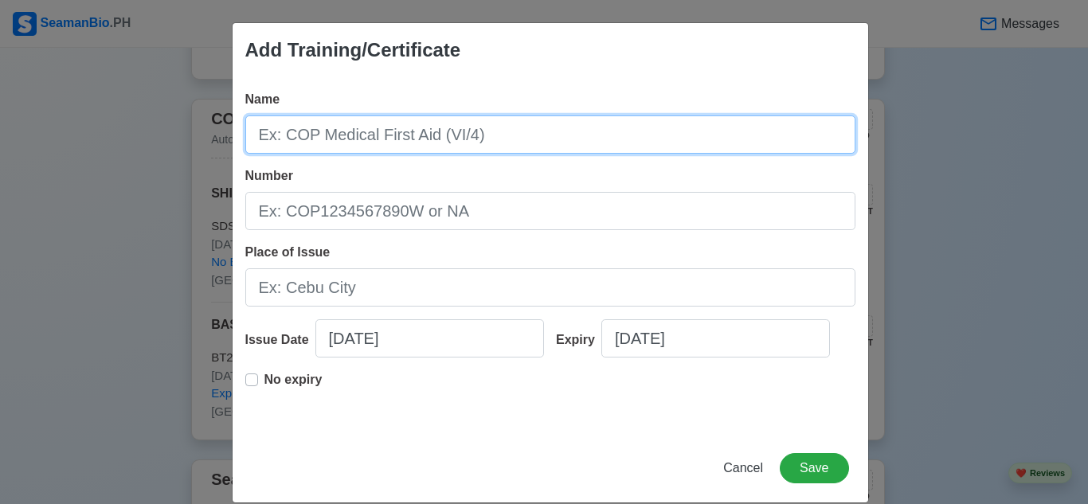
click at [597, 145] on input "Name" at bounding box center [550, 134] width 610 height 38
type input "RATINGS FORMING PART OF AN ENGINEERING WATCH"
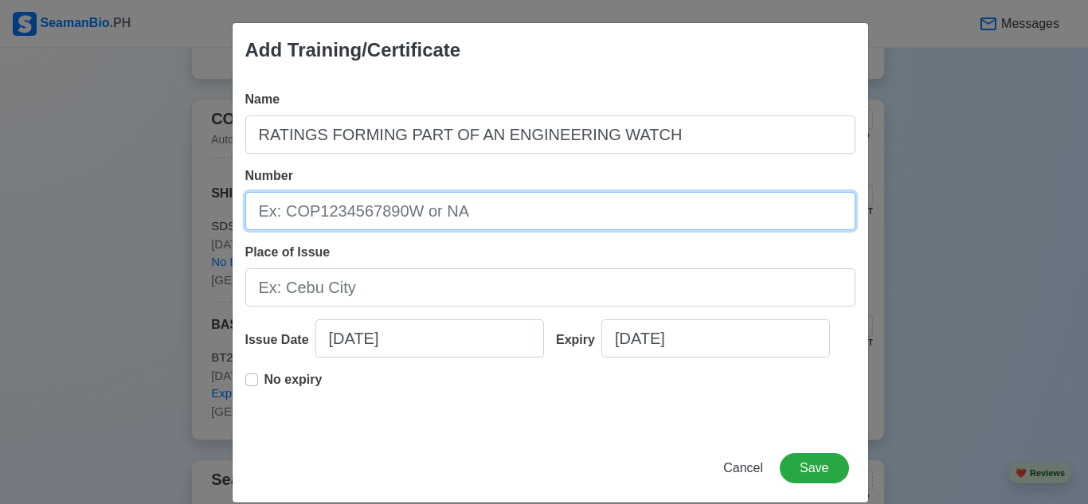
click at [579, 206] on input "Number" at bounding box center [550, 211] width 610 height 38
type input "[US_VEHICLE_IDENTIFICATION_NUMBER]"
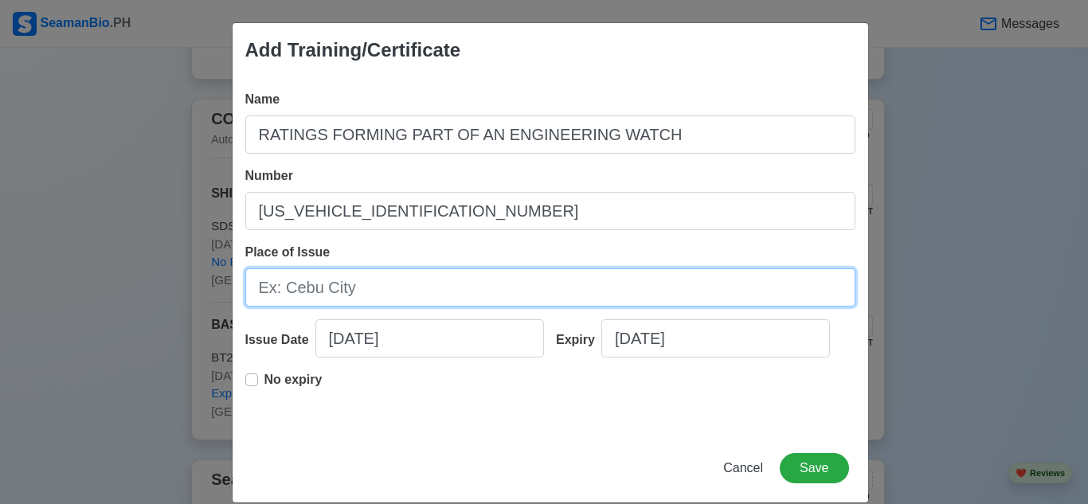
click at [398, 284] on input "Place of Issue" at bounding box center [550, 287] width 610 height 38
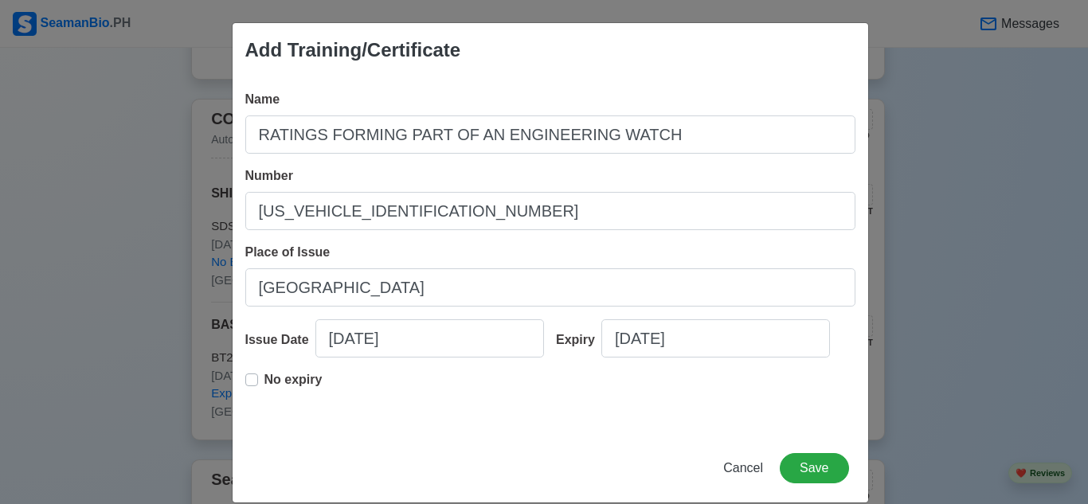
click at [253, 378] on div "No expiry" at bounding box center [283, 386] width 77 height 32
click at [264, 375] on label "No expiry" at bounding box center [293, 386] width 58 height 32
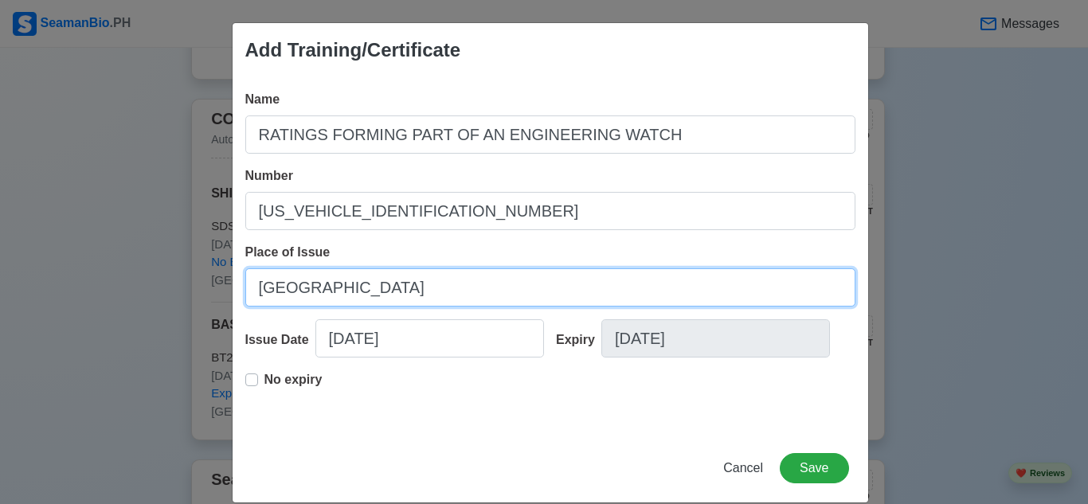
click at [377, 288] on input "[GEOGRAPHIC_DATA]" at bounding box center [550, 287] width 610 height 38
type input "M"
type input "[GEOGRAPHIC_DATA]"
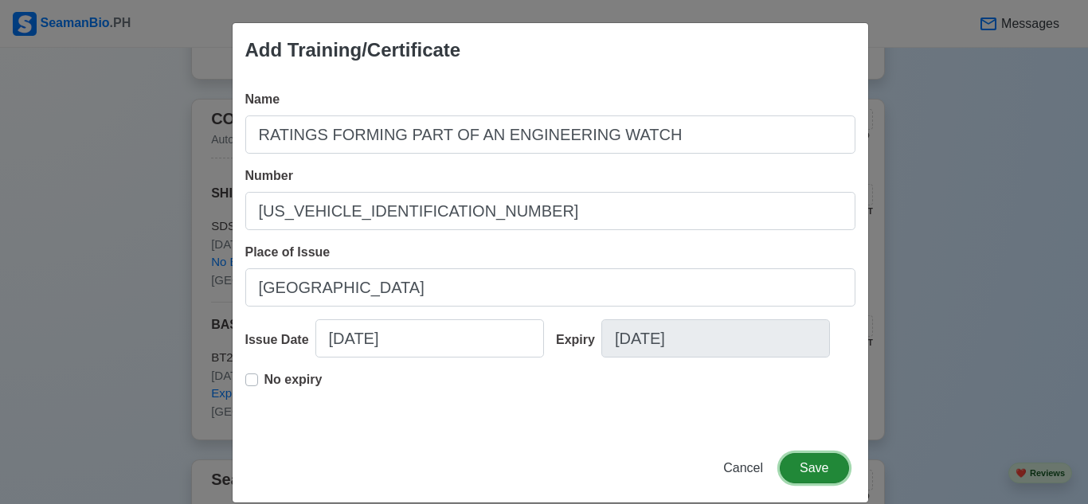
click at [802, 468] on button "Save" at bounding box center [814, 468] width 69 height 30
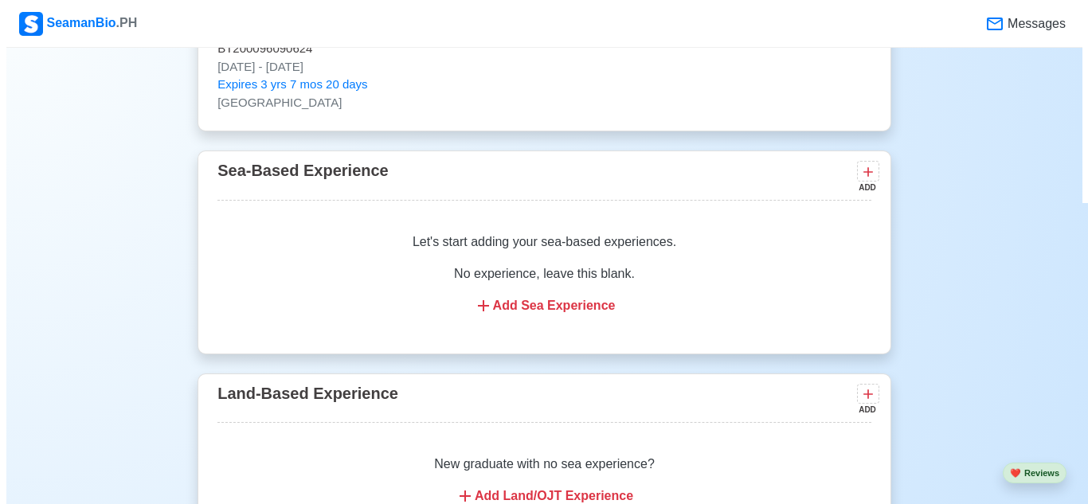
scroll to position [2520, 0]
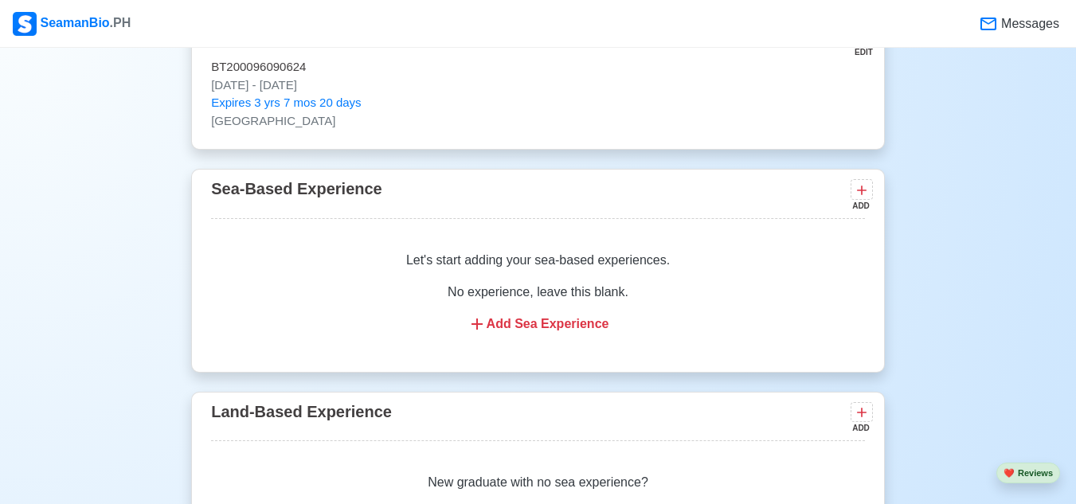
click at [634, 270] on p "Let's start adding your sea-based experiences." at bounding box center [538, 260] width 616 height 19
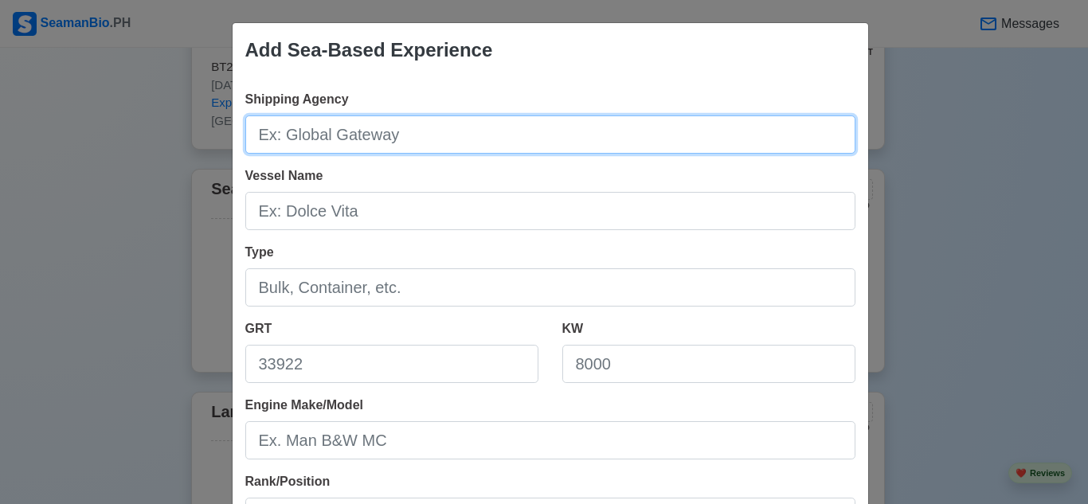
click at [660, 145] on input "Shipping Agency" at bounding box center [550, 134] width 610 height 38
type input "FMC MARITIME SHIPMANAGEMENT CORP."
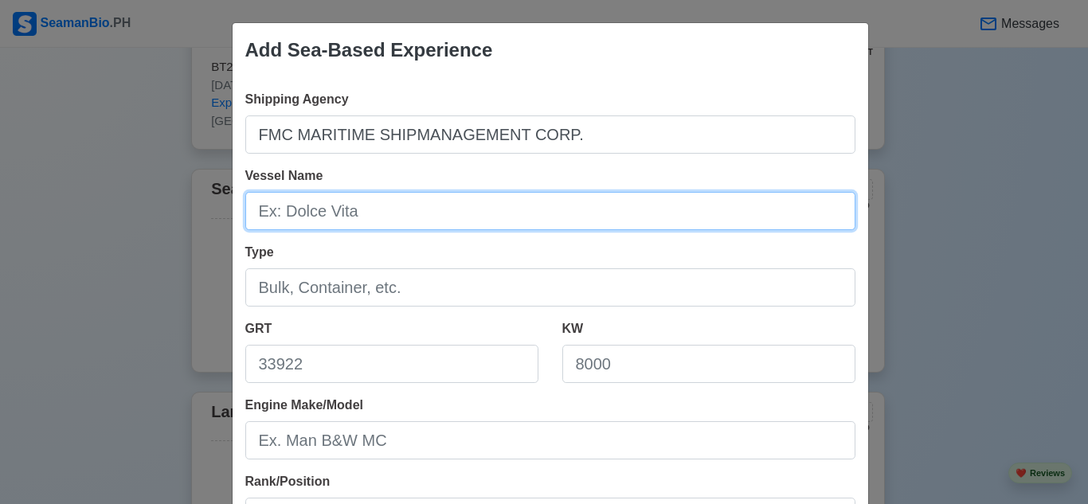
click at [617, 212] on input "Vessel Name" at bounding box center [550, 211] width 610 height 38
type input "MV ZHONGXINHANG 268"
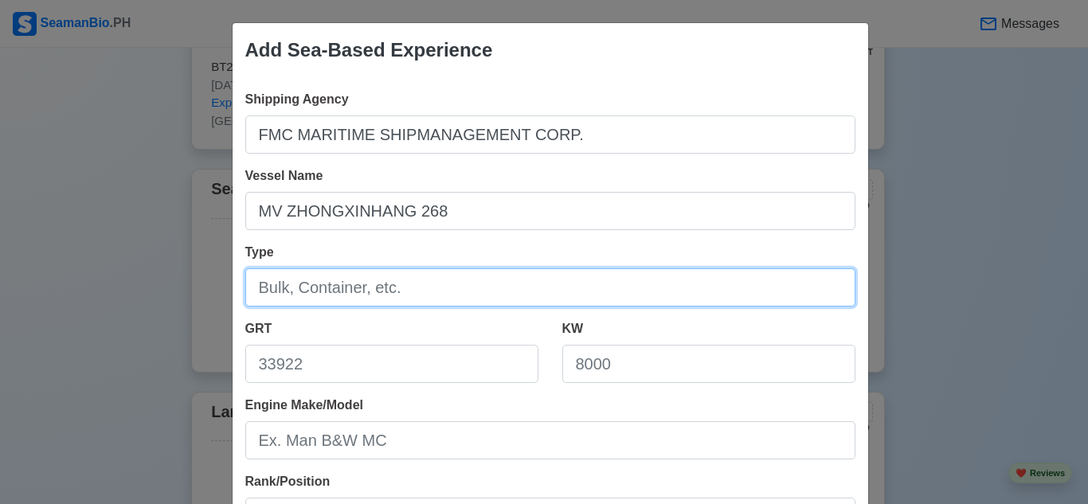
drag, startPoint x: 594, startPoint y: 270, endPoint x: 588, endPoint y: 283, distance: 14.2
click at [588, 283] on input "Type" at bounding box center [550, 287] width 610 height 38
type input "CARGO"
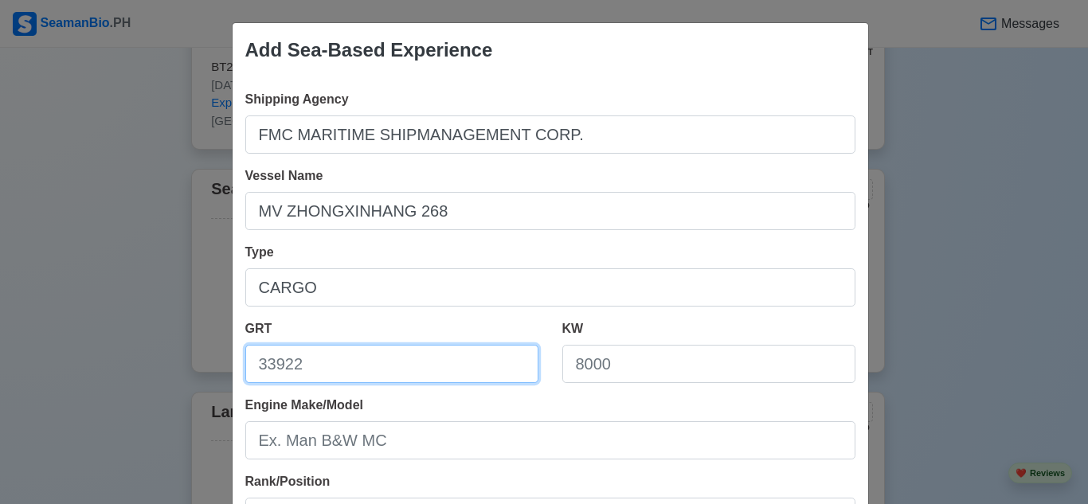
click at [471, 370] on input "GRT" at bounding box center [391, 364] width 293 height 38
type input "16,681"
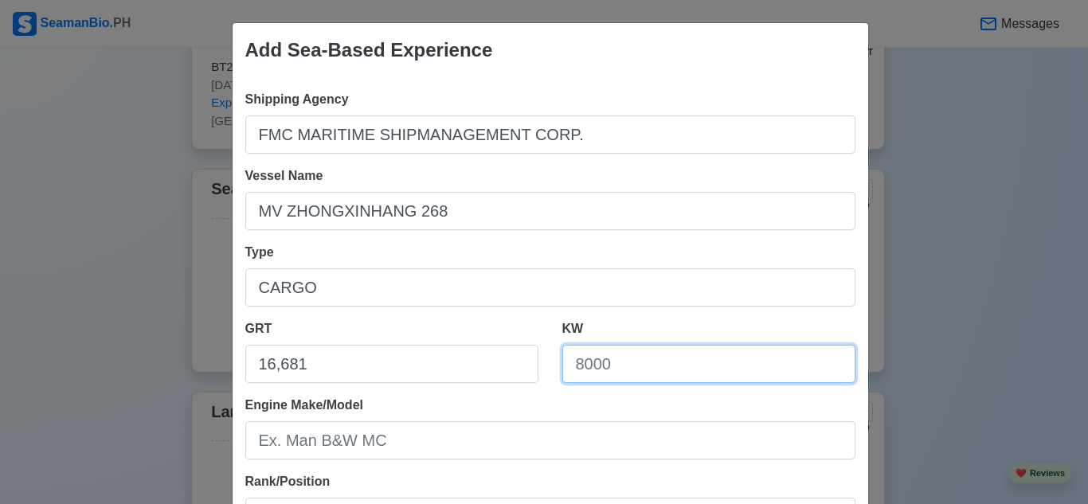
click at [663, 378] on input "KW" at bounding box center [708, 364] width 293 height 38
type input "5,940"
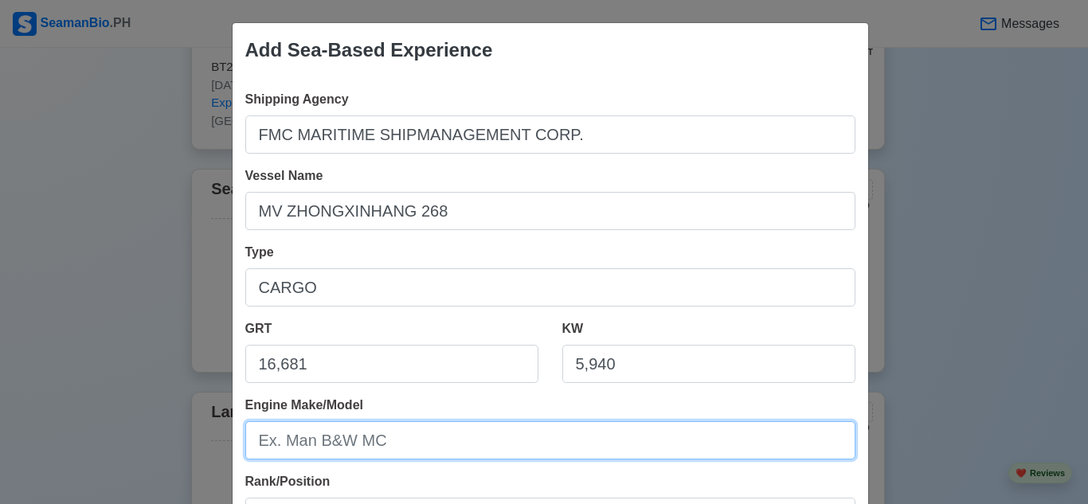
click at [664, 440] on input "Engine Make/Model" at bounding box center [550, 440] width 610 height 38
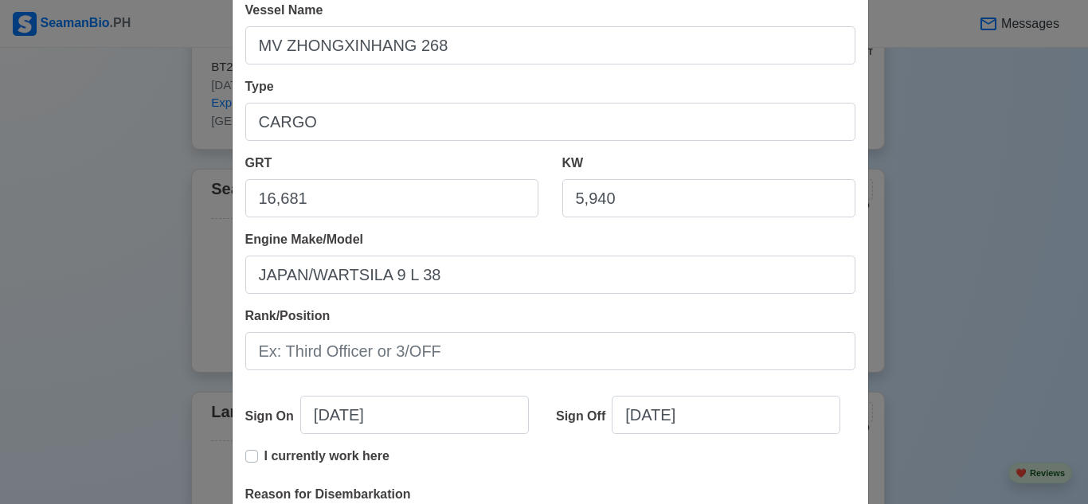
scroll to position [178, 0]
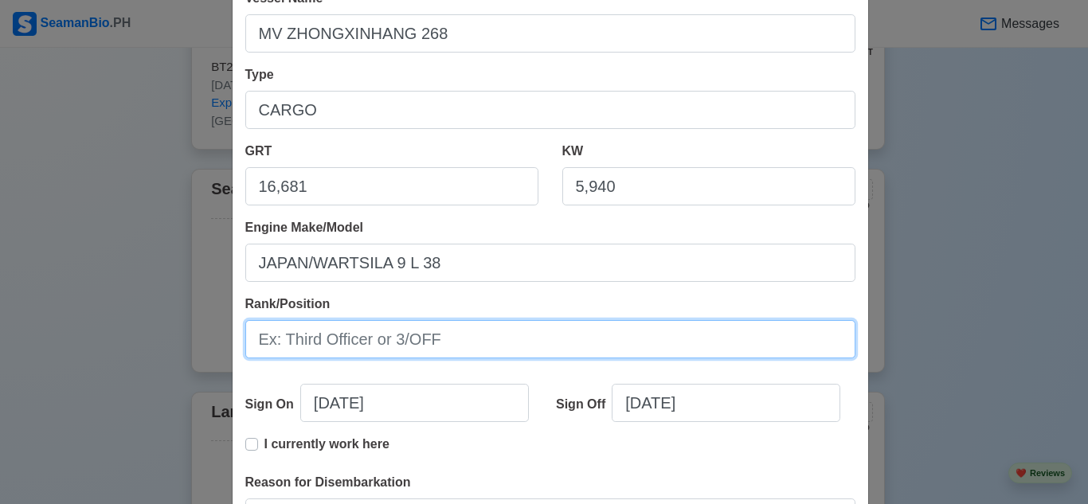
click at [610, 335] on input "Rank/Position" at bounding box center [550, 339] width 610 height 38
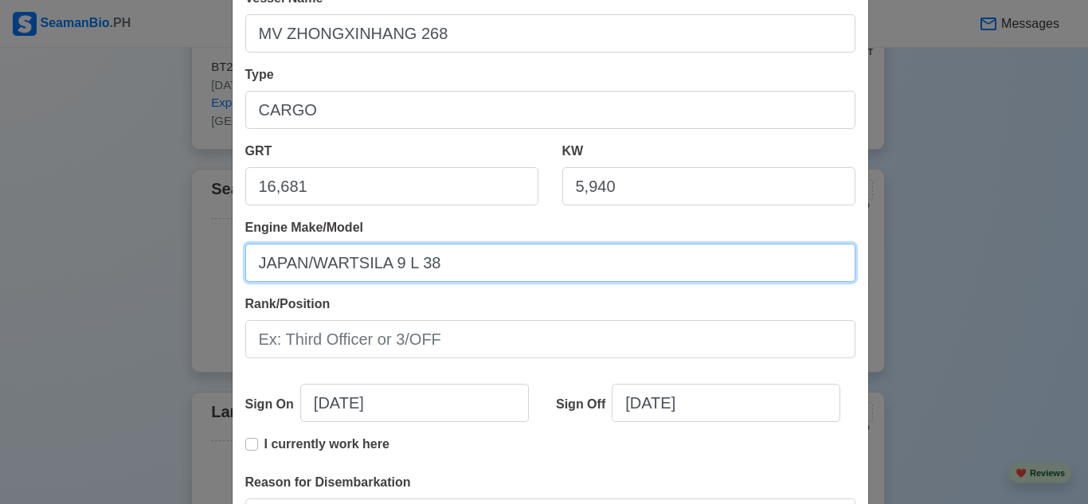
click at [584, 261] on input "JAPAN/WARTSILA 9 L 38" at bounding box center [550, 263] width 610 height 38
type input "[GEOGRAPHIC_DATA]"
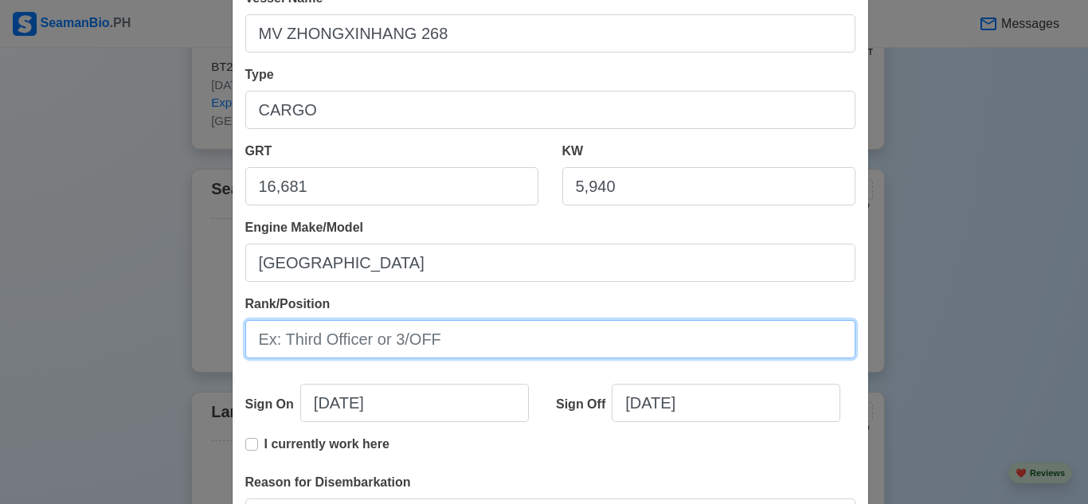
click at [538, 332] on input "Rank/Position" at bounding box center [550, 339] width 610 height 38
type input "ENGINE CADET"
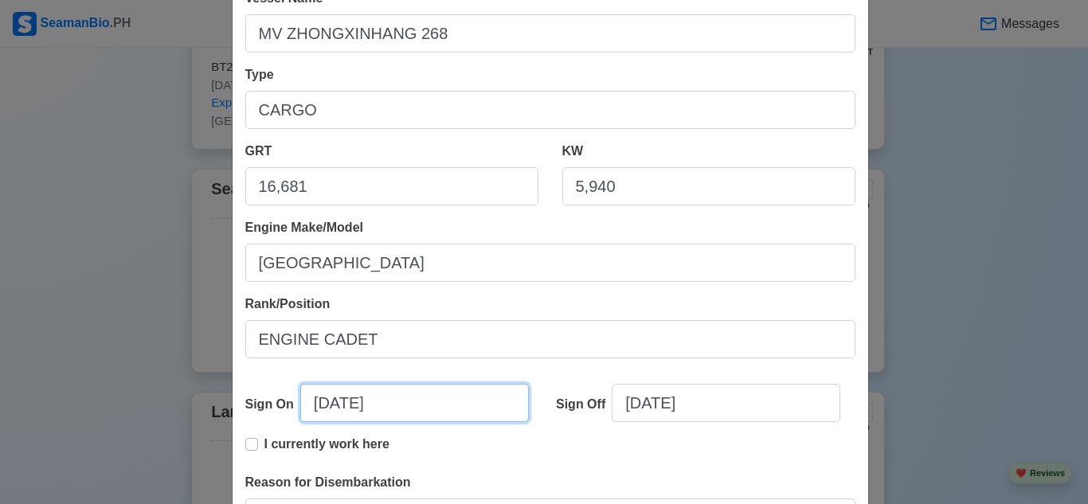
click at [453, 403] on input "[DATE]" at bounding box center [414, 403] width 229 height 38
select select "****"
select select "*******"
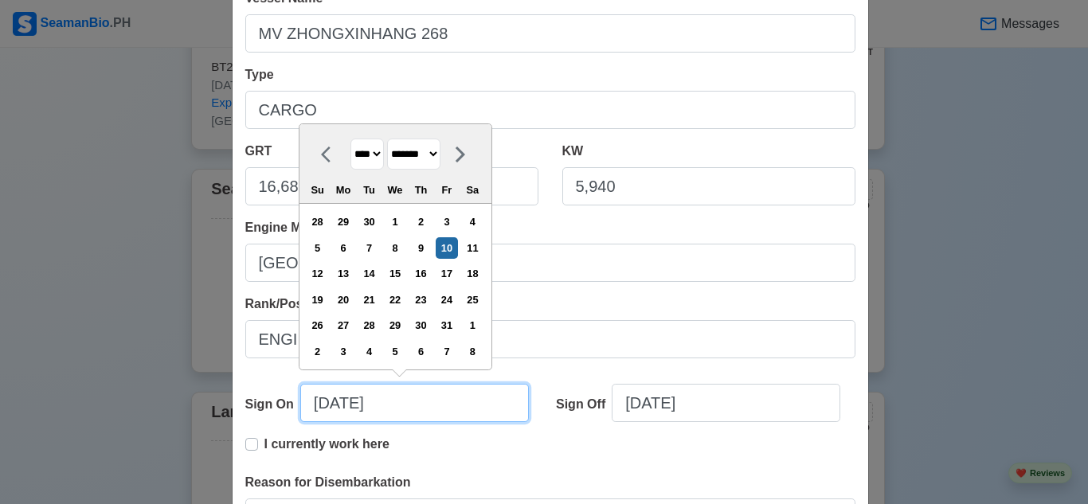
click at [326, 410] on input "[DATE]" at bounding box center [414, 403] width 229 height 38
type input "[DATE]"
select select "*******"
type input "[DATE]"
select select "******"
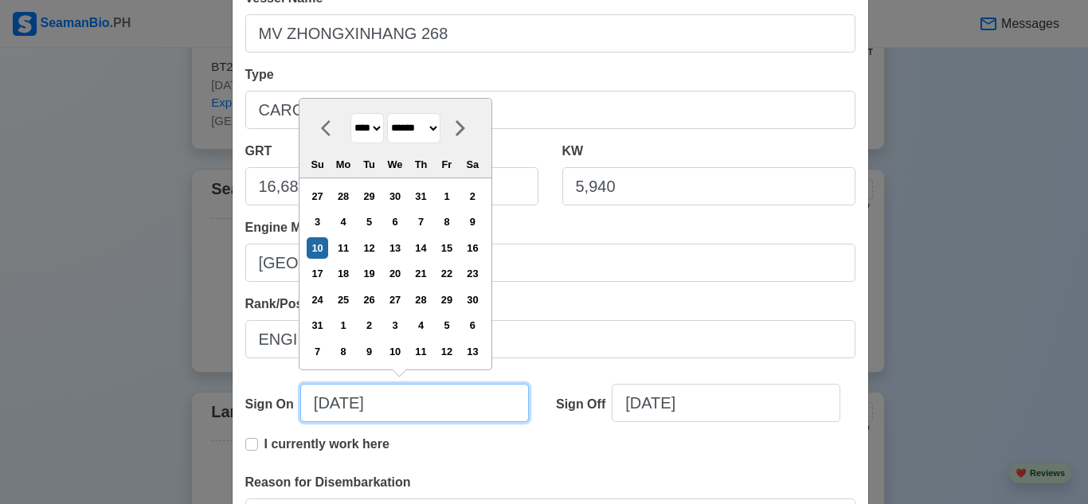
click at [401, 404] on input "[DATE]" at bounding box center [414, 403] width 229 height 38
type input "[DATE]"
select select "****"
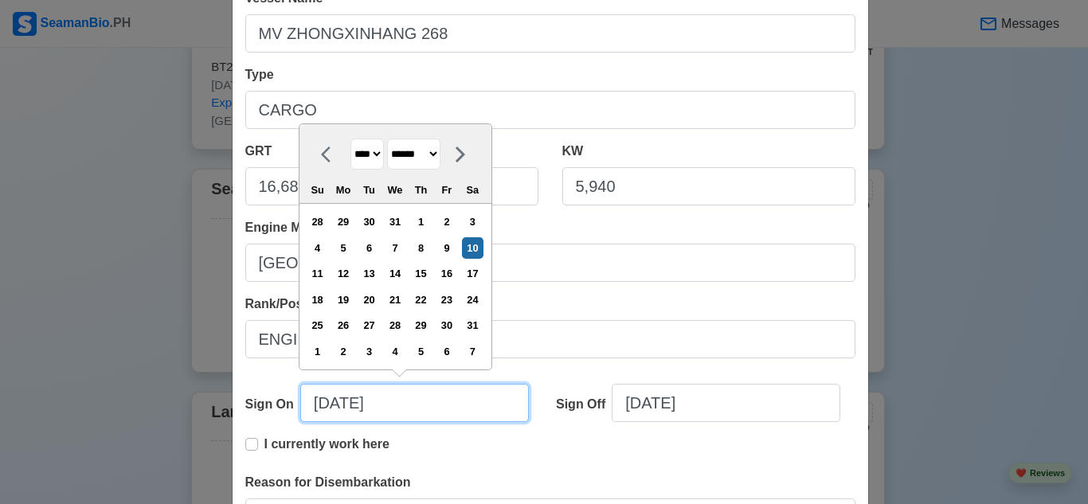
type input "[DATE]"
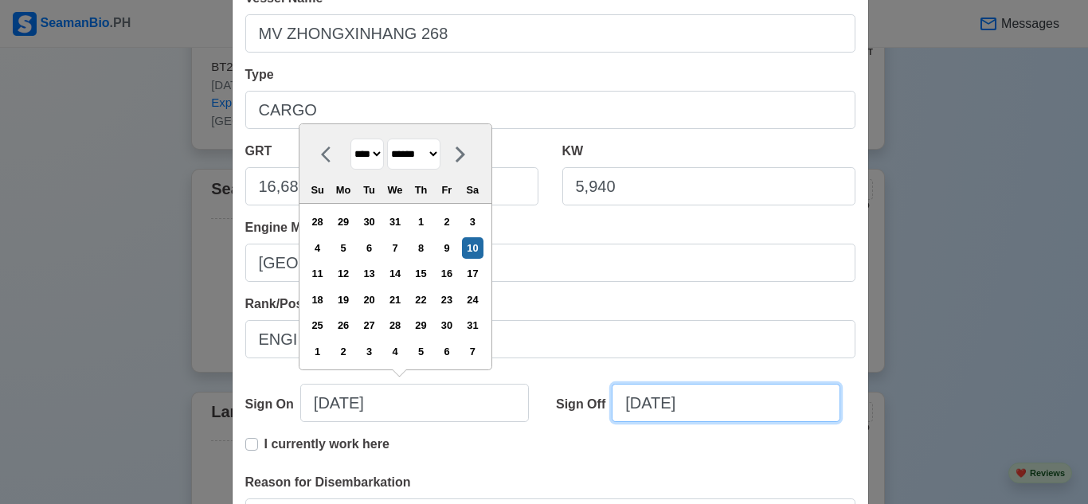
select select "****"
select select "*******"
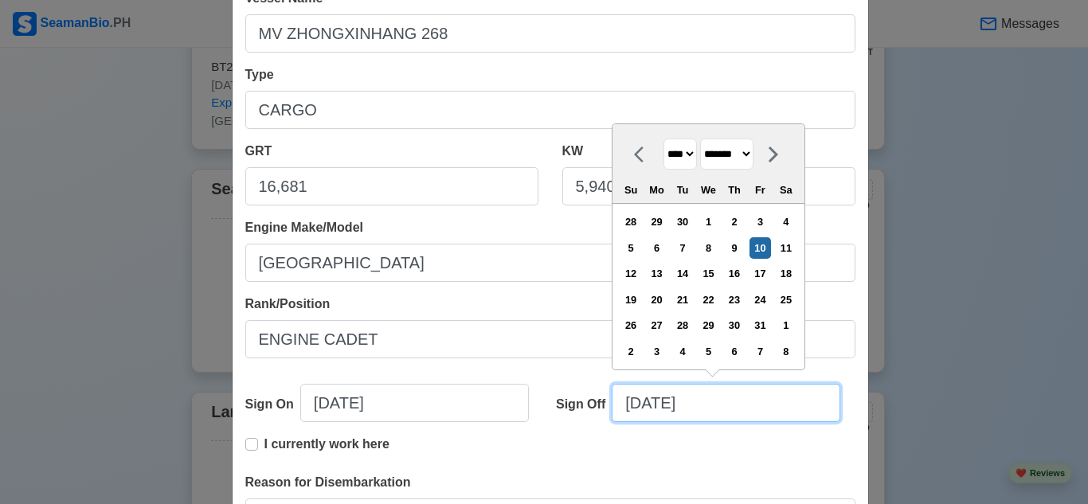
click at [635, 404] on input "[DATE]" at bounding box center [726, 403] width 229 height 38
type input "[DATE]"
select select "*******"
type input "[DATE]"
select select "******"
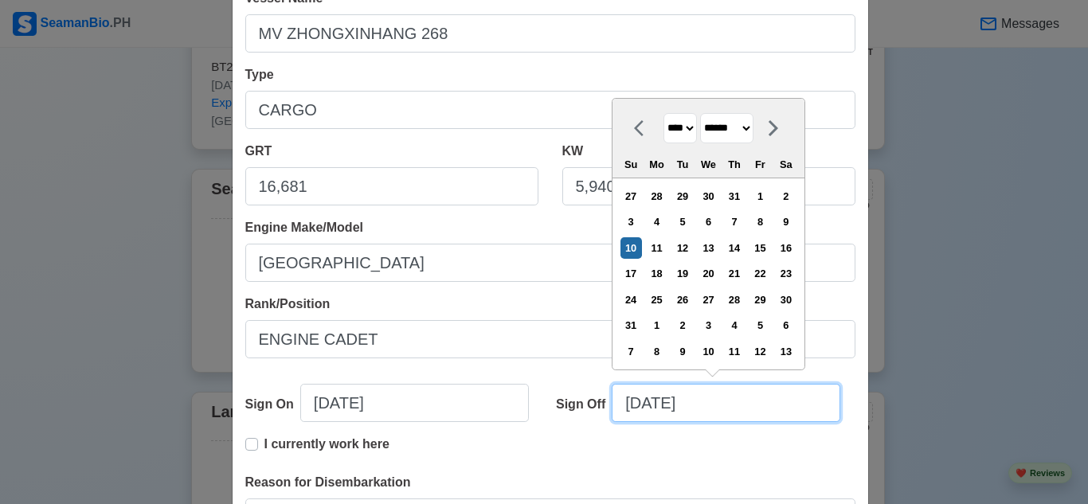
click at [657, 401] on input "[DATE]" at bounding box center [726, 403] width 229 height 38
click at [712, 415] on input "[DATE]" at bounding box center [726, 403] width 229 height 38
type input "[DATE]"
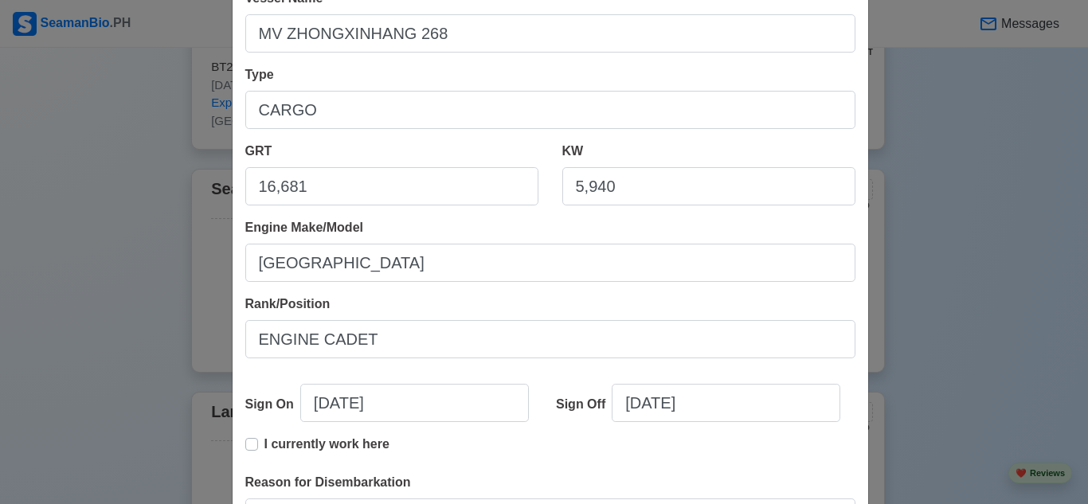
click at [618, 472] on div "I currently work here" at bounding box center [550, 454] width 610 height 38
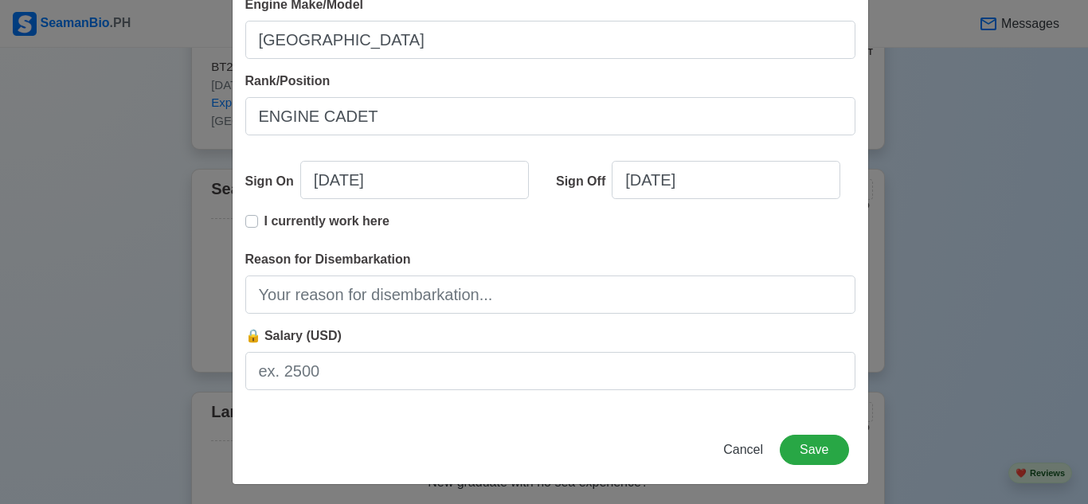
scroll to position [399, 0]
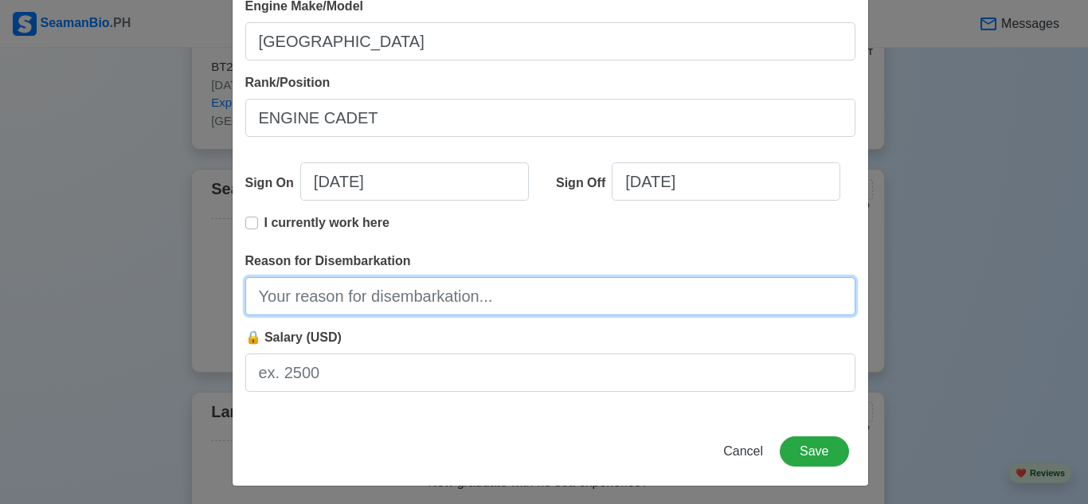
click at [577, 295] on input "Reason for Disembarkation" at bounding box center [550, 296] width 610 height 38
type input "FINISH CONTRACT"
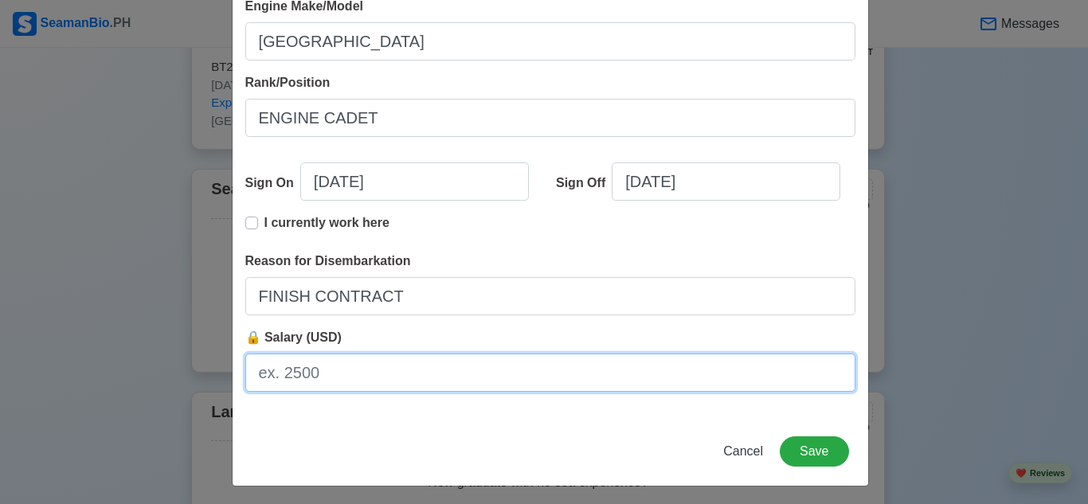
click at [570, 370] on input "🔒 Salary (USD)" at bounding box center [550, 373] width 610 height 38
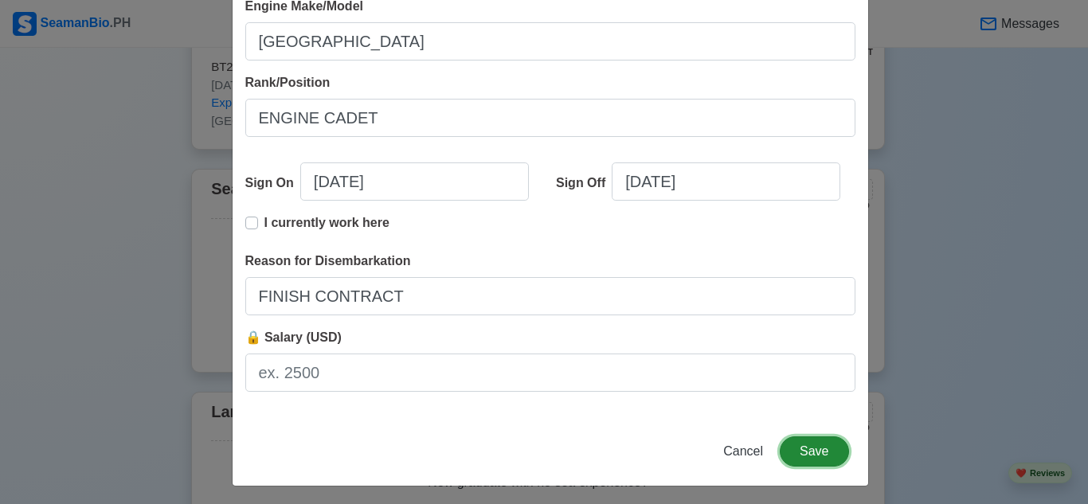
click at [819, 460] on button "Save" at bounding box center [814, 452] width 69 height 30
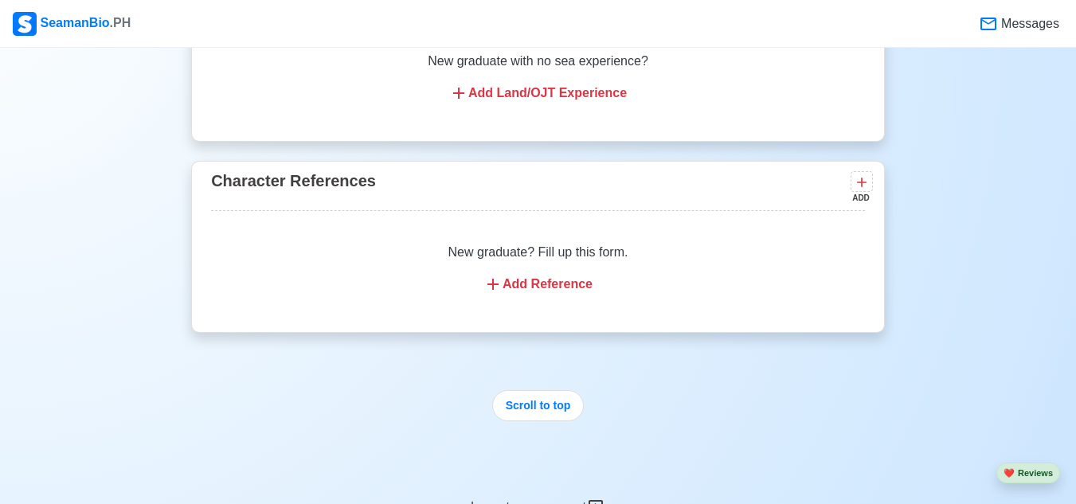
scroll to position [2801, 0]
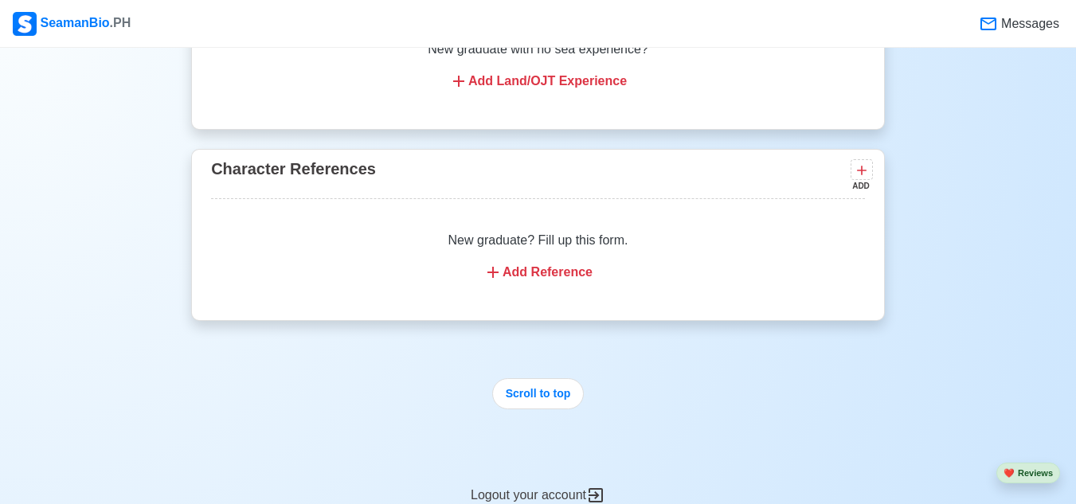
click at [550, 282] on div "Add Reference" at bounding box center [538, 272] width 616 height 19
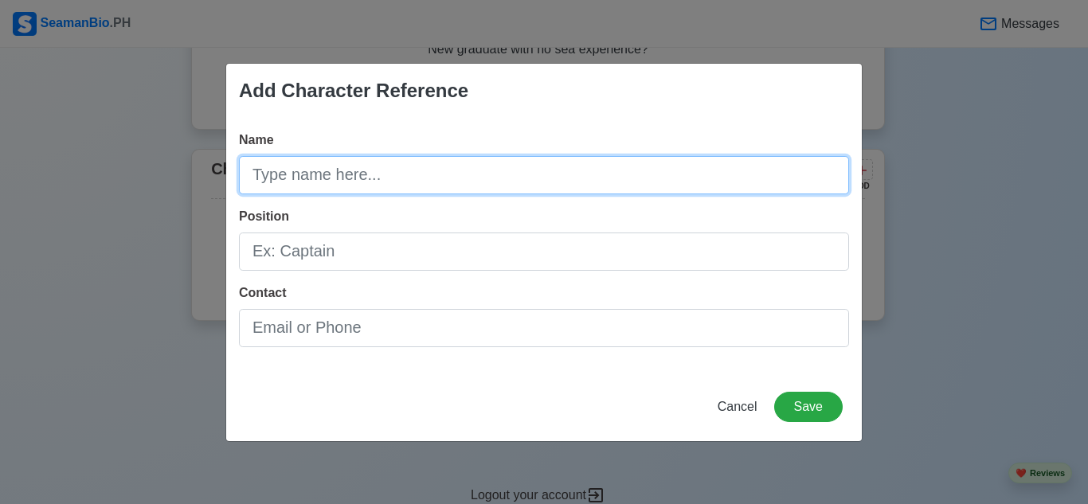
click at [542, 174] on input "Name" at bounding box center [544, 175] width 610 height 38
type input "[PERSON_NAME][DEMOGRAPHIC_DATA]"
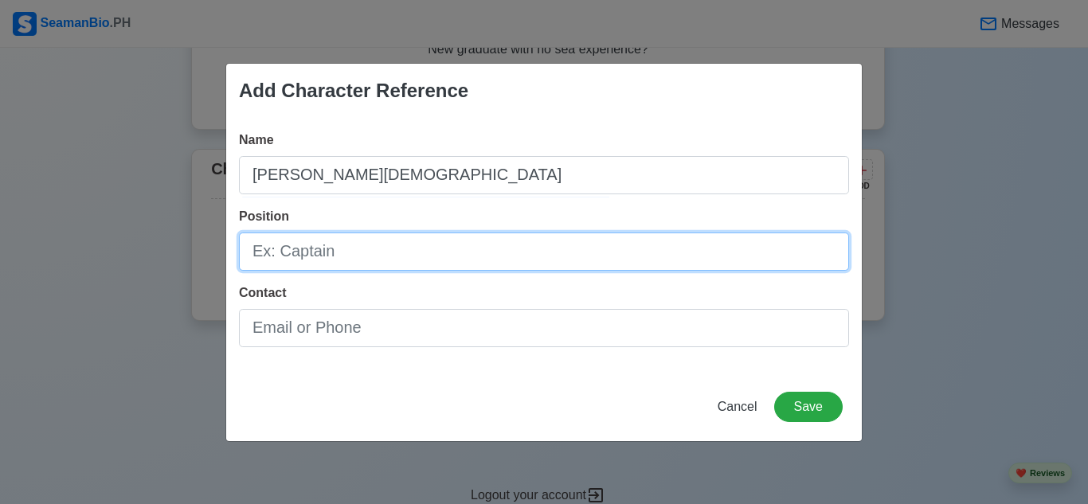
click at [505, 260] on input "Position" at bounding box center [544, 252] width 610 height 38
type input "P"
type input "3RD ENGINEER"
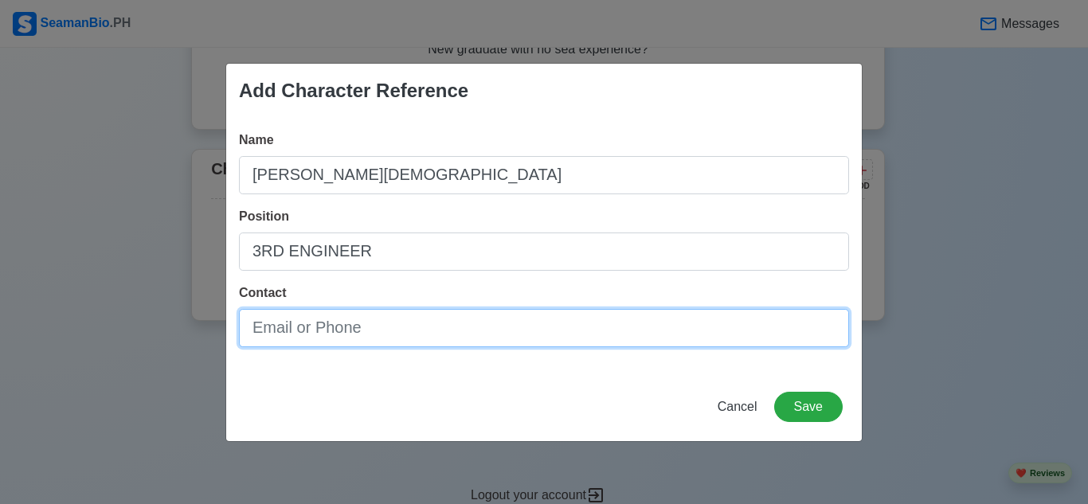
click at [480, 324] on input "Contact" at bounding box center [544, 328] width 610 height 38
type input "L"
type input "[EMAIL_ADDRESS][DOMAIN_NAME]"
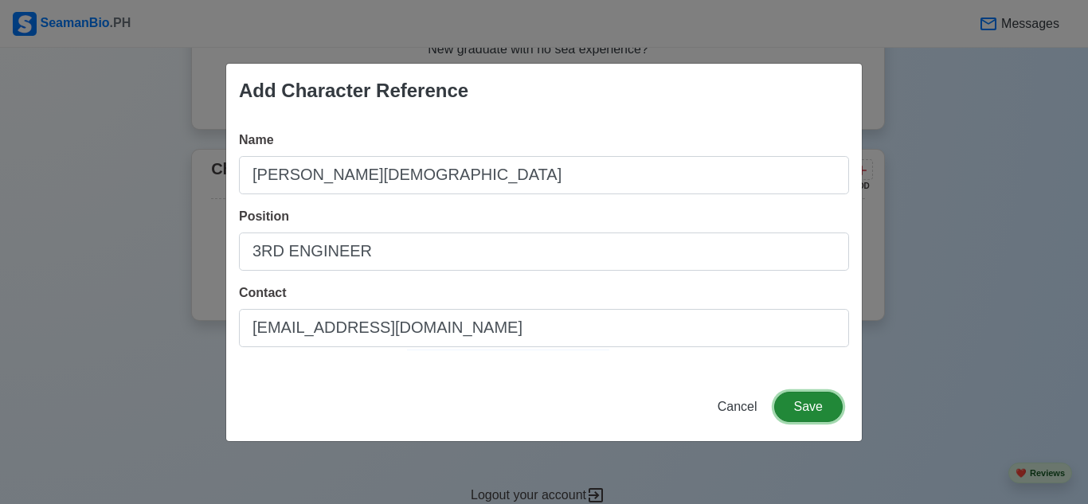
click at [805, 414] on button "Save" at bounding box center [808, 407] width 69 height 30
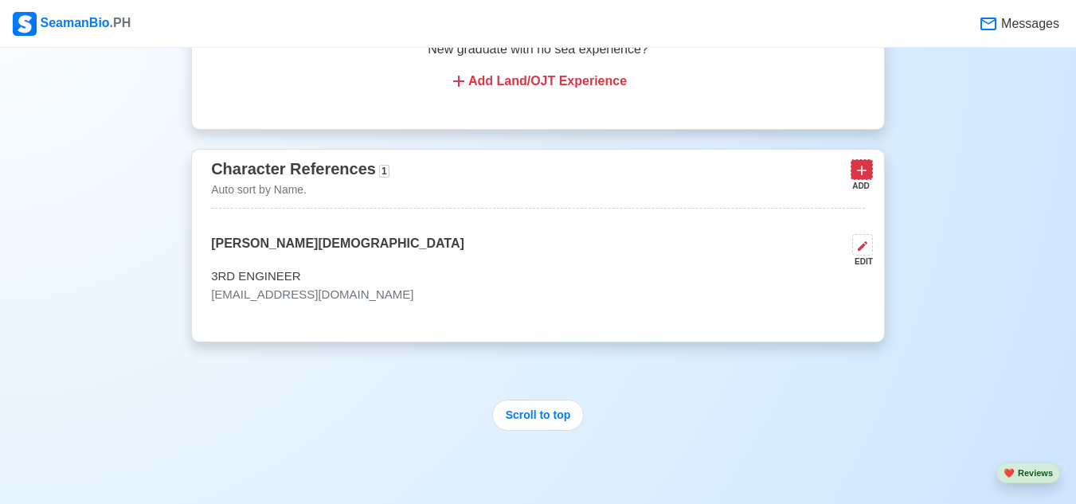
click at [861, 174] on icon at bounding box center [862, 170] width 16 height 16
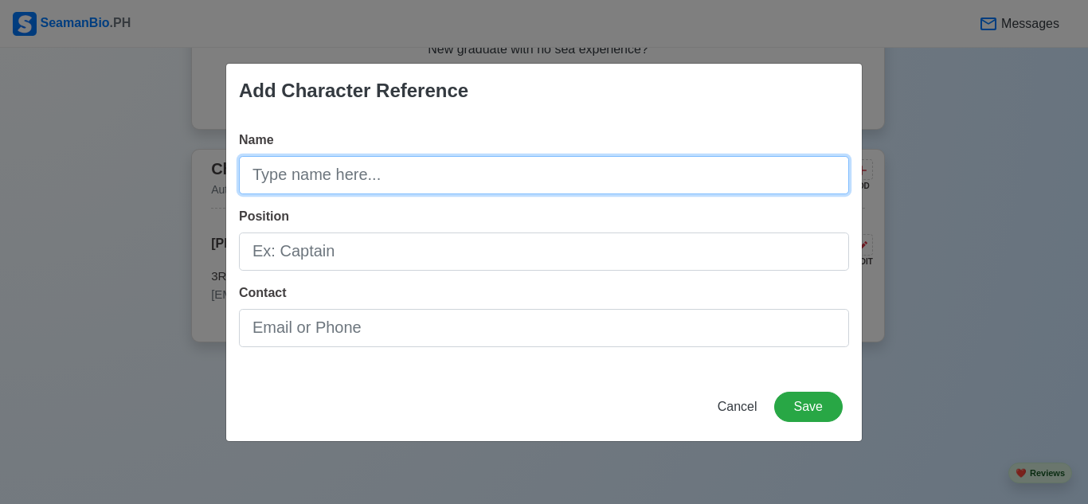
click at [677, 167] on input "Name" at bounding box center [544, 175] width 610 height 38
type input "e"
type input "[PERSON_NAME]"
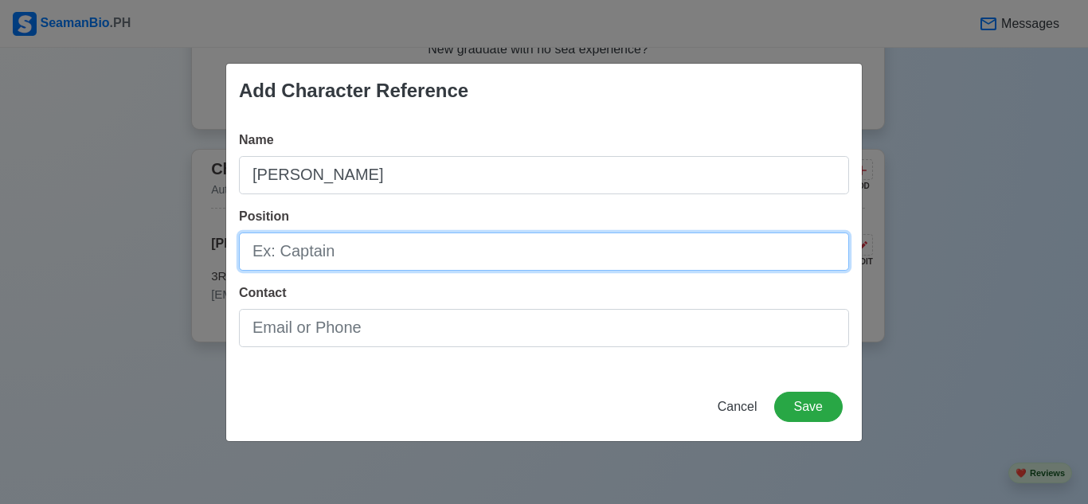
click at [634, 247] on input "Position" at bounding box center [544, 252] width 610 height 38
type input "ENVIRONMENTAL OPERATOR"
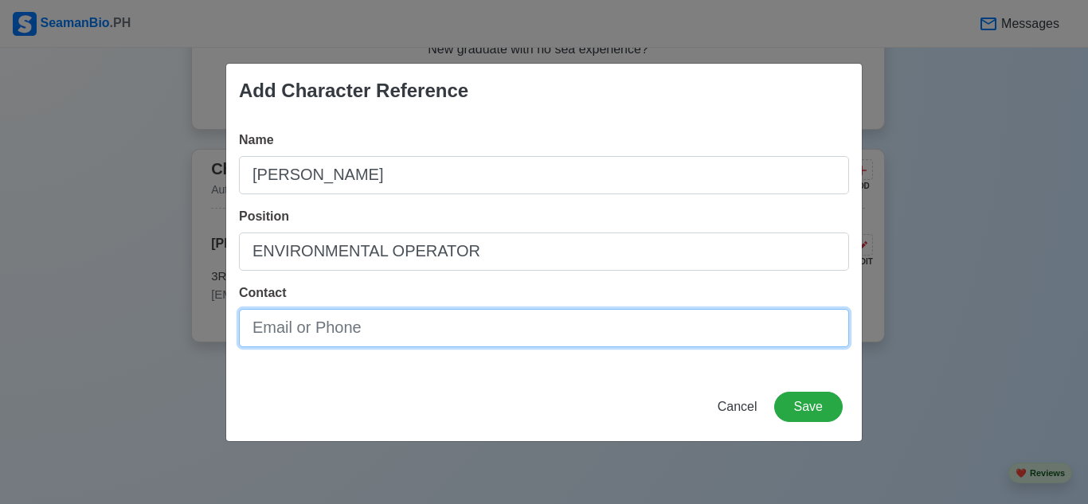
click at [602, 319] on input "Contact" at bounding box center [544, 328] width 610 height 38
type input "[EMAIL_ADDRESS][DOMAIN_NAME]"
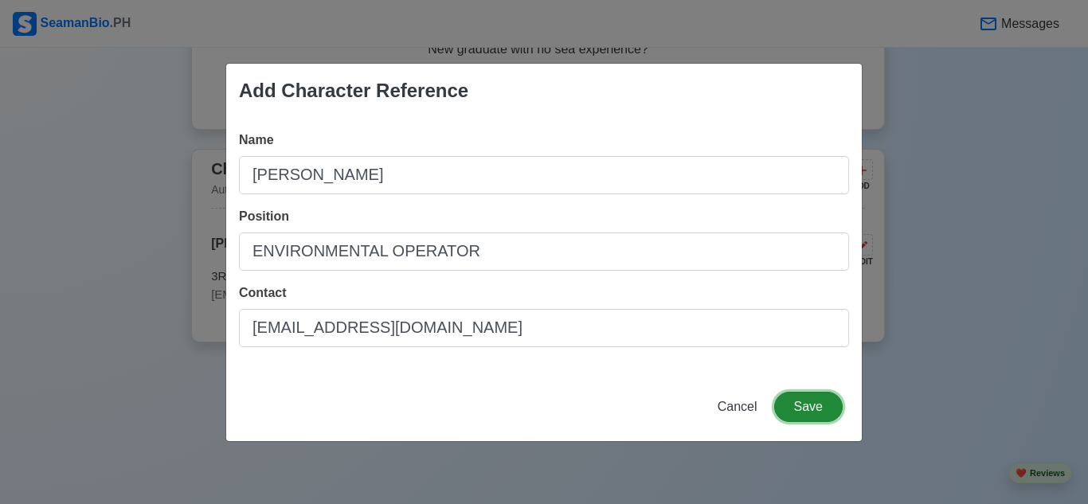
click at [810, 398] on button "Save" at bounding box center [808, 407] width 69 height 30
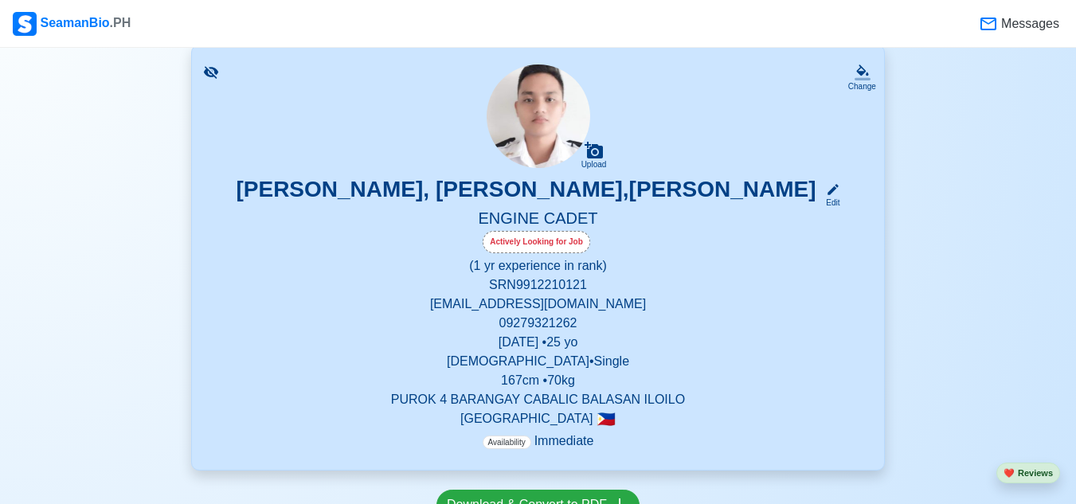
scroll to position [398, 0]
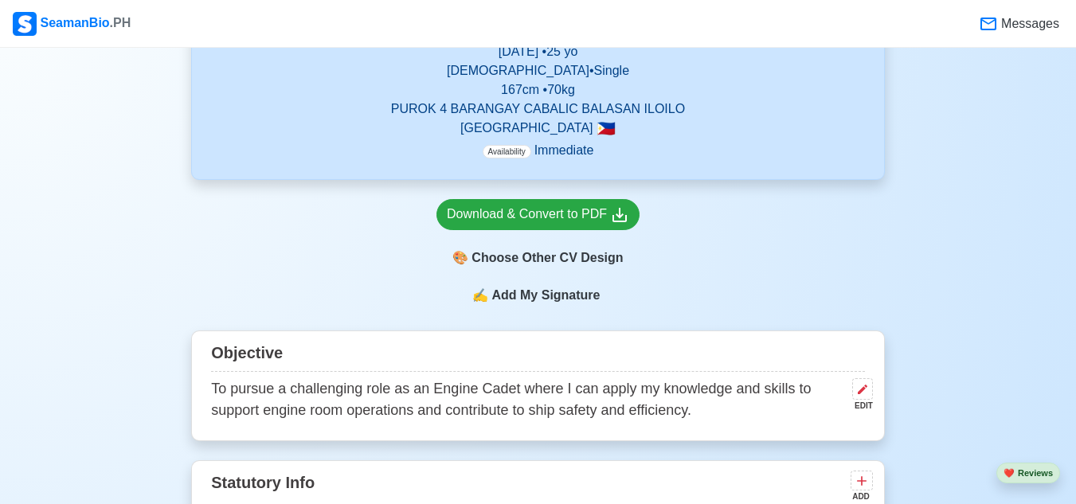
click at [560, 296] on span "Add My Signature" at bounding box center [545, 295] width 115 height 19
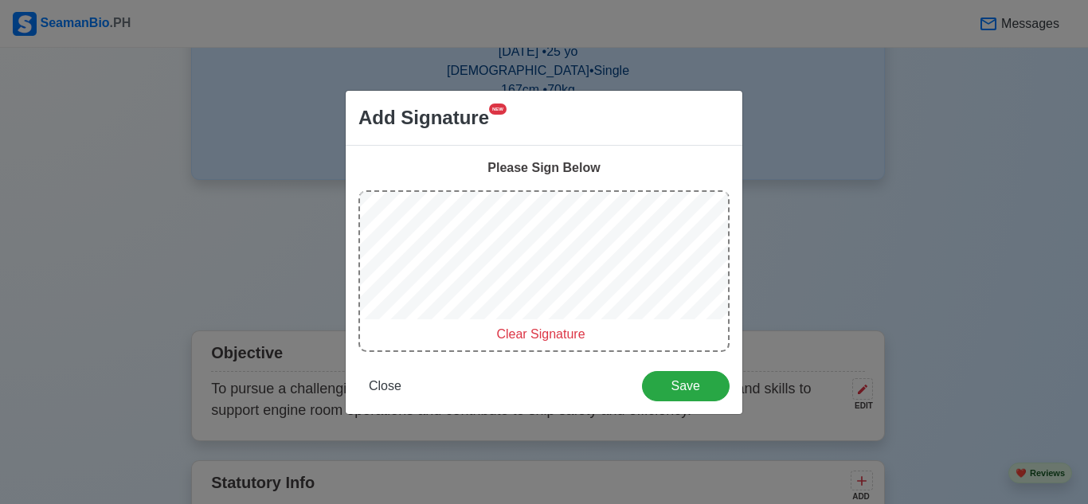
click at [514, 339] on span "Clear Signature" at bounding box center [540, 334] width 88 height 14
click at [542, 333] on span "Clear Signature" at bounding box center [540, 334] width 88 height 14
click at [545, 338] on span "Clear Signature" at bounding box center [540, 334] width 88 height 14
click at [534, 334] on span "Clear Signature" at bounding box center [540, 334] width 88 height 14
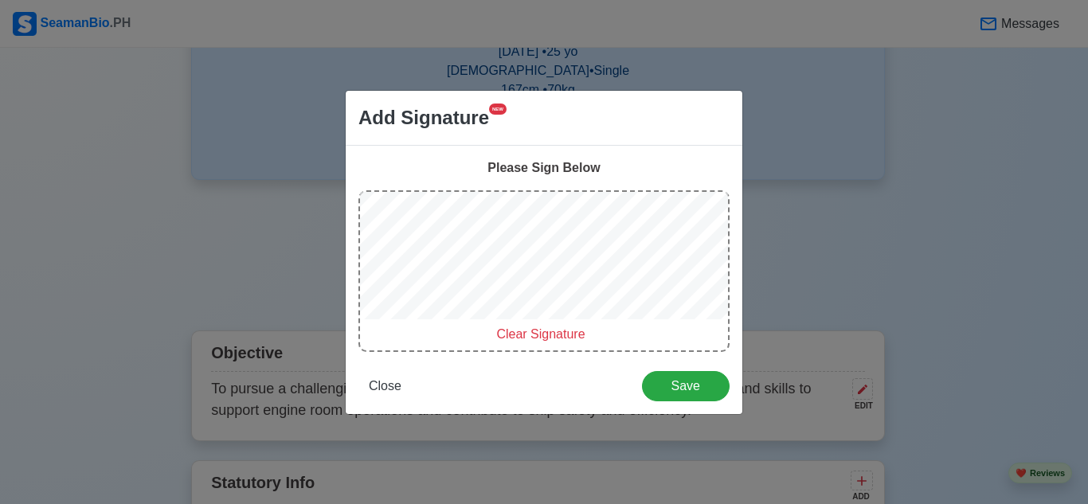
click at [515, 331] on span "Clear Signature" at bounding box center [540, 334] width 88 height 14
click at [692, 387] on span "Save" at bounding box center [685, 386] width 67 height 14
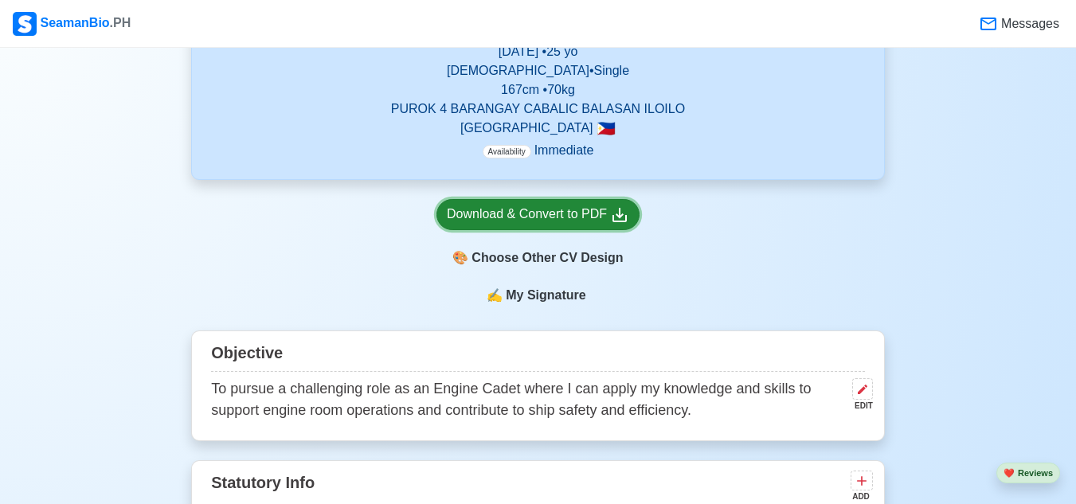
click at [584, 225] on div "Download & Convert to PDF" at bounding box center [538, 215] width 182 height 20
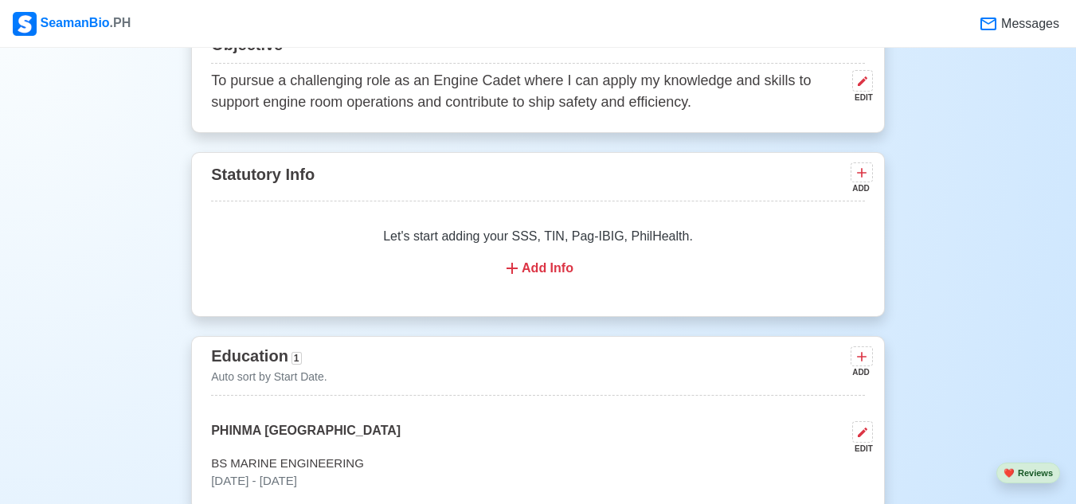
scroll to position [756, 0]
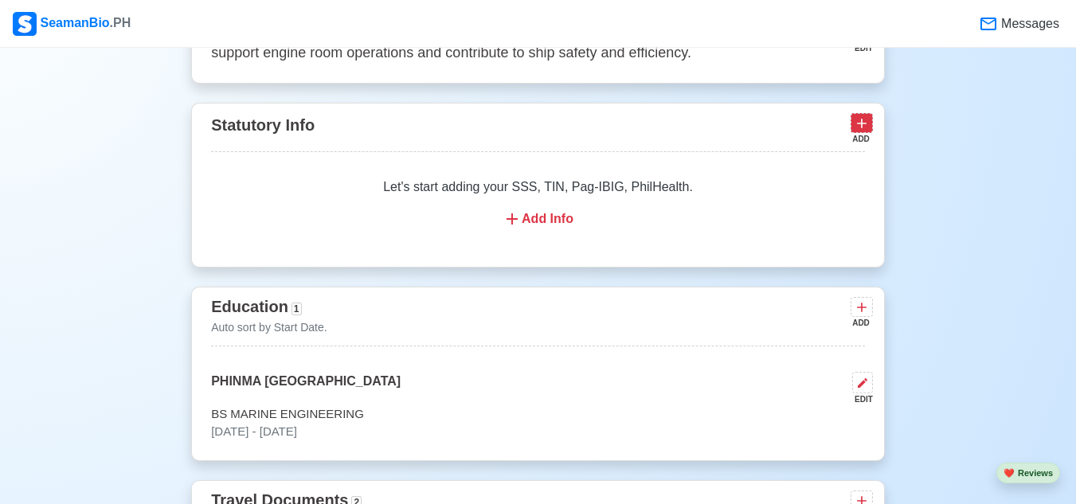
click at [871, 133] on button at bounding box center [862, 123] width 22 height 20
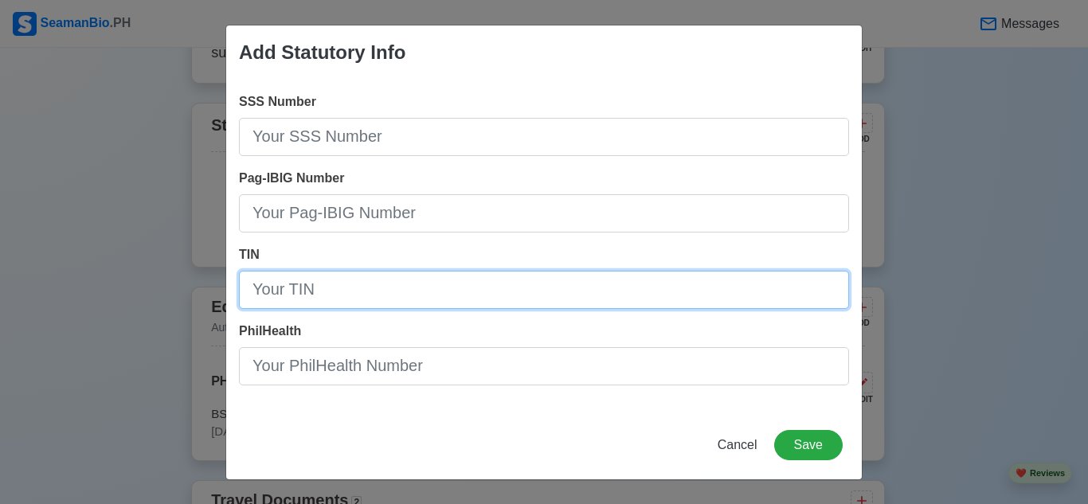
click at [527, 288] on input "TIN" at bounding box center [544, 290] width 610 height 38
type input "389-526-195-00000"
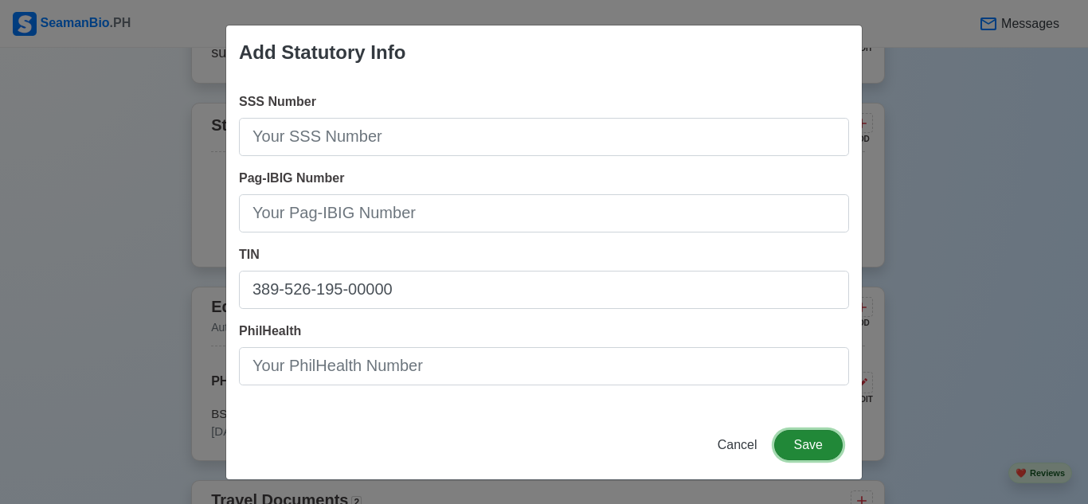
click at [814, 447] on button "Save" at bounding box center [808, 445] width 69 height 30
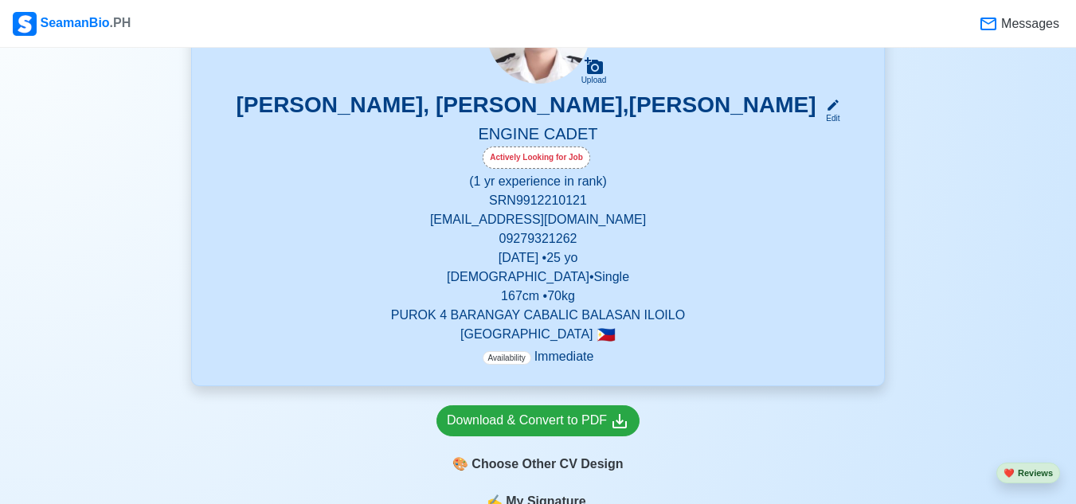
scroll to position [204, 0]
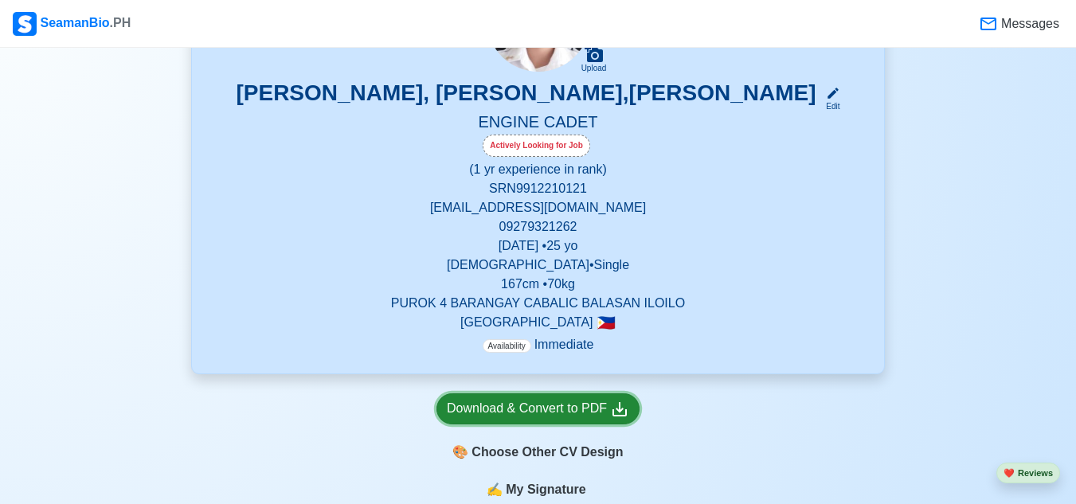
click at [574, 411] on div "Download & Convert to PDF" at bounding box center [538, 409] width 182 height 20
click at [525, 409] on div "Download & Convert to PDF" at bounding box center [538, 409] width 182 height 20
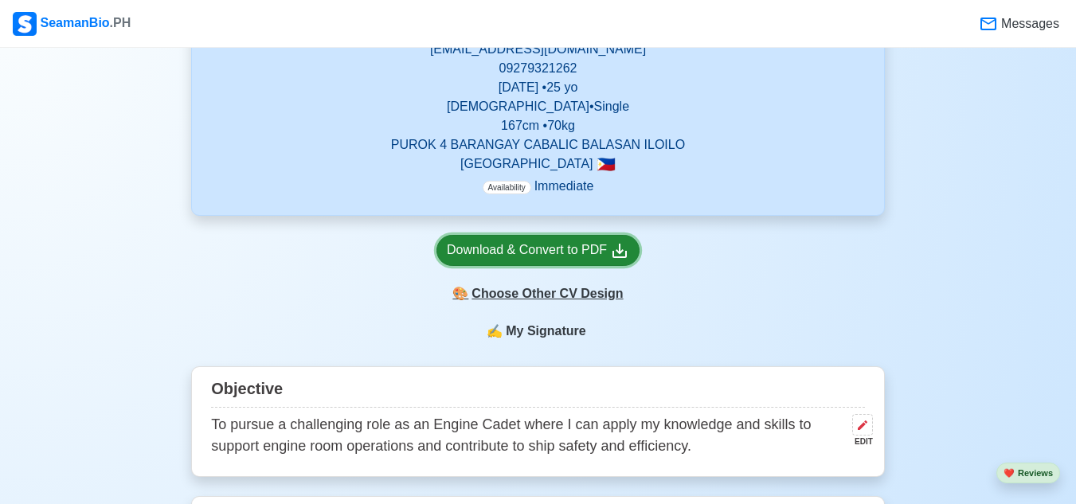
scroll to position [363, 0]
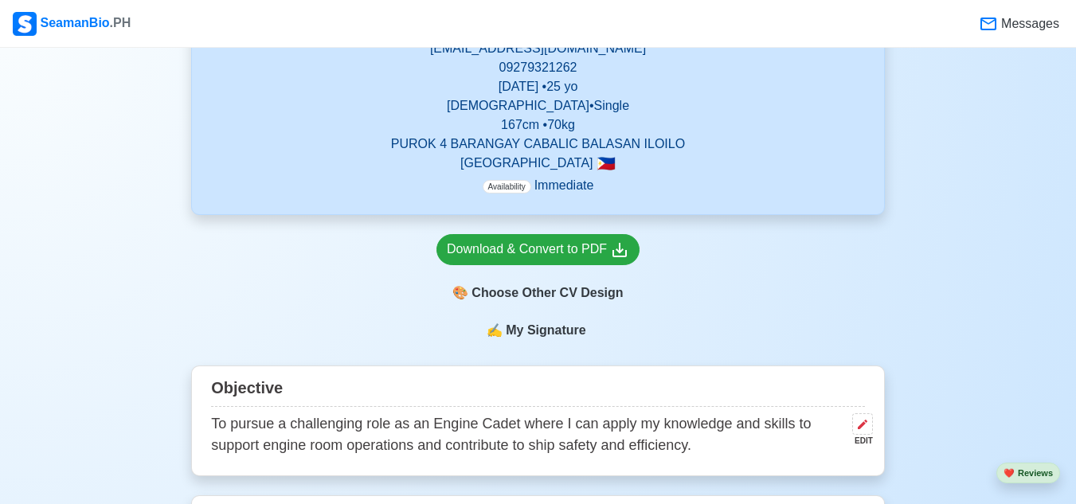
click at [531, 327] on span "My Signature" at bounding box center [546, 330] width 86 height 19
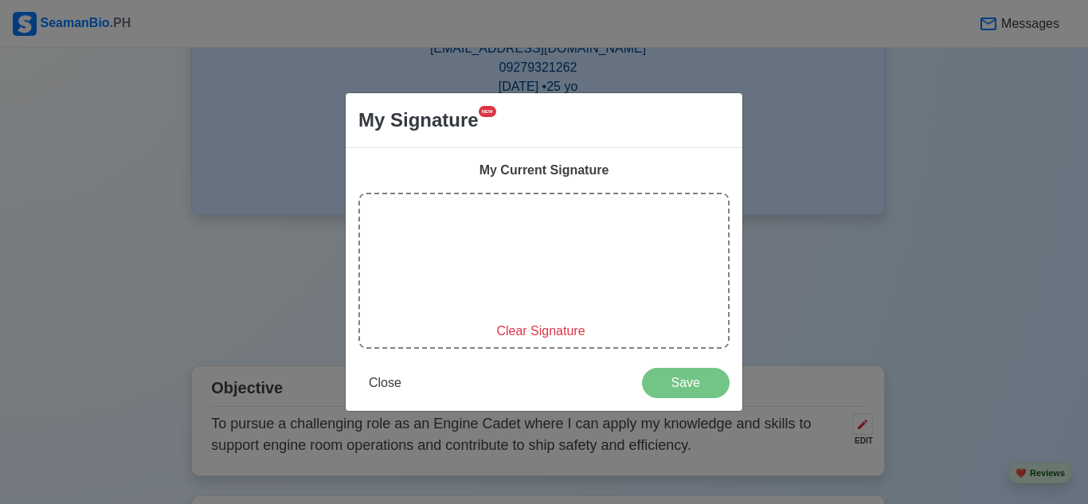
click at [516, 331] on span "Clear Signature" at bounding box center [540, 331] width 88 height 14
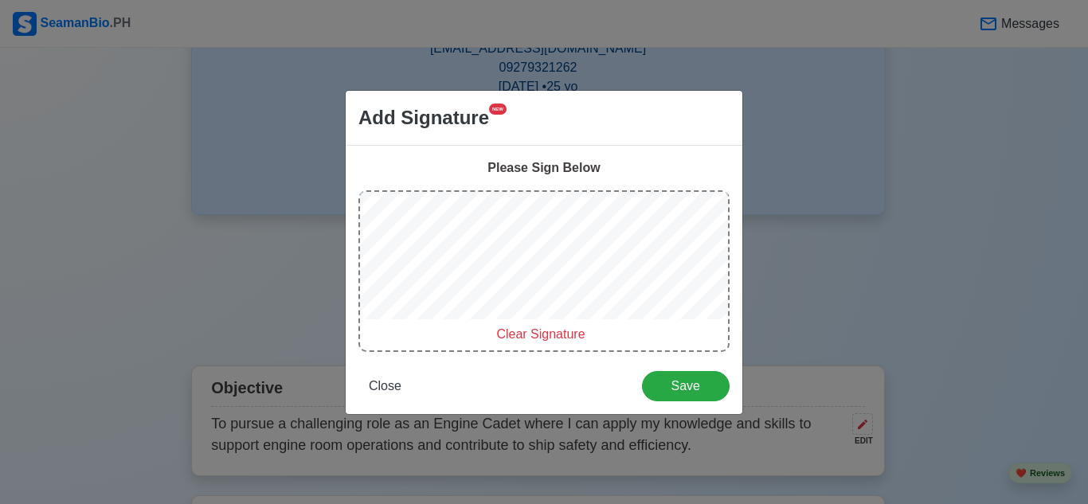
click at [628, 333] on div "Clear Signature" at bounding box center [543, 271] width 371 height 162
click at [561, 340] on span "Clear Signature" at bounding box center [540, 334] width 88 height 14
click at [681, 386] on span "Save" at bounding box center [685, 386] width 67 height 14
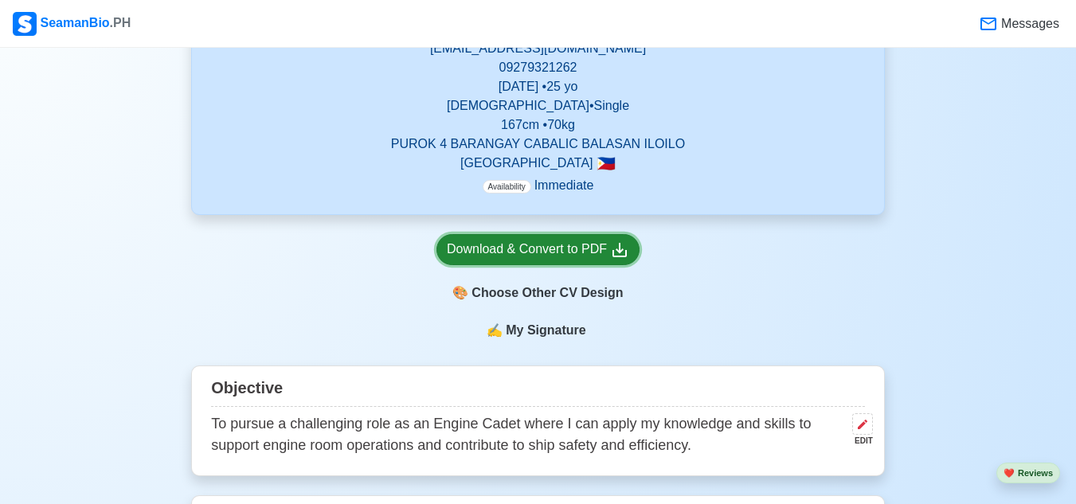
click at [574, 248] on div "Download & Convert to PDF" at bounding box center [538, 250] width 182 height 20
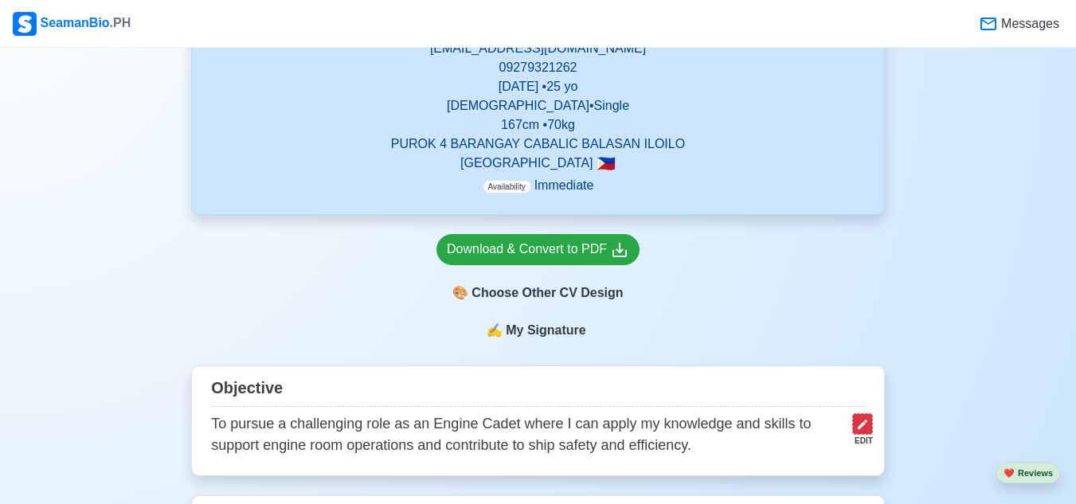
click at [859, 429] on icon at bounding box center [862, 424] width 13 height 13
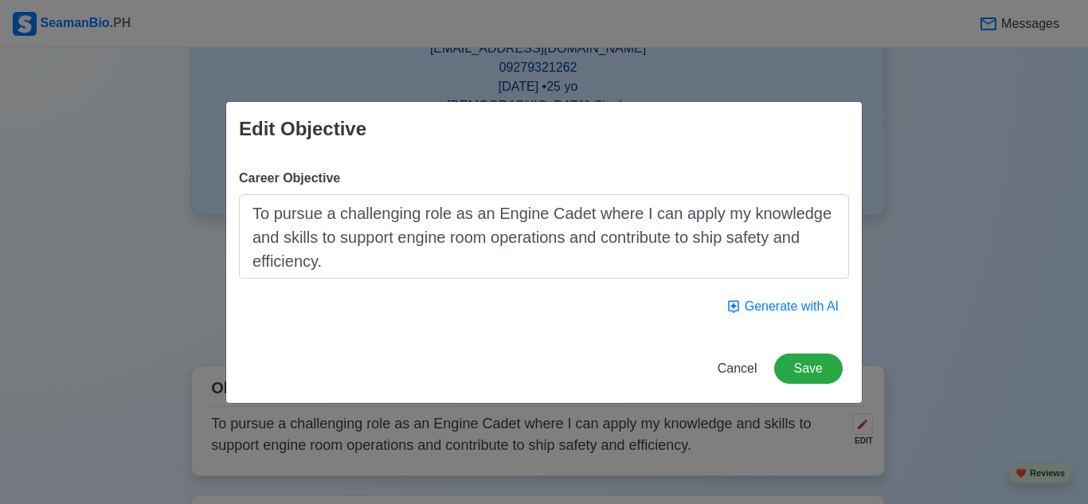
click at [586, 218] on textarea "To pursue a challenging role as an Engine Cadet where I can apply my knowledge …" at bounding box center [544, 236] width 610 height 84
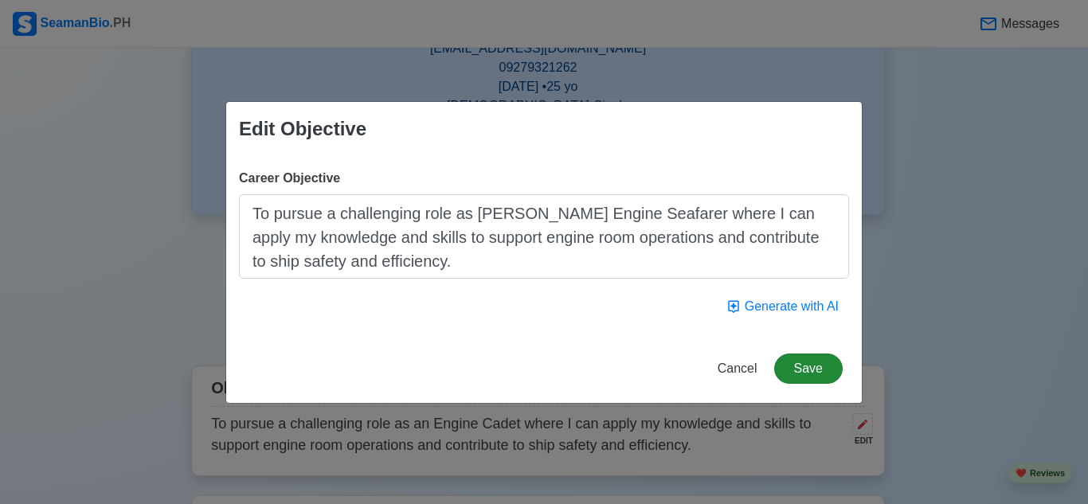
type textarea "To pursue a challenging role as [PERSON_NAME] Engine Seafarer where I can apply…"
click at [814, 364] on button "Save" at bounding box center [808, 369] width 69 height 30
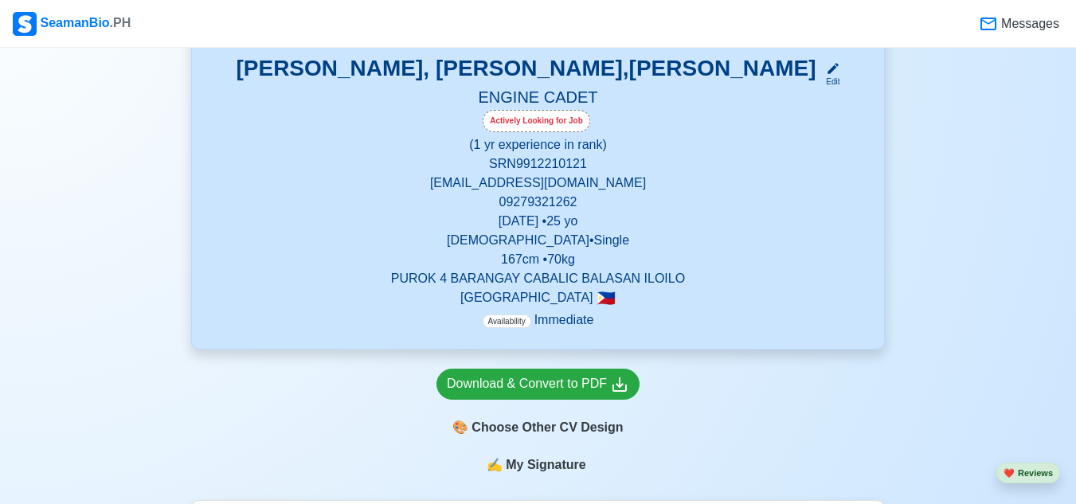
scroll to position [204, 0]
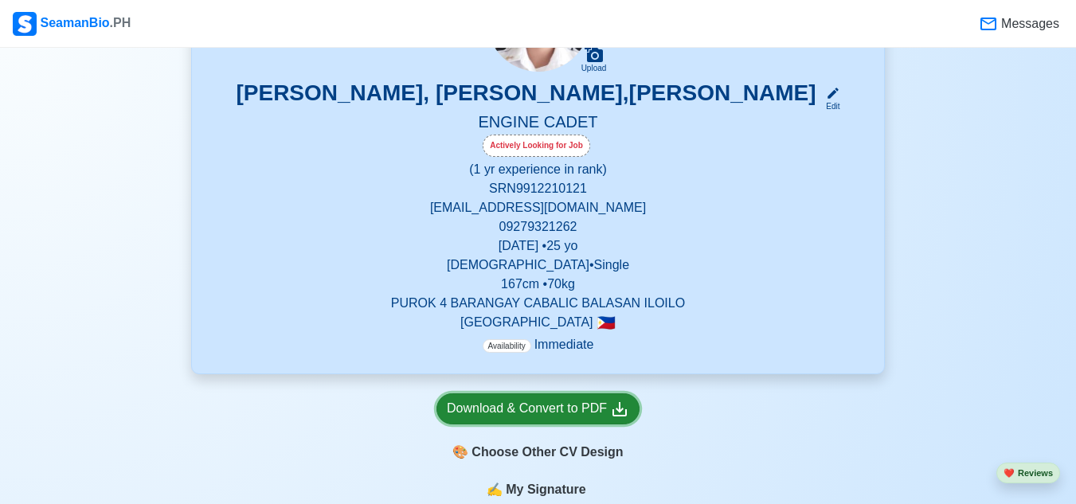
click at [585, 413] on div "Download & Convert to PDF" at bounding box center [538, 409] width 182 height 20
